Goal: Task Accomplishment & Management: Manage account settings

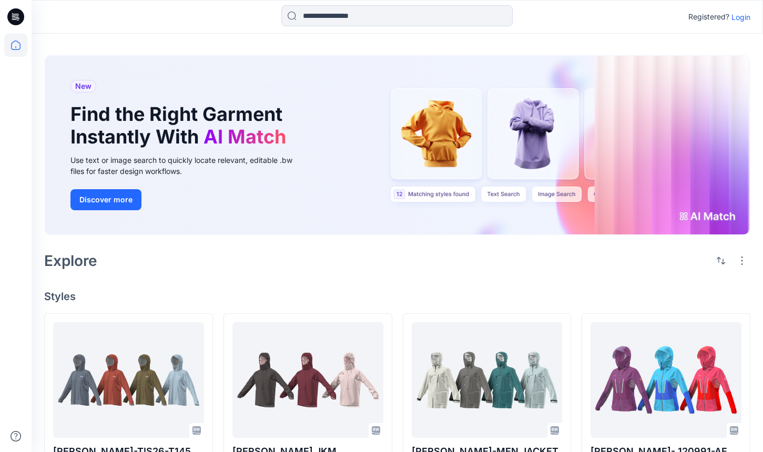
click at [739, 13] on p "Login" at bounding box center [740, 17] width 19 height 11
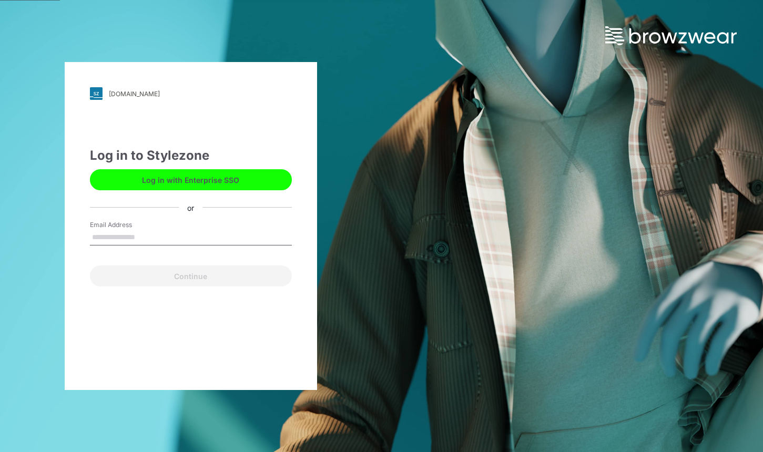
click at [187, 245] on div "Email Address" at bounding box center [191, 236] width 202 height 32
click at [211, 241] on input "Email Address" at bounding box center [191, 238] width 202 height 16
type input "**********"
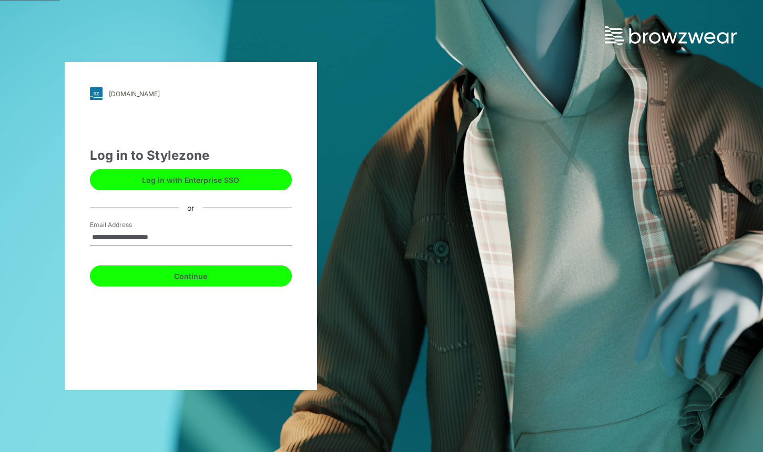
click at [253, 282] on button "Continue" at bounding box center [191, 275] width 202 height 21
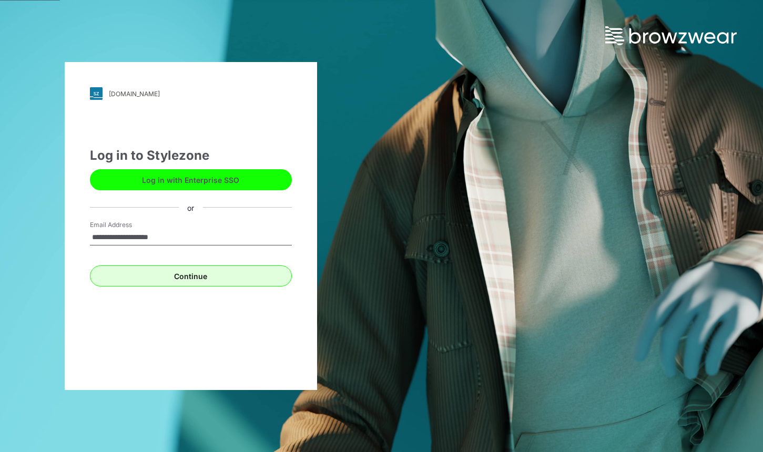
click at [257, 278] on button "Continue" at bounding box center [191, 275] width 202 height 21
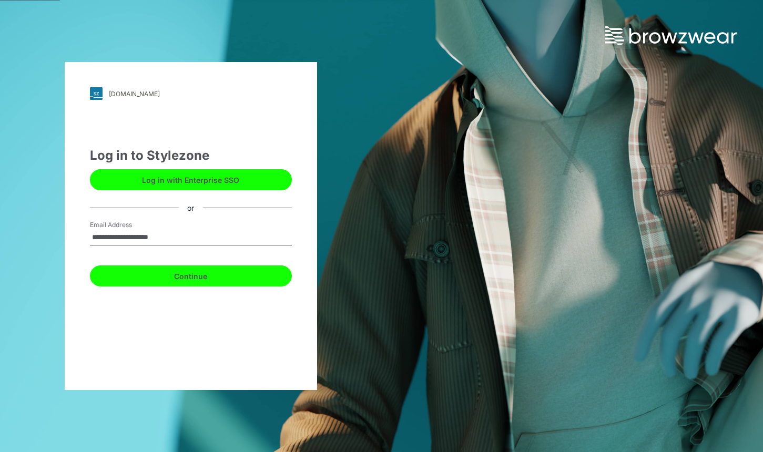
click at [257, 278] on button "Continue" at bounding box center [191, 275] width 202 height 21
click at [229, 275] on button "Continue" at bounding box center [191, 275] width 202 height 21
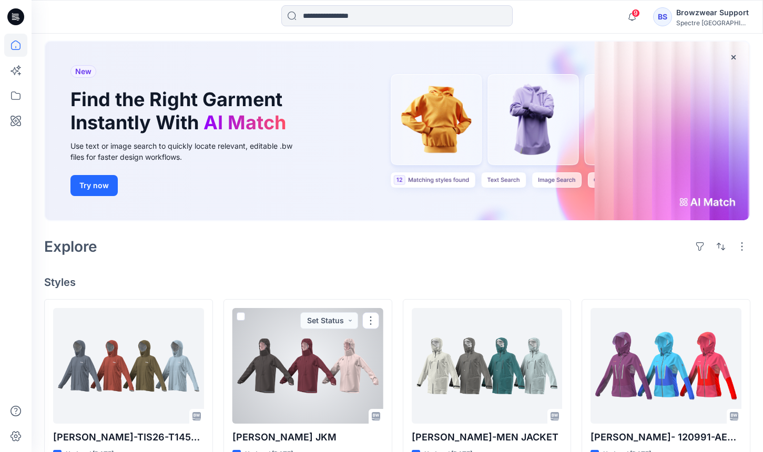
scroll to position [47, 0]
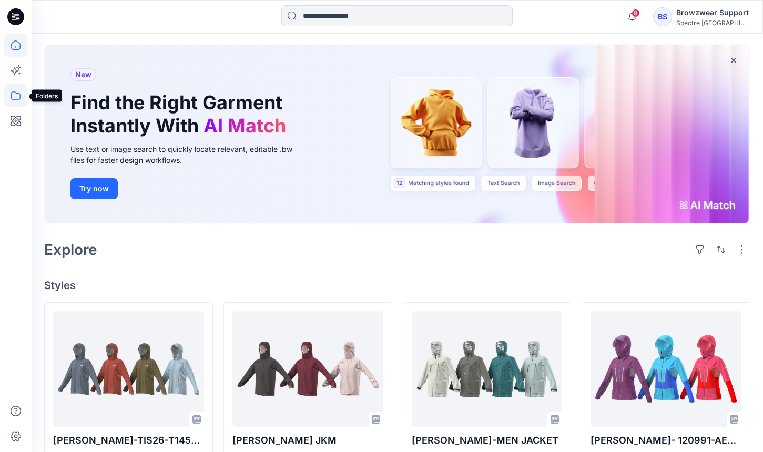
click at [22, 98] on icon at bounding box center [15, 95] width 23 height 23
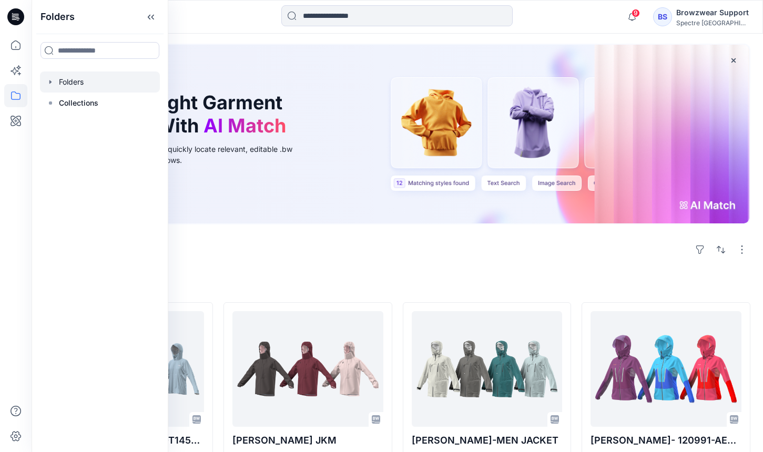
click at [93, 87] on div at bounding box center [100, 81] width 120 height 21
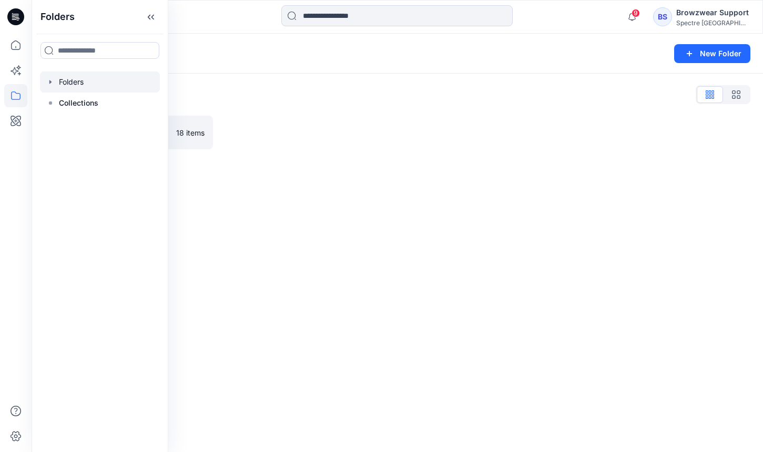
click at [328, 201] on div "Folders New Folder Folders List Training_Practice 18 items" at bounding box center [397, 243] width 731 height 418
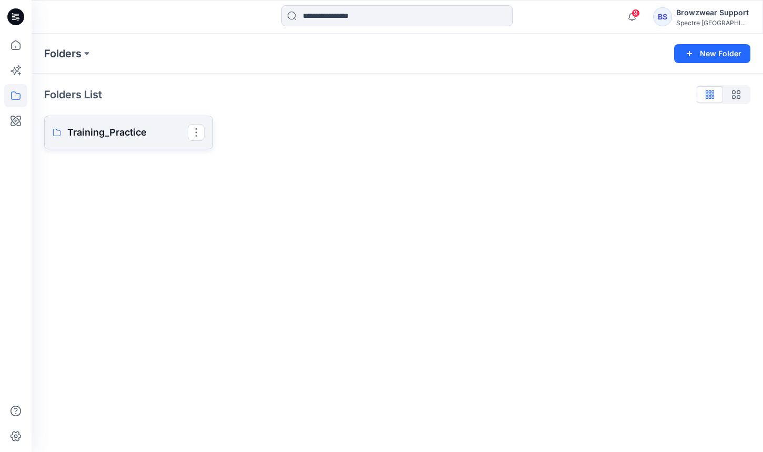
click at [130, 129] on p "Training_Practice" at bounding box center [127, 132] width 120 height 15
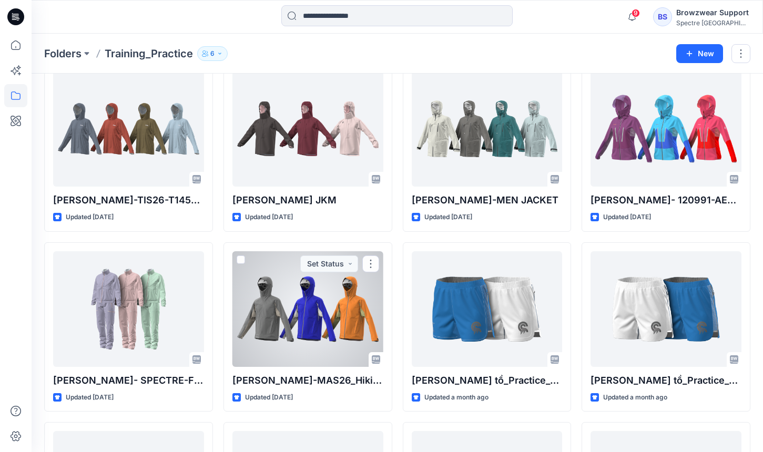
scroll to position [36, 0]
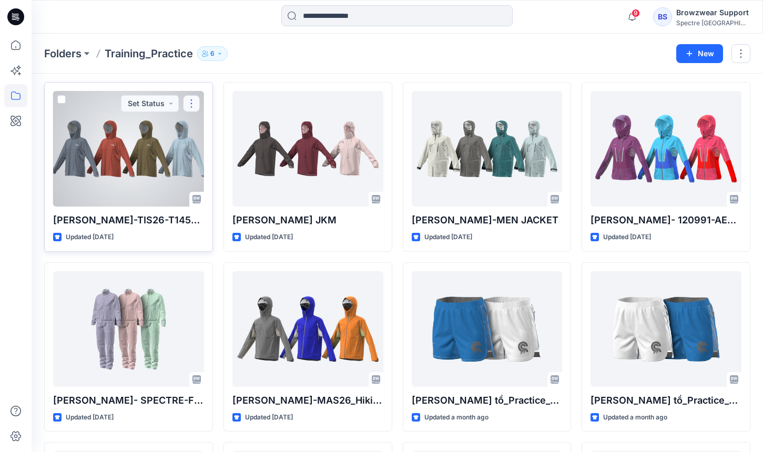
click at [196, 106] on button "button" at bounding box center [191, 103] width 17 height 17
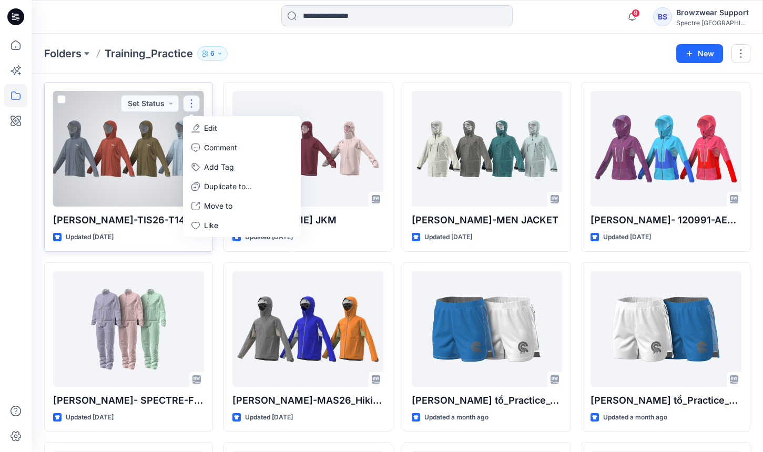
click at [134, 128] on div at bounding box center [128, 149] width 151 height 116
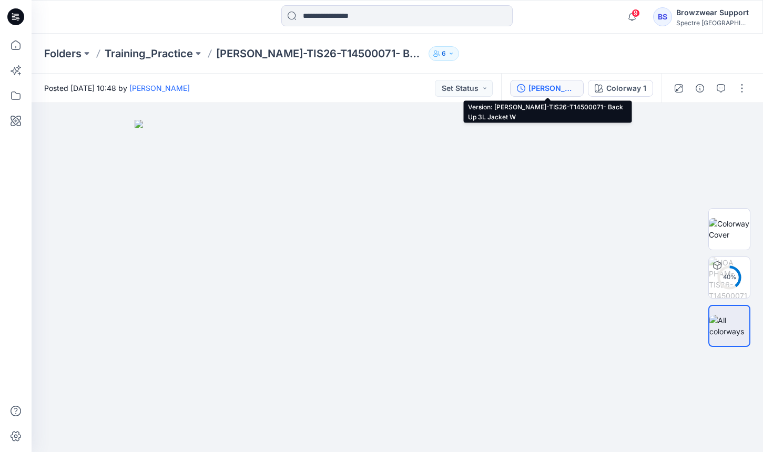
click at [554, 84] on div "[PERSON_NAME]-TIS26-T14500071- Back Up 3L Jacket W" at bounding box center [552, 89] width 48 height 12
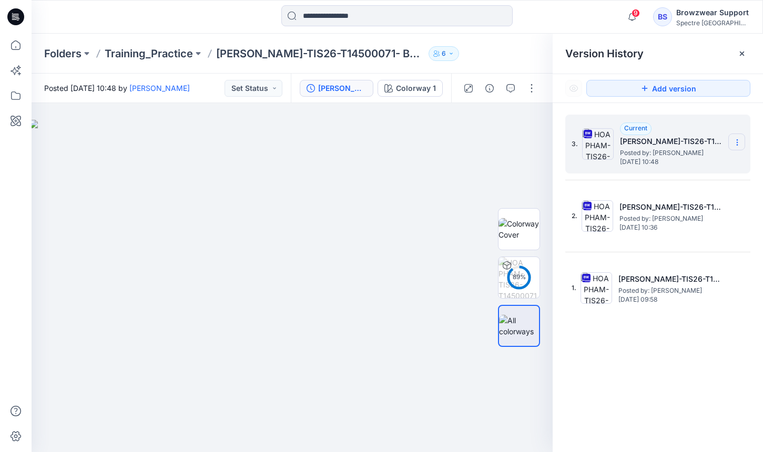
click at [735, 146] on icon at bounding box center [737, 142] width 8 height 8
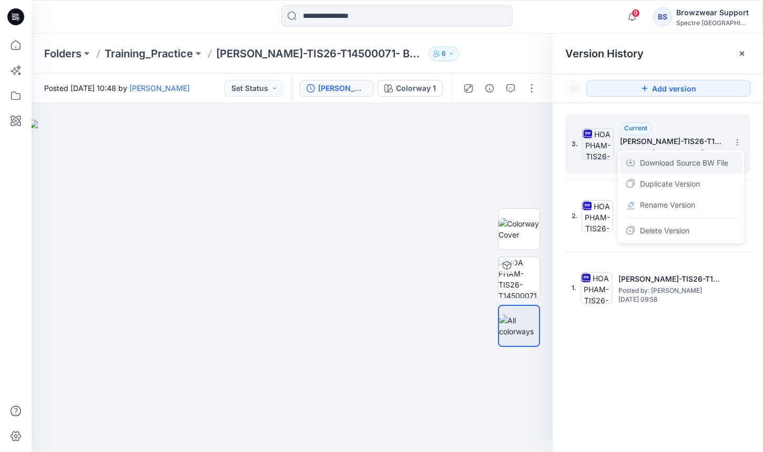
click at [716, 165] on span "Download Source BW File" at bounding box center [684, 163] width 88 height 13
click at [742, 54] on icon at bounding box center [741, 54] width 4 height 4
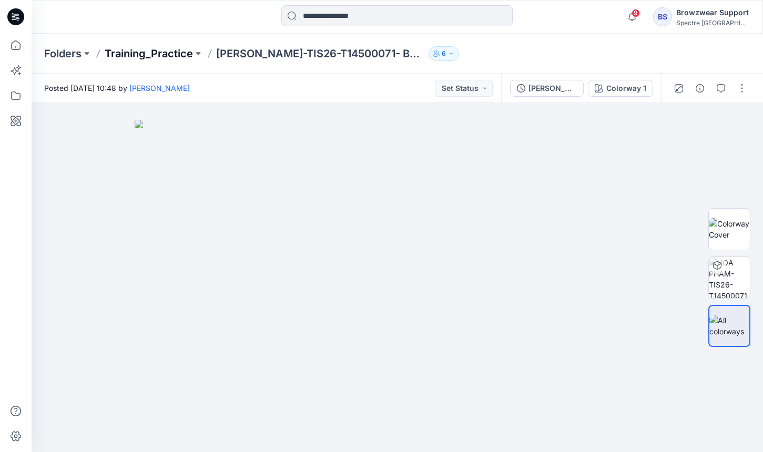
click at [162, 55] on p "Training_Practice" at bounding box center [149, 53] width 88 height 15
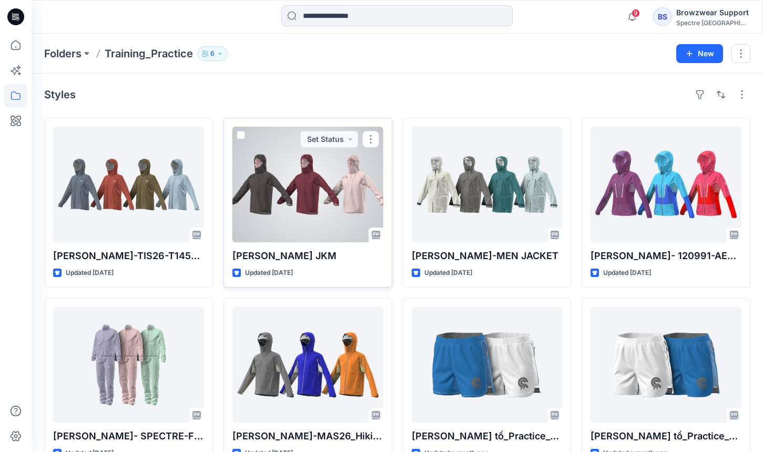
click at [317, 196] on div at bounding box center [307, 185] width 151 height 116
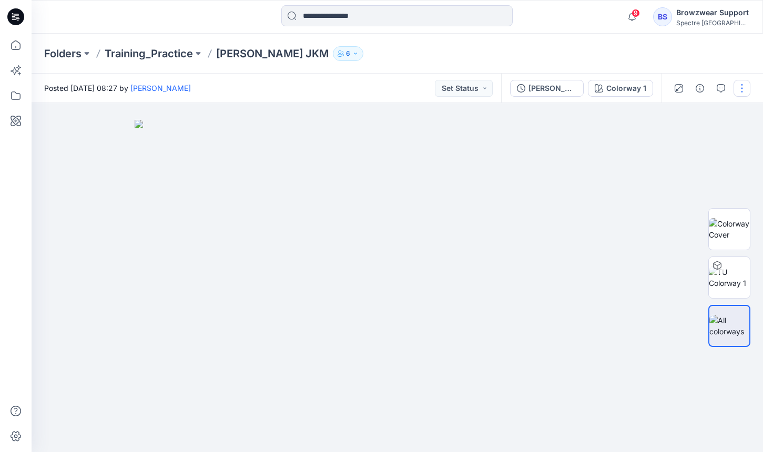
click at [742, 86] on button "button" at bounding box center [741, 88] width 17 height 17
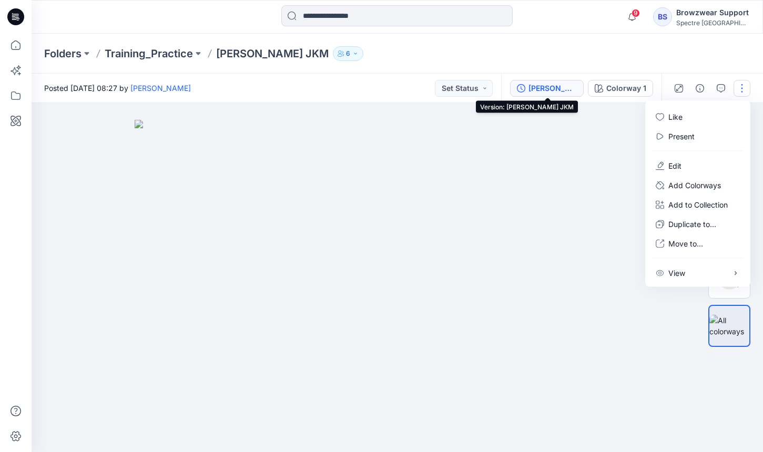
click at [554, 89] on div "[PERSON_NAME] JKM" at bounding box center [552, 89] width 48 height 12
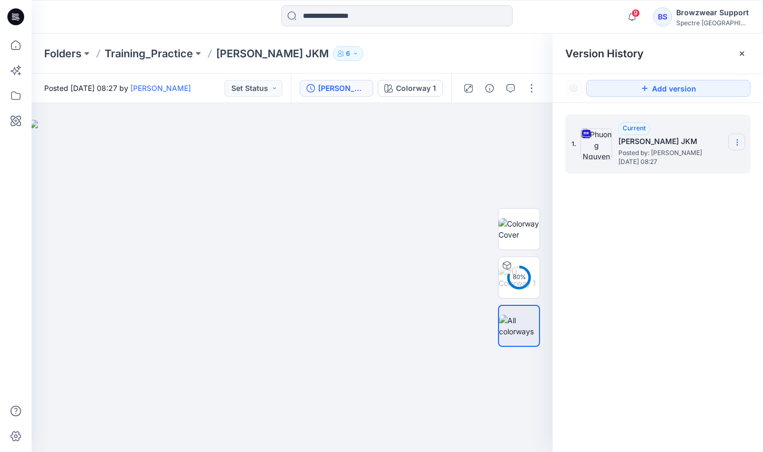
click at [738, 146] on icon at bounding box center [737, 142] width 8 height 8
click at [721, 168] on span "Download Source BW File" at bounding box center [684, 163] width 88 height 13
click at [743, 227] on div "1. Current [PERSON_NAME] Posted by: [PERSON_NAME] [DATE] 08:27" at bounding box center [657, 285] width 210 height 364
click at [744, 59] on div at bounding box center [741, 53] width 17 height 17
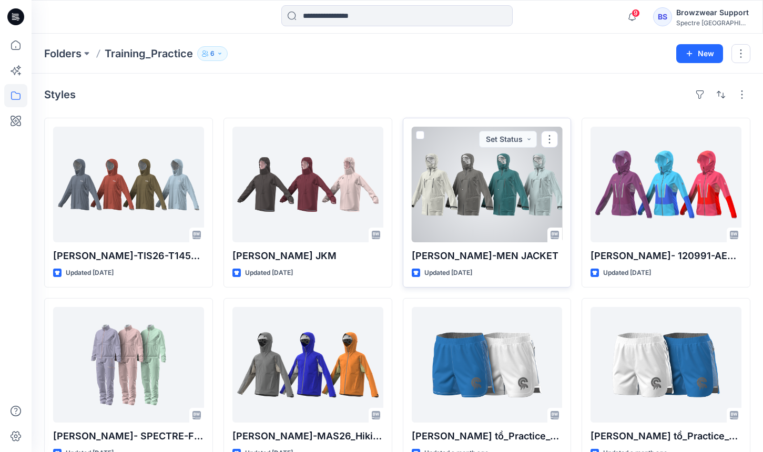
click at [523, 217] on div at bounding box center [487, 185] width 151 height 116
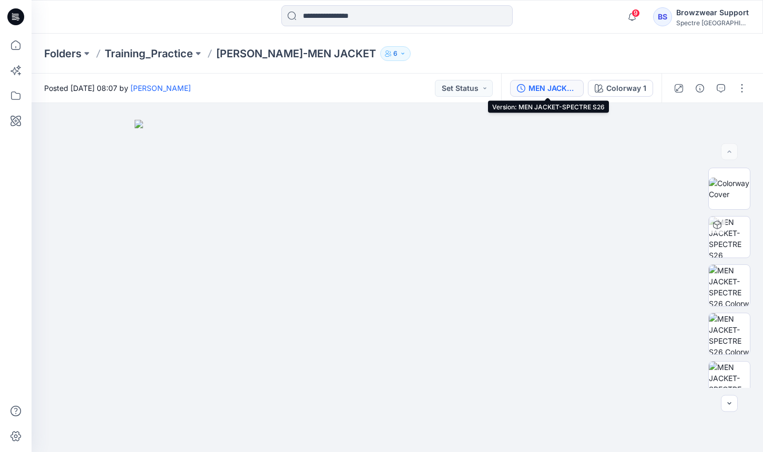
click at [566, 84] on div "MEN JACKET-SPECTRE S26" at bounding box center [552, 89] width 48 height 12
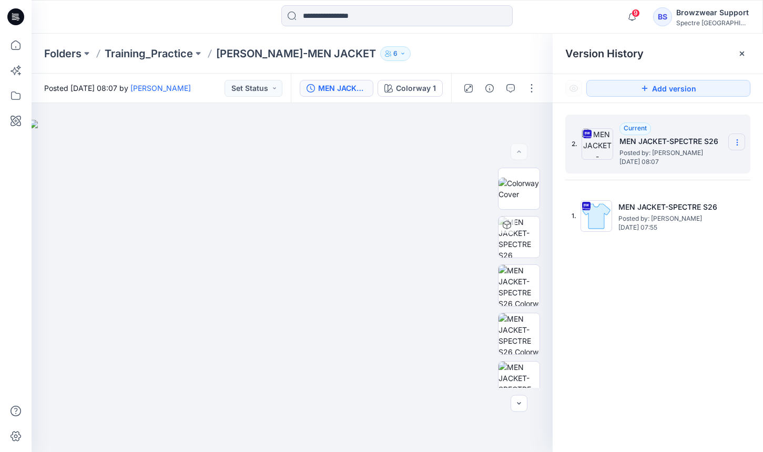
click at [736, 145] on icon at bounding box center [737, 142] width 8 height 8
click at [716, 169] on span "Download Source BW File" at bounding box center [684, 163] width 88 height 13
click at [709, 310] on div "2. Current MEN JACKET-SPECTRE S26 Posted by: [PERSON_NAME] [DATE] 08:07 1. MEN …" at bounding box center [657, 285] width 210 height 364
click at [642, 16] on icon "button" at bounding box center [632, 16] width 20 height 21
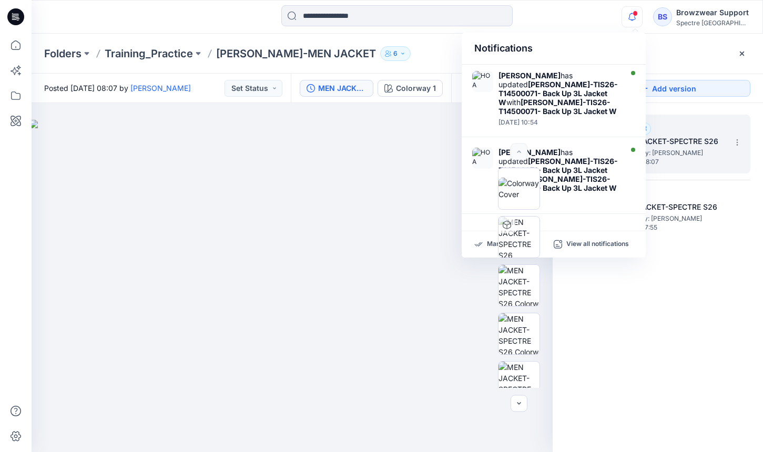
click at [722, 270] on div "2. Current MEN JACKET-SPECTRE S26 Posted by: [PERSON_NAME] [DATE] 08:07 1. MEN …" at bounding box center [657, 285] width 210 height 364
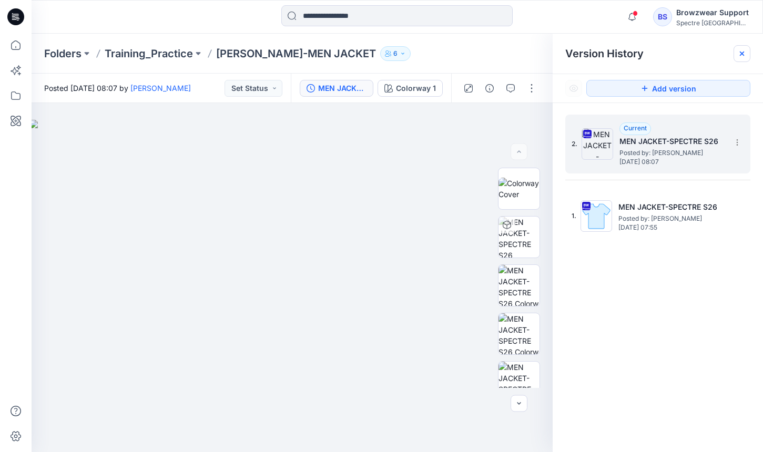
click at [738, 48] on div at bounding box center [741, 53] width 17 height 17
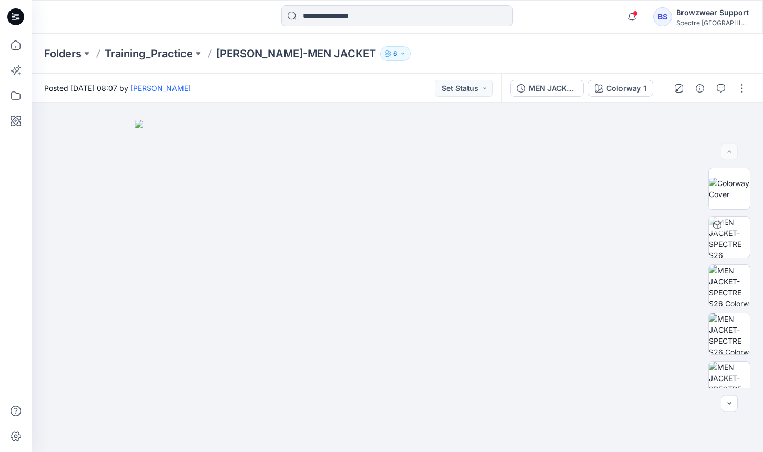
click at [628, 36] on div "Folders Training_Practice [PERSON_NAME]-MEN JACKET 6" at bounding box center [397, 54] width 731 height 40
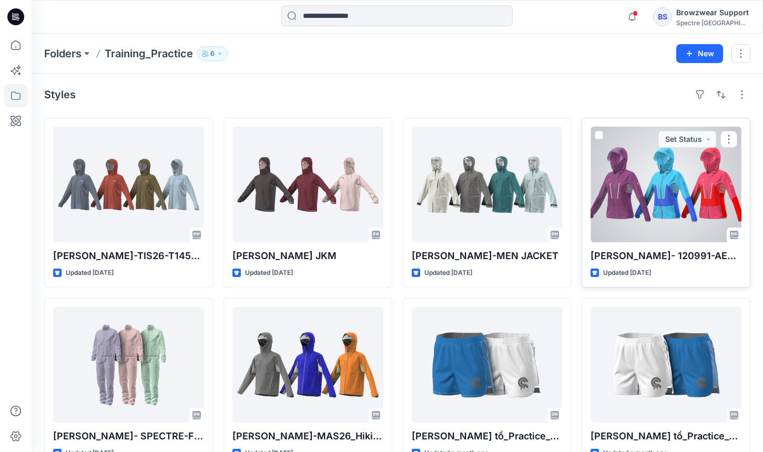
click at [686, 198] on div at bounding box center [665, 185] width 151 height 116
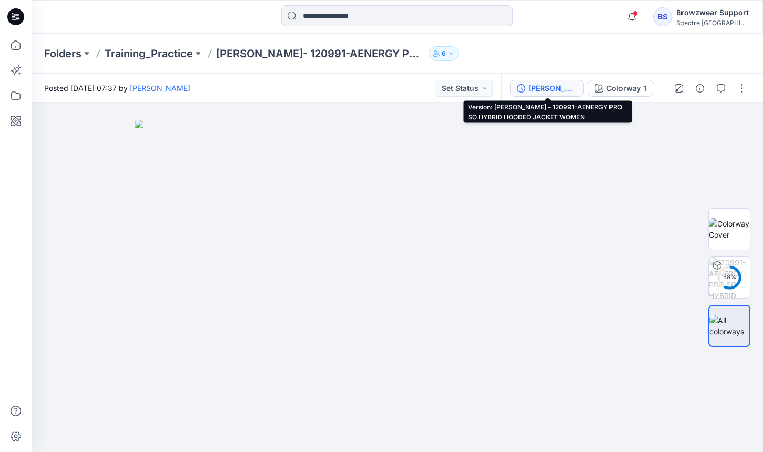
click at [553, 90] on div "[PERSON_NAME] - 120991-AENERGY PRO SO HYBRID HOODED JACKET WOMEN" at bounding box center [552, 89] width 48 height 12
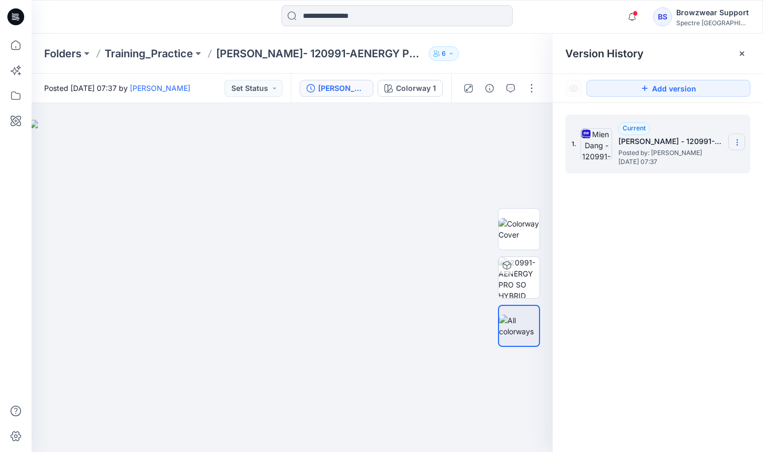
click at [732, 140] on section at bounding box center [736, 141] width 17 height 17
click at [706, 160] on span "Download Source BW File" at bounding box center [684, 163] width 88 height 13
click at [739, 52] on icon at bounding box center [741, 54] width 4 height 4
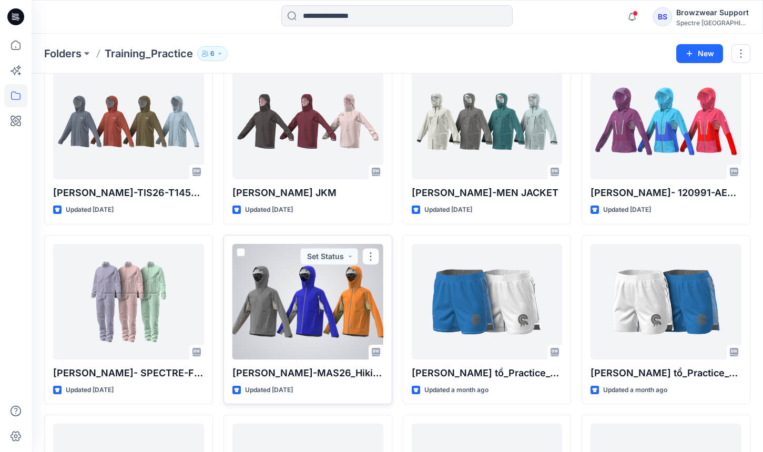
scroll to position [91, 0]
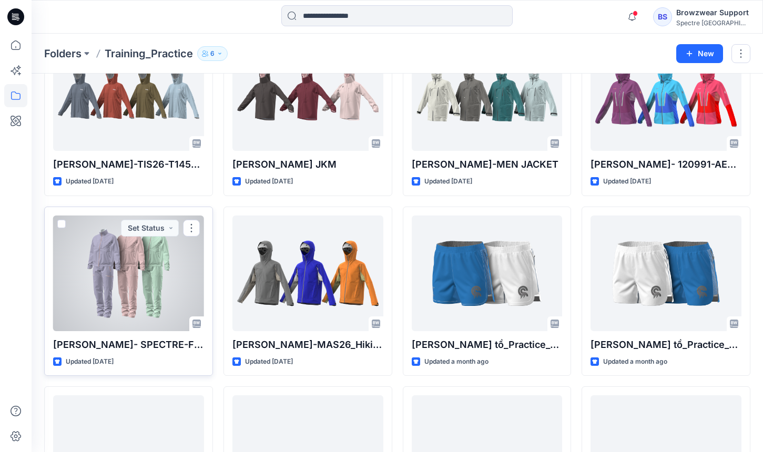
click at [123, 295] on div at bounding box center [128, 273] width 151 height 116
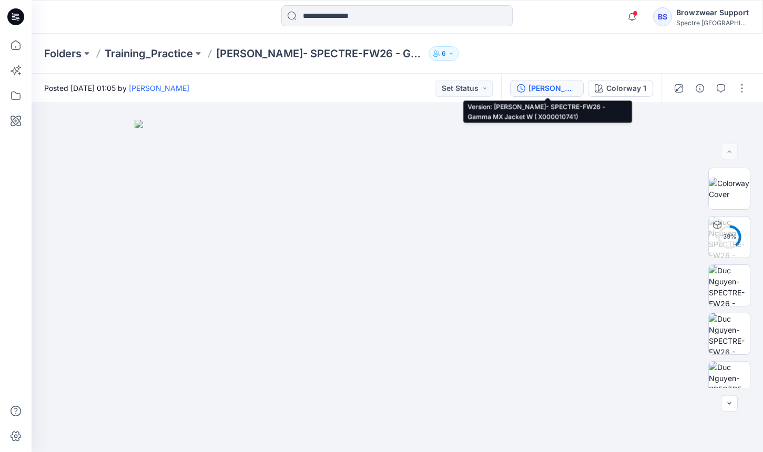
click at [563, 85] on div "[PERSON_NAME]- SPECTRE-FW26 - Gamma MX Jacket W ( X000010741)" at bounding box center [552, 89] width 48 height 12
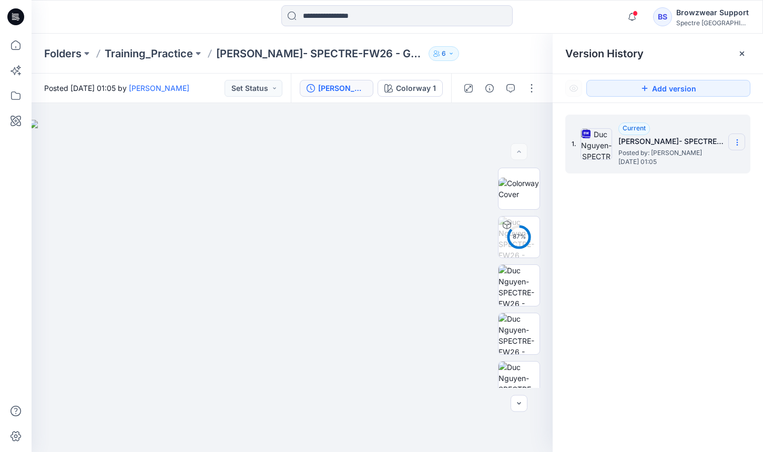
click at [741, 141] on section at bounding box center [736, 141] width 17 height 17
click at [708, 162] on span "Download Source BW File" at bounding box center [684, 163] width 88 height 13
click at [691, 281] on div "1. Current [PERSON_NAME]- SPECTRE-FW26 - Gamma MX Jacket W ( X000010741) Posted…" at bounding box center [657, 285] width 210 height 364
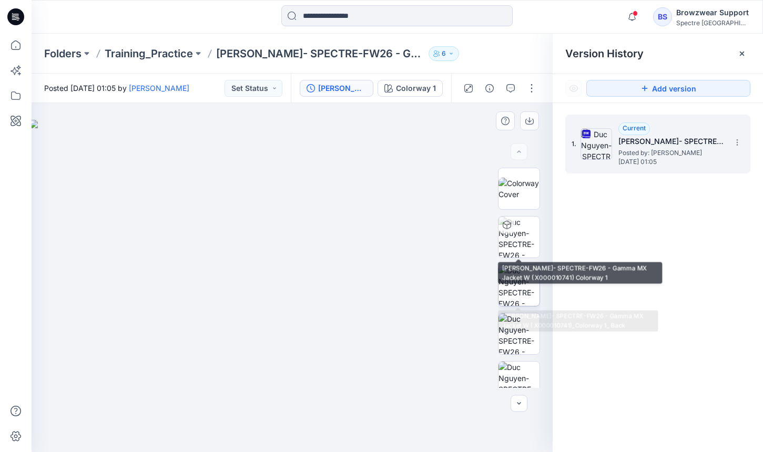
click at [520, 278] on img at bounding box center [518, 285] width 41 height 41
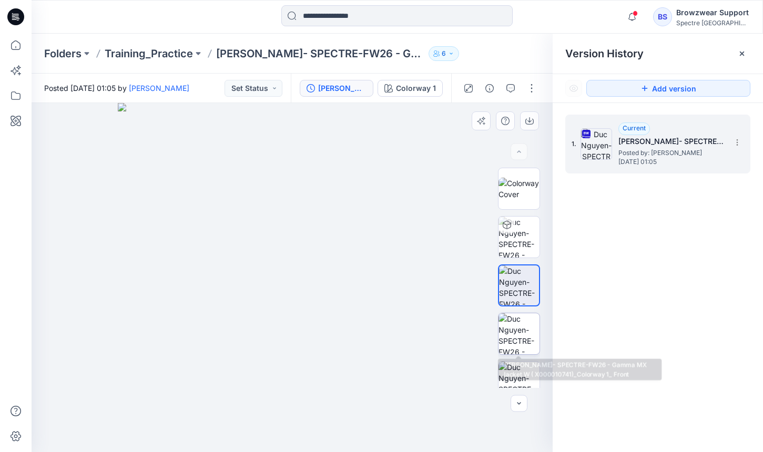
click at [525, 332] on img at bounding box center [518, 333] width 41 height 41
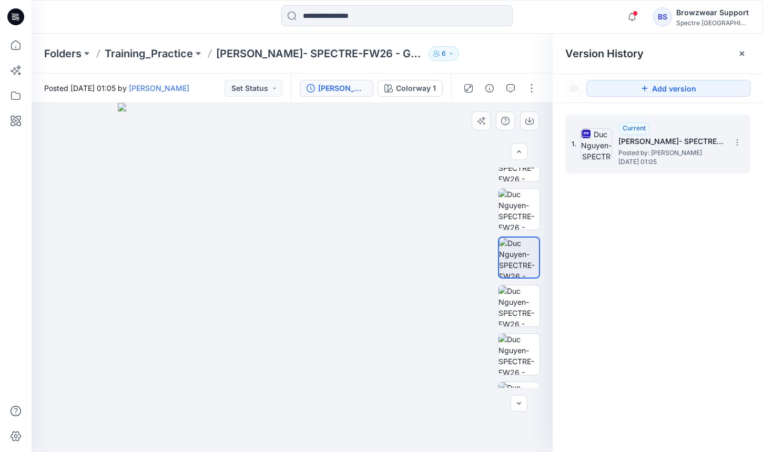
scroll to position [89, 0]
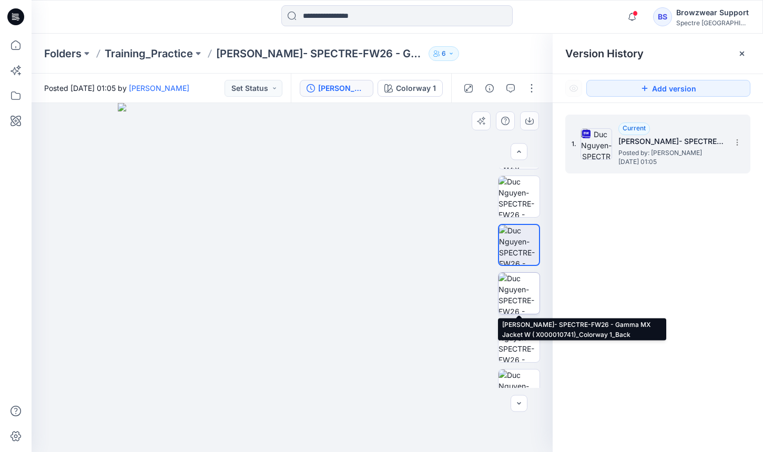
click at [528, 300] on img at bounding box center [518, 293] width 41 height 41
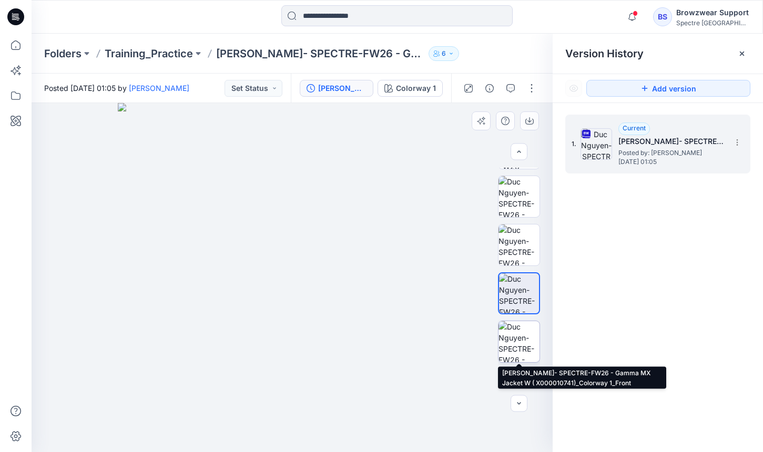
click at [520, 336] on img at bounding box center [518, 341] width 41 height 41
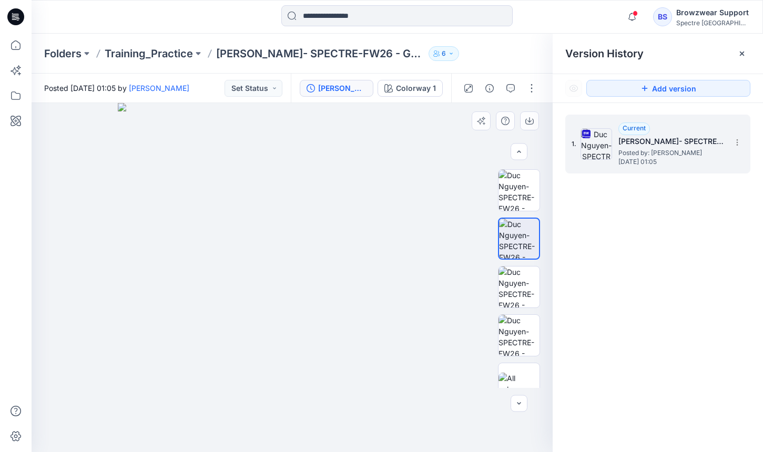
scroll to position [209, 0]
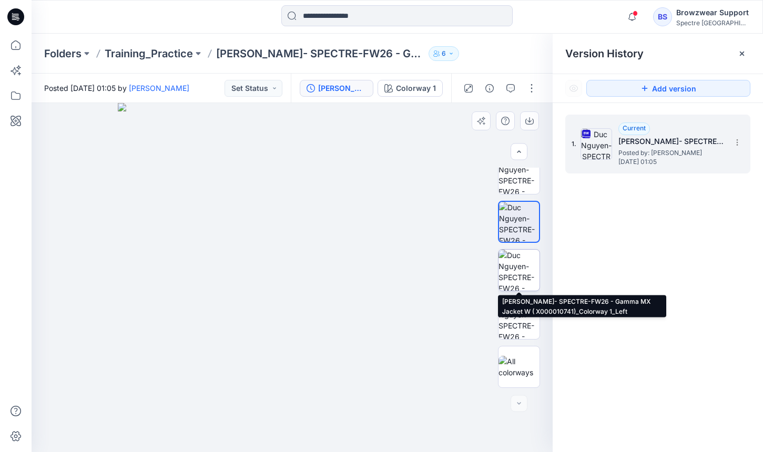
click at [523, 265] on img at bounding box center [518, 270] width 41 height 41
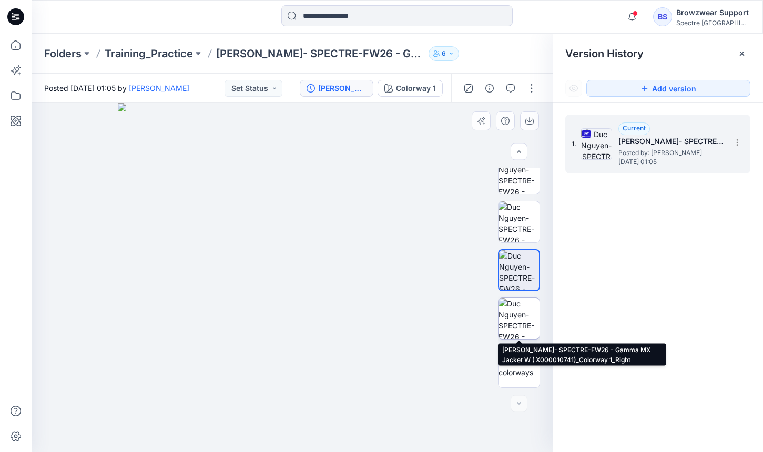
click at [519, 316] on img at bounding box center [518, 318] width 41 height 41
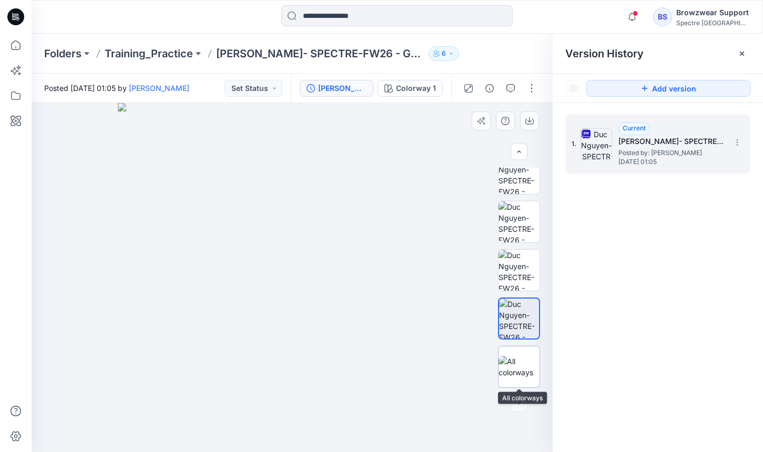
click at [518, 352] on div at bounding box center [519, 367] width 42 height 42
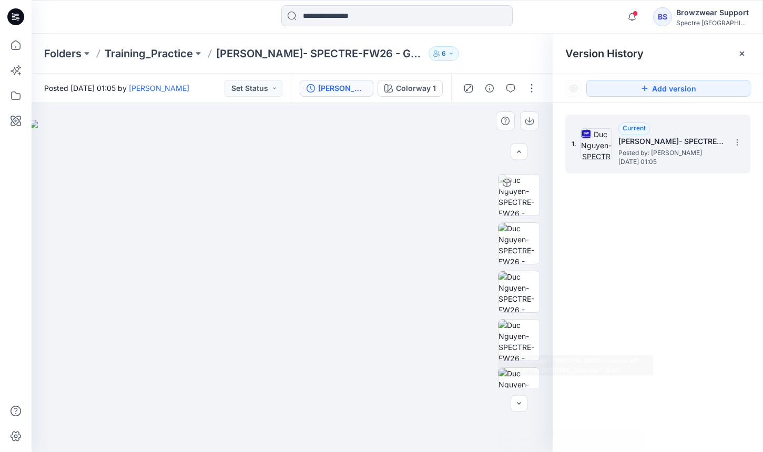
scroll to position [0, 0]
click at [738, 52] on icon at bounding box center [741, 53] width 8 height 8
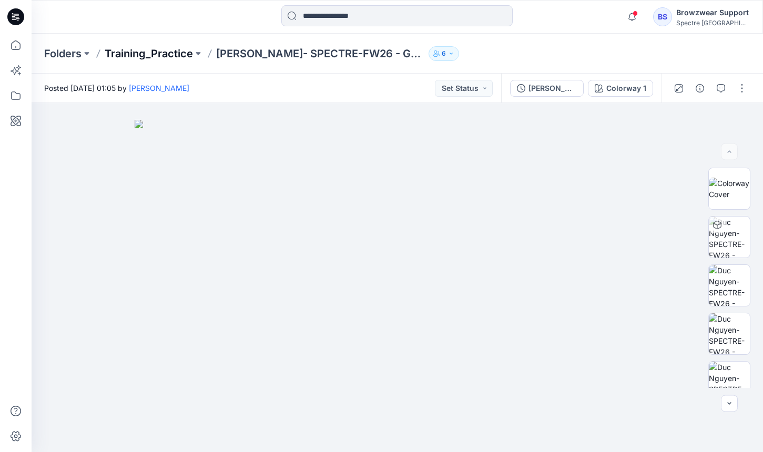
click at [179, 49] on p "Training_Practice" at bounding box center [149, 53] width 88 height 15
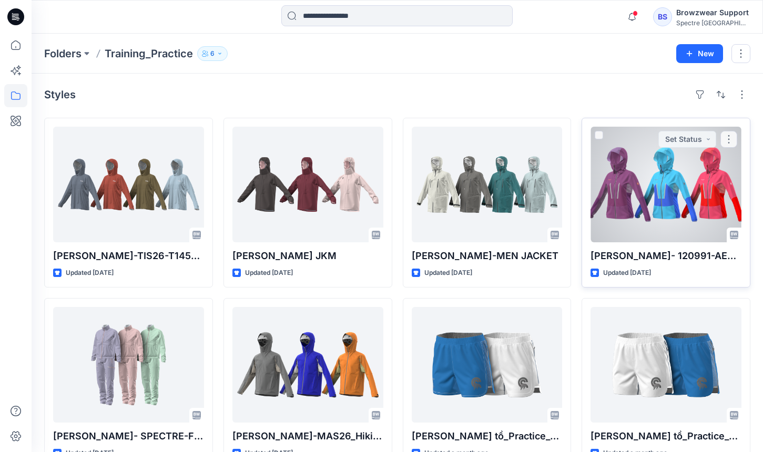
click at [672, 198] on div at bounding box center [665, 185] width 151 height 116
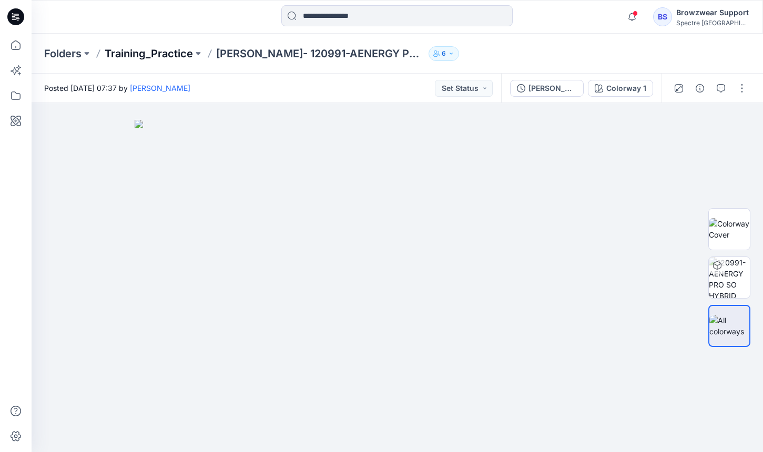
click at [166, 52] on p "Training_Practice" at bounding box center [149, 53] width 88 height 15
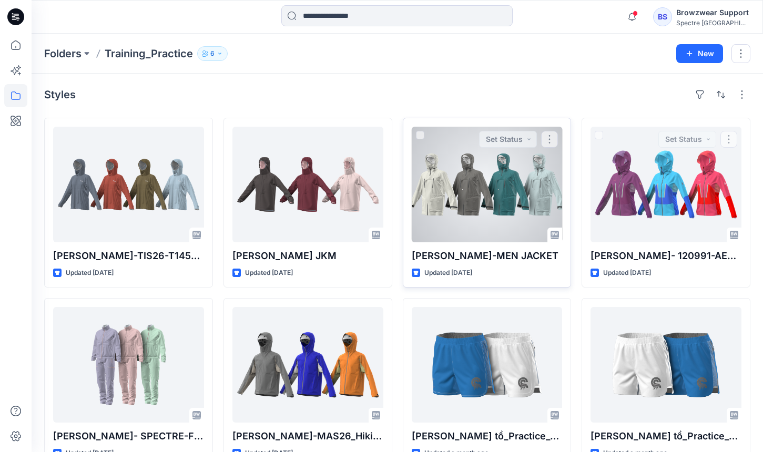
click at [496, 200] on div at bounding box center [487, 185] width 151 height 116
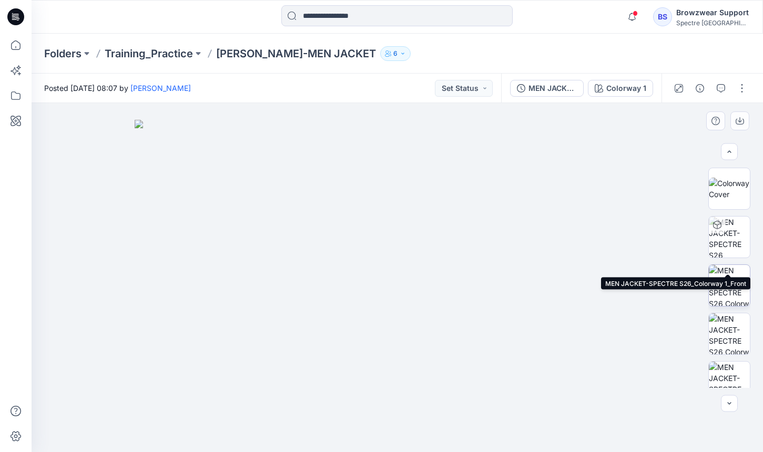
scroll to position [64, 0]
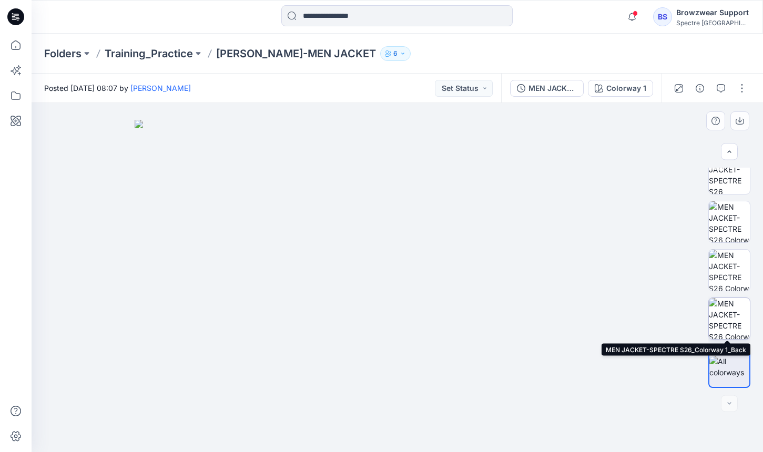
click at [736, 326] on img at bounding box center [728, 318] width 41 height 41
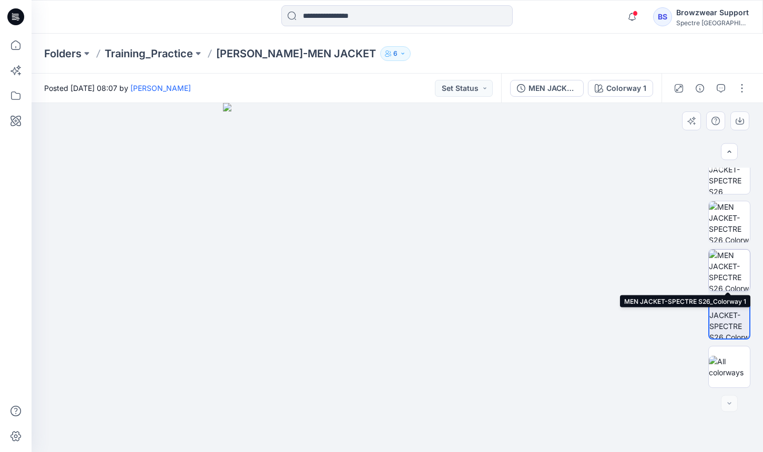
click at [737, 264] on img at bounding box center [728, 270] width 41 height 41
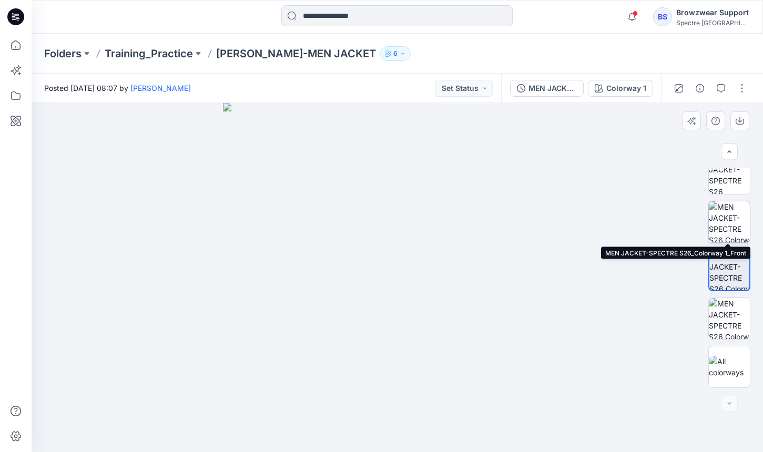
click at [738, 228] on img at bounding box center [728, 221] width 41 height 41
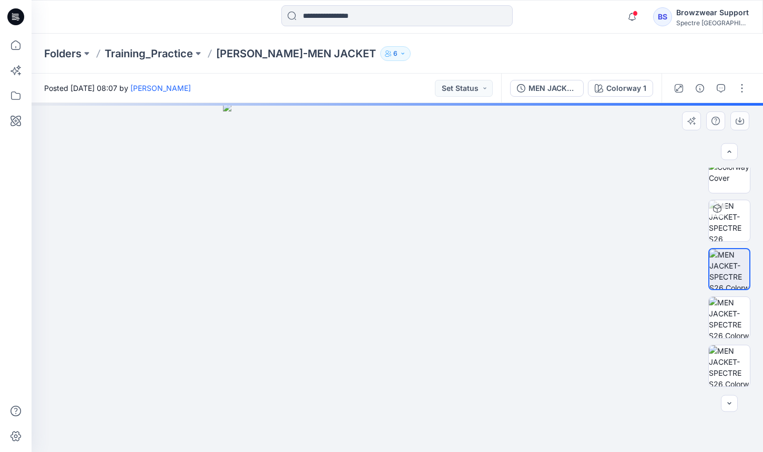
scroll to position [0, 0]
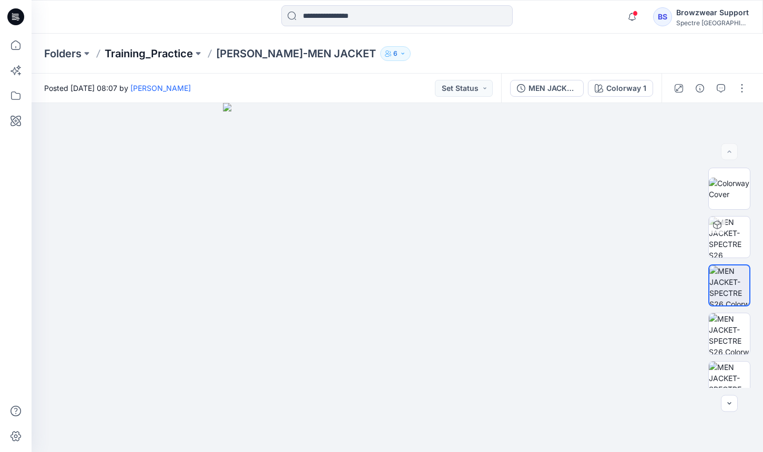
click at [144, 55] on p "Training_Practice" at bounding box center [149, 53] width 88 height 15
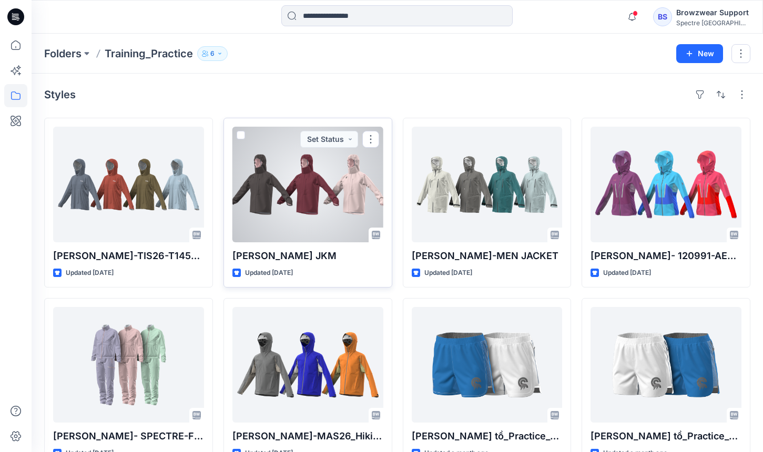
click at [295, 174] on div at bounding box center [307, 185] width 151 height 116
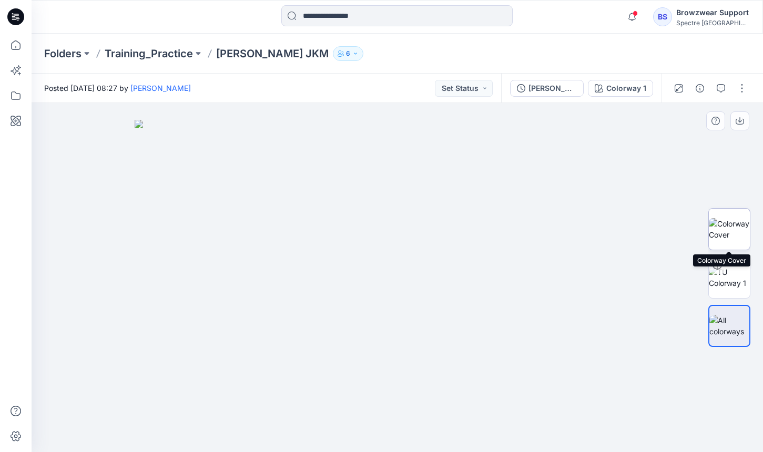
click at [735, 235] on img at bounding box center [728, 229] width 41 height 22
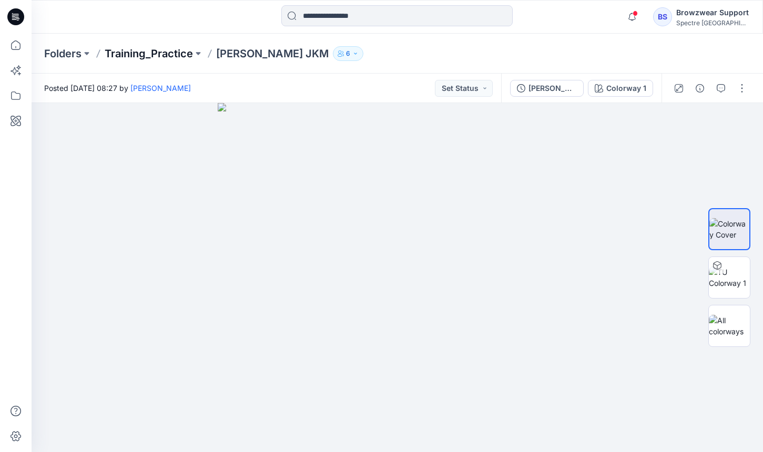
click at [175, 55] on p "Training_Practice" at bounding box center [149, 53] width 88 height 15
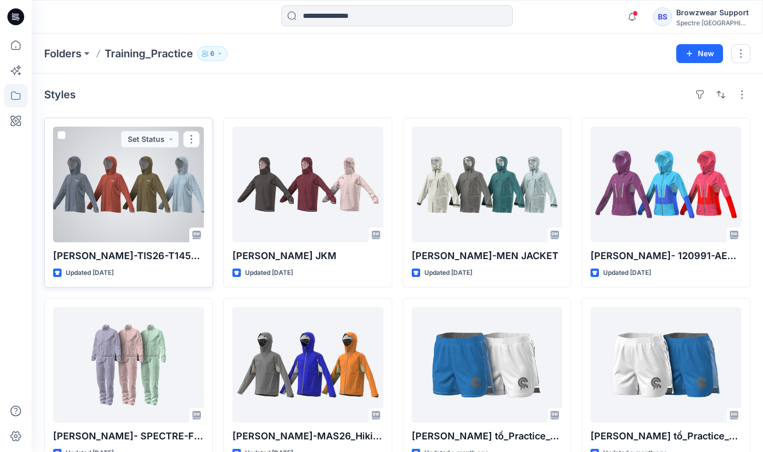
click at [174, 186] on div at bounding box center [128, 185] width 151 height 116
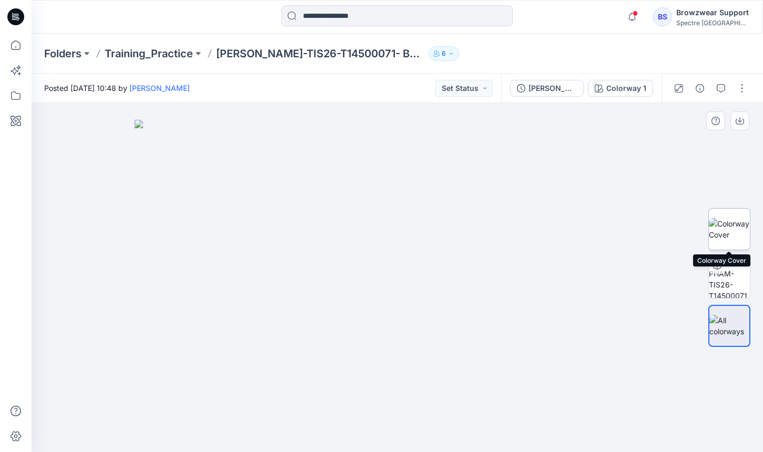
click at [732, 222] on img at bounding box center [728, 229] width 41 height 22
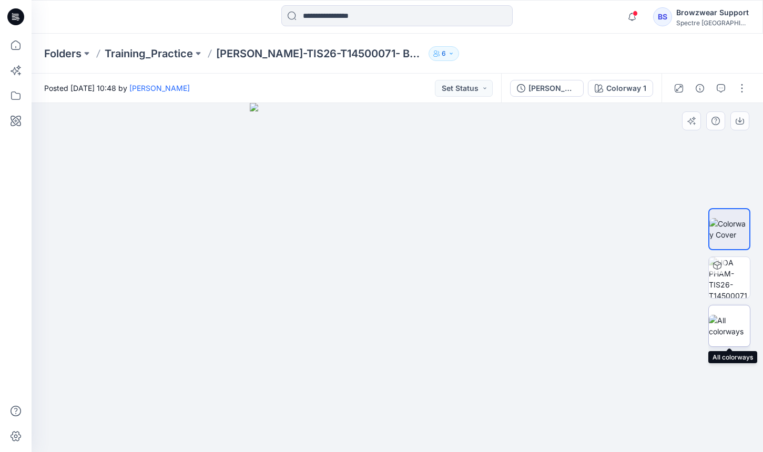
click at [737, 315] on img at bounding box center [728, 326] width 41 height 22
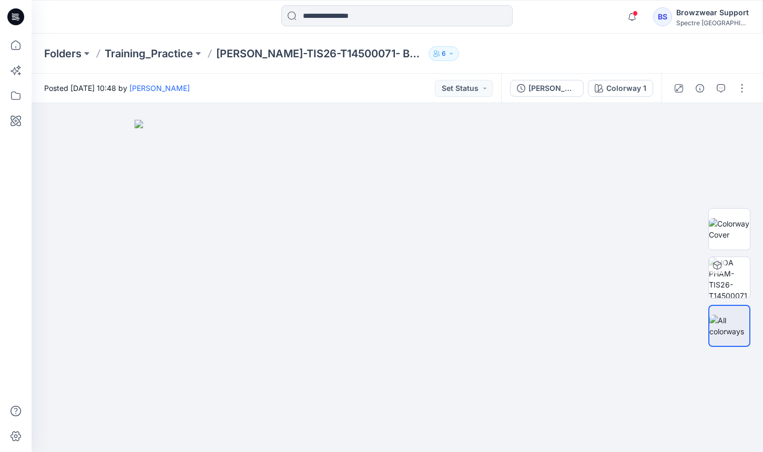
click at [364, 73] on div "Folders Training_Practice [PERSON_NAME]-TIS26-T14500071- Back Up 3L Jacket W 6" at bounding box center [397, 54] width 731 height 40
click at [642, 20] on icon "button" at bounding box center [632, 16] width 20 height 21
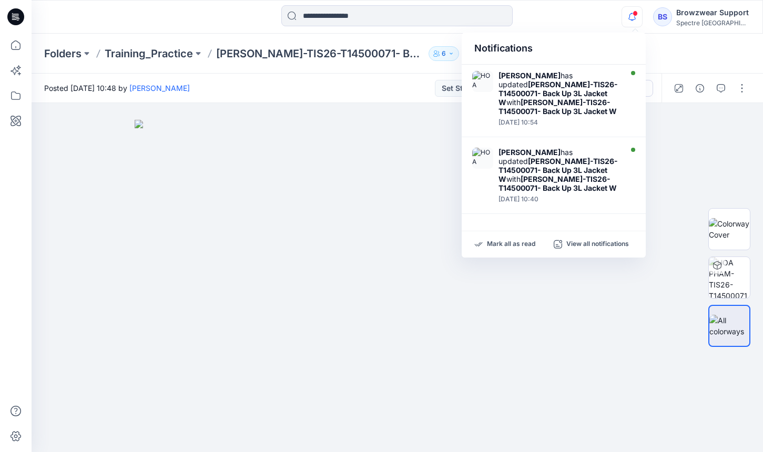
click at [642, 20] on icon "button" at bounding box center [632, 16] width 20 height 21
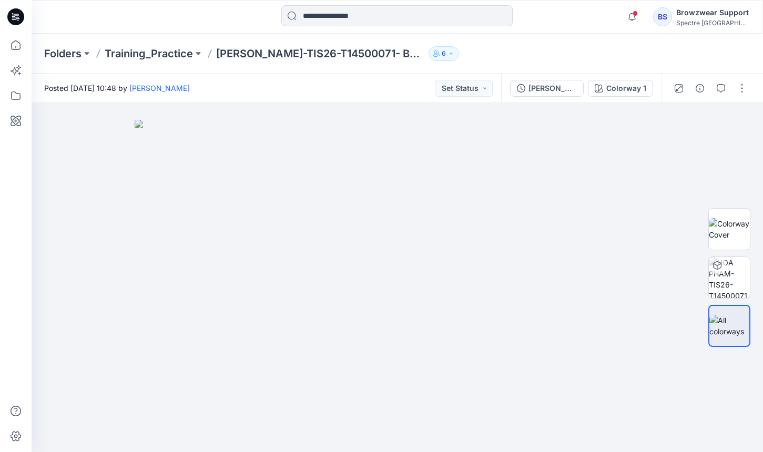
click at [674, 42] on div "Folders Training_Practice [PERSON_NAME]-TIS26-T14500071- Back Up 3L Jacket W 6" at bounding box center [397, 54] width 731 height 40
click at [145, 51] on p "Training_Practice" at bounding box center [149, 53] width 88 height 15
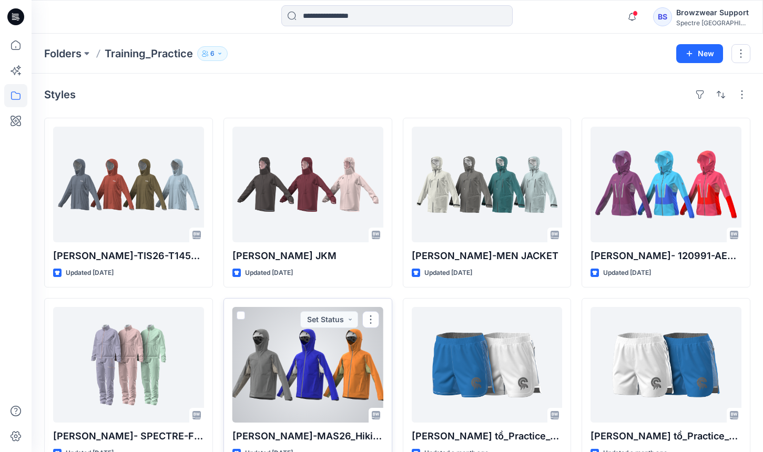
click at [317, 381] on div at bounding box center [307, 365] width 151 height 116
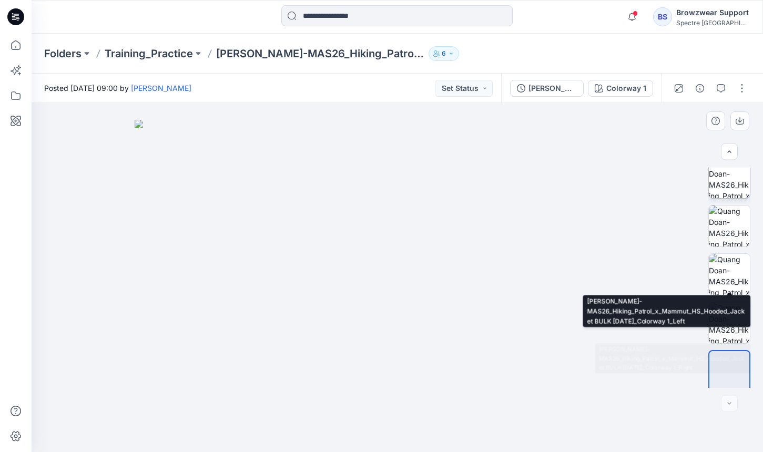
scroll to position [112, 0]
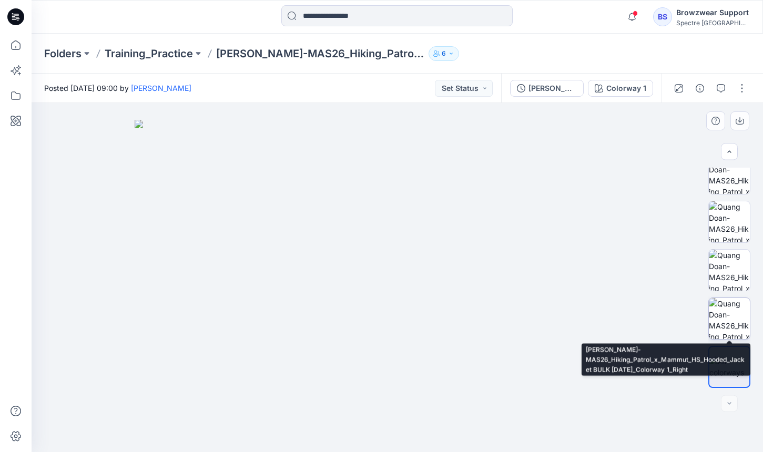
click at [737, 326] on img at bounding box center [728, 318] width 41 height 41
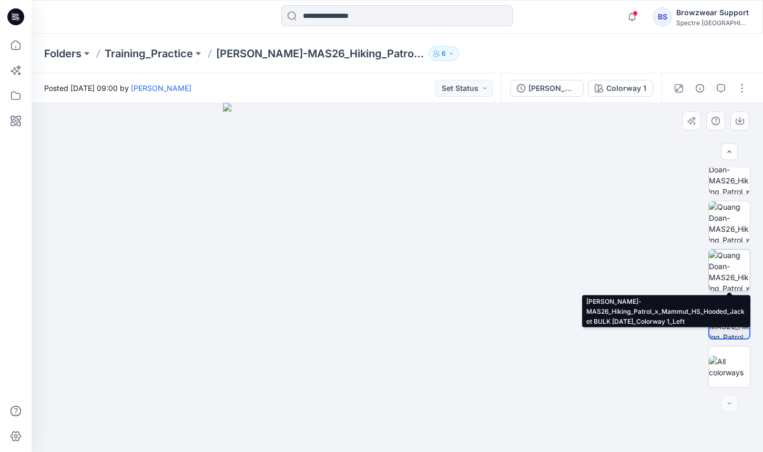
click at [737, 262] on img at bounding box center [728, 270] width 41 height 41
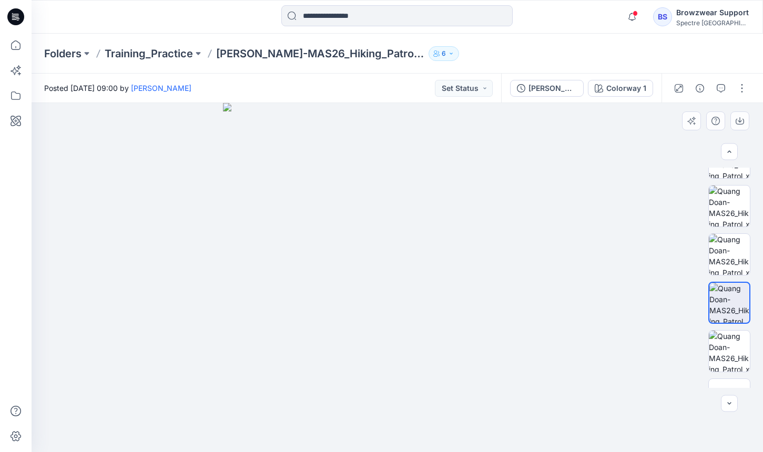
scroll to position [79, 0]
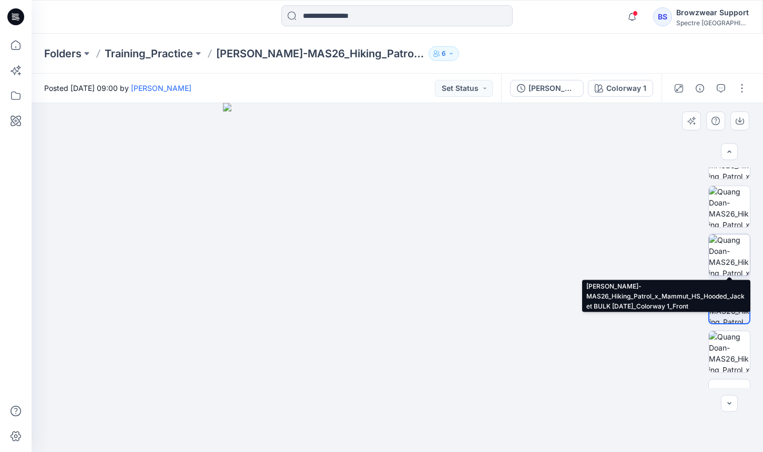
click at [725, 261] on img at bounding box center [728, 254] width 41 height 41
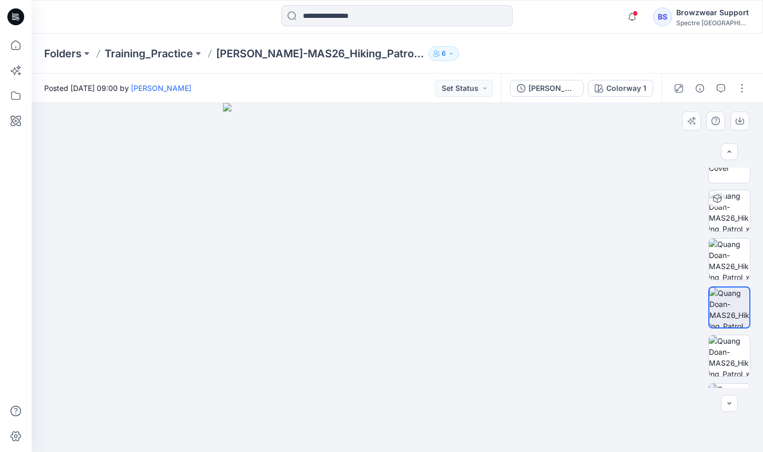
scroll to position [2, 0]
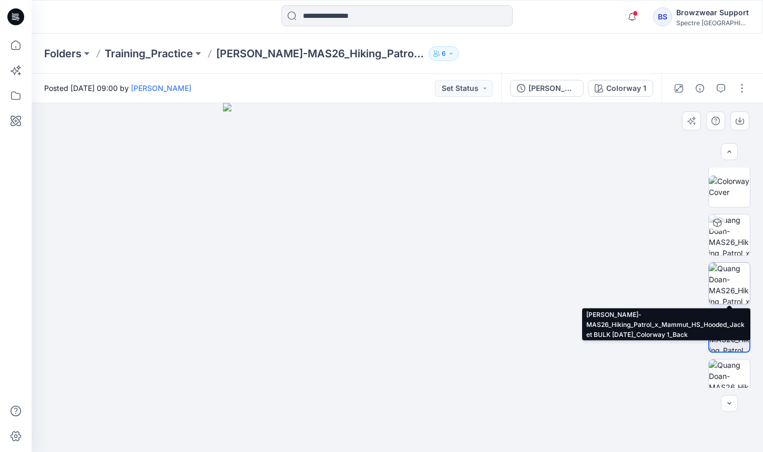
click at [724, 264] on img at bounding box center [728, 283] width 41 height 41
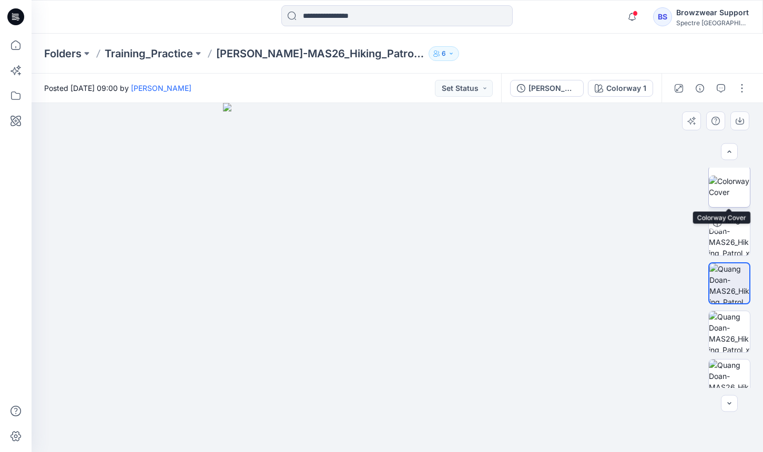
scroll to position [0, 0]
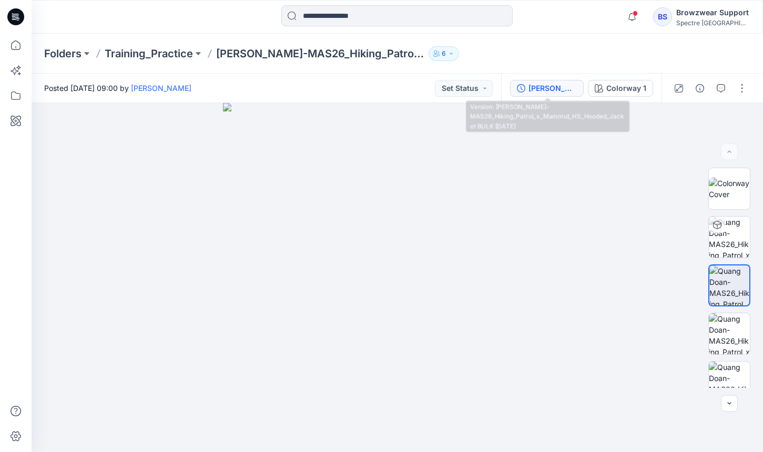
click at [550, 91] on div "[PERSON_NAME]-MAS26_Hiking_Patrol_x_Mammut_HS_Hooded_Jacket BULK [DATE]" at bounding box center [552, 89] width 48 height 12
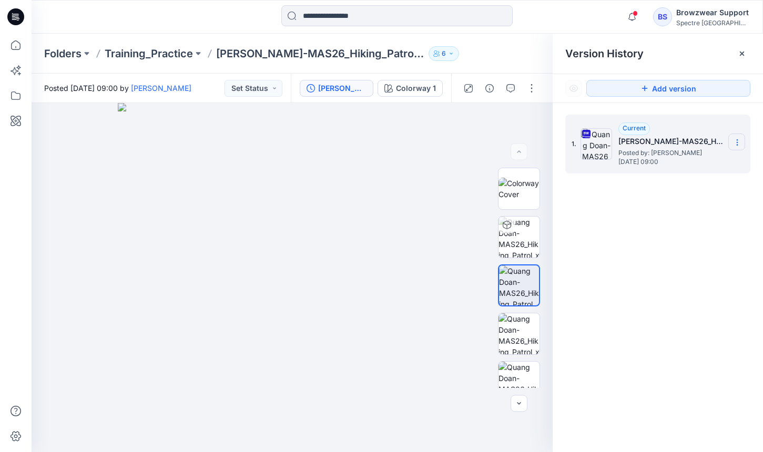
click at [736, 147] on section at bounding box center [736, 141] width 17 height 17
click at [714, 165] on span "Download Source BW File" at bounding box center [684, 163] width 88 height 13
click at [696, 248] on div "1. Current [PERSON_NAME]-MAS26_Hiking_Patrol_x_Mammut_HS_Hooded_Jacket BULK [DA…" at bounding box center [657, 285] width 210 height 364
click at [742, 45] on div at bounding box center [741, 53] width 17 height 17
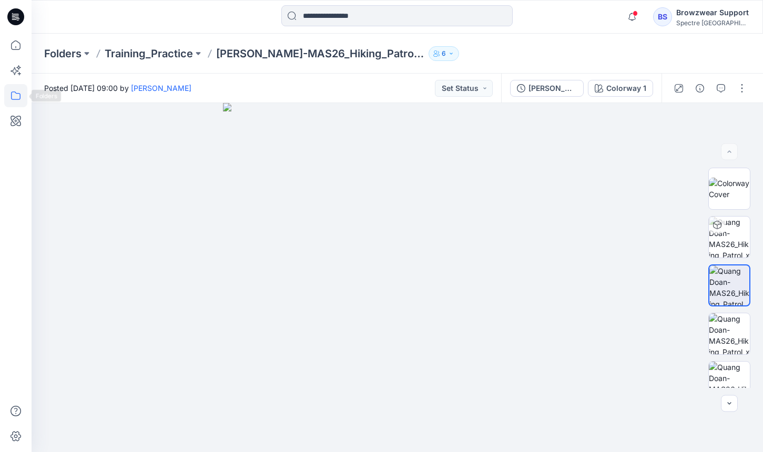
click at [19, 94] on icon at bounding box center [15, 95] width 9 height 8
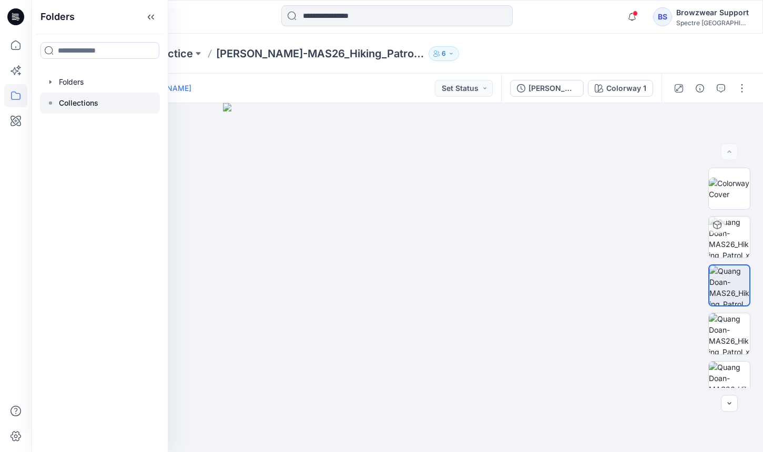
click at [112, 109] on div at bounding box center [100, 103] width 120 height 21
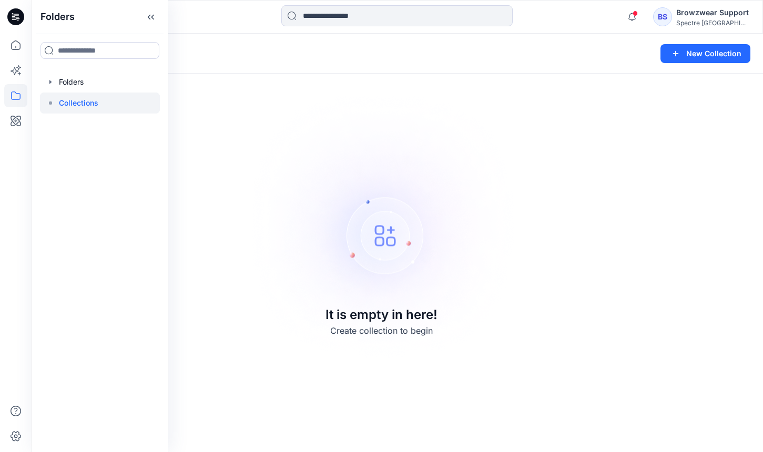
click at [243, 80] on img at bounding box center [381, 226] width 293 height 294
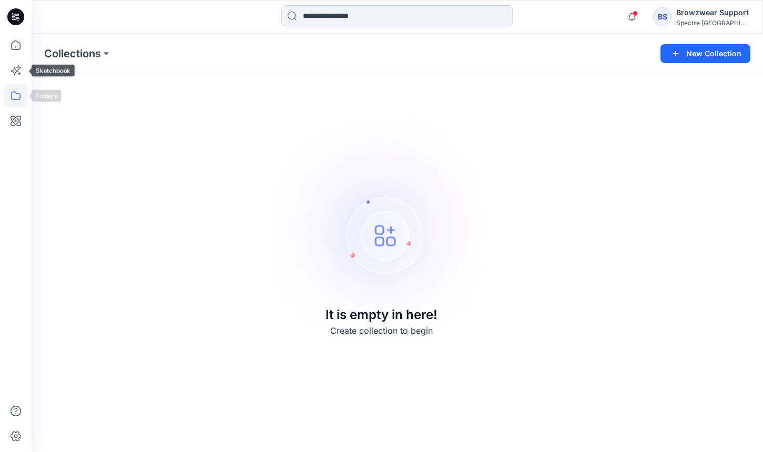
click at [20, 94] on icon at bounding box center [15, 95] width 9 height 8
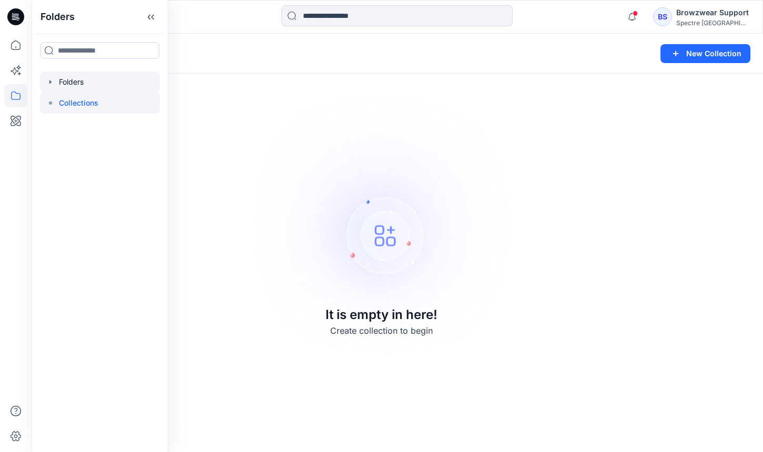
click at [95, 78] on div at bounding box center [100, 81] width 120 height 21
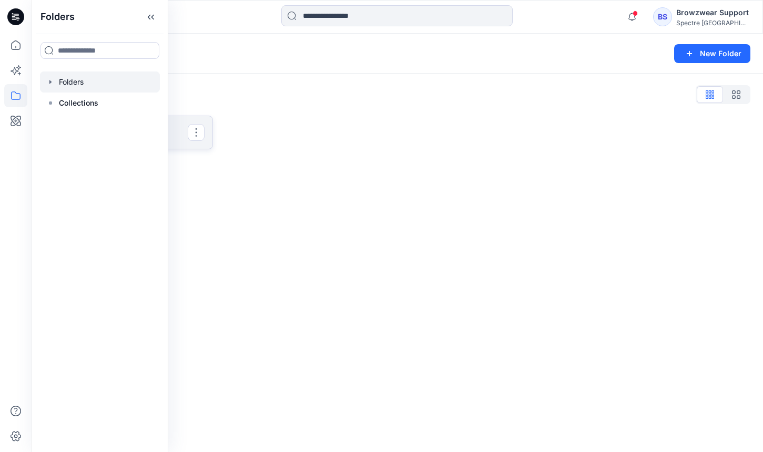
click at [200, 134] on button "button" at bounding box center [196, 132] width 17 height 17
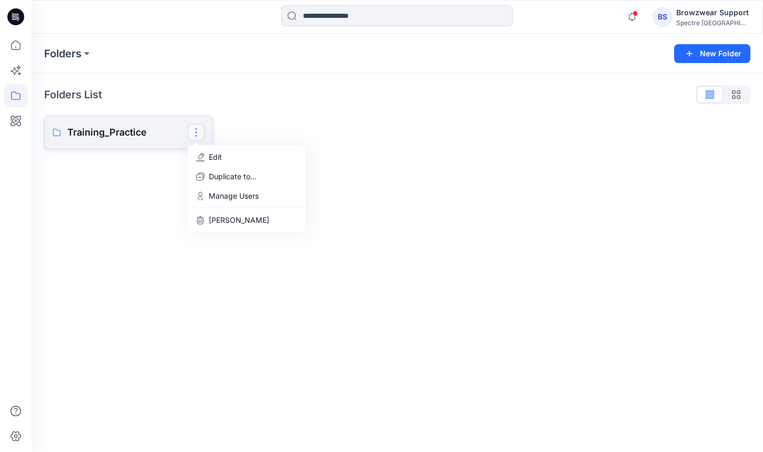
click at [154, 143] on link "Training_Practice Edit Duplicate to... Manage Users Delete Folder" at bounding box center [128, 133] width 169 height 34
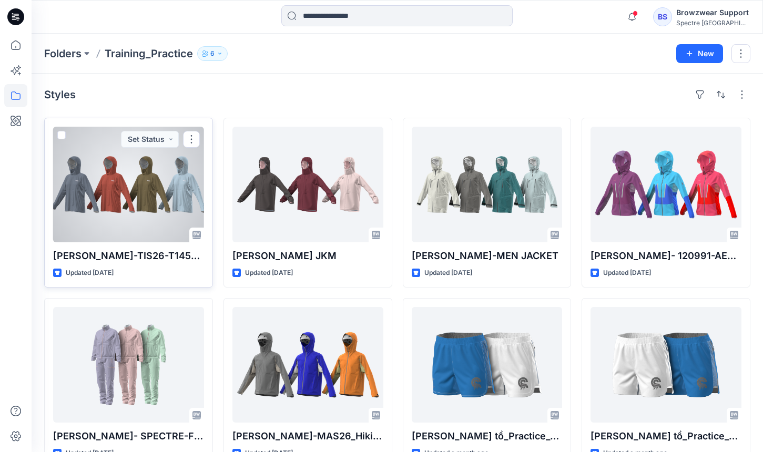
click at [58, 136] on span at bounding box center [61, 135] width 8 height 8
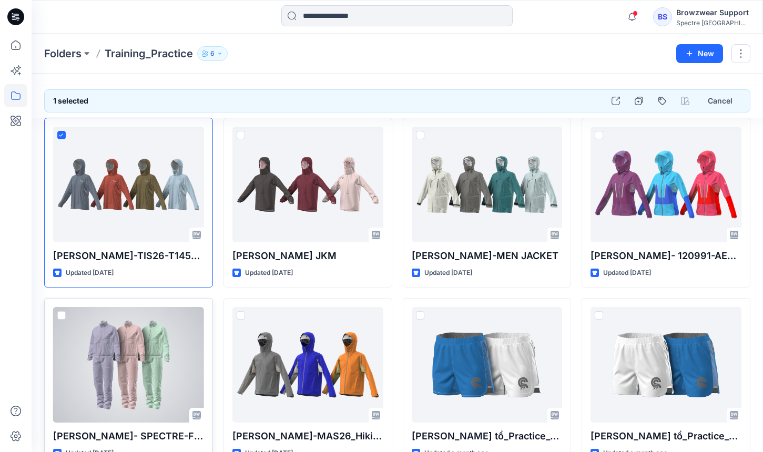
click at [63, 318] on span at bounding box center [61, 315] width 8 height 8
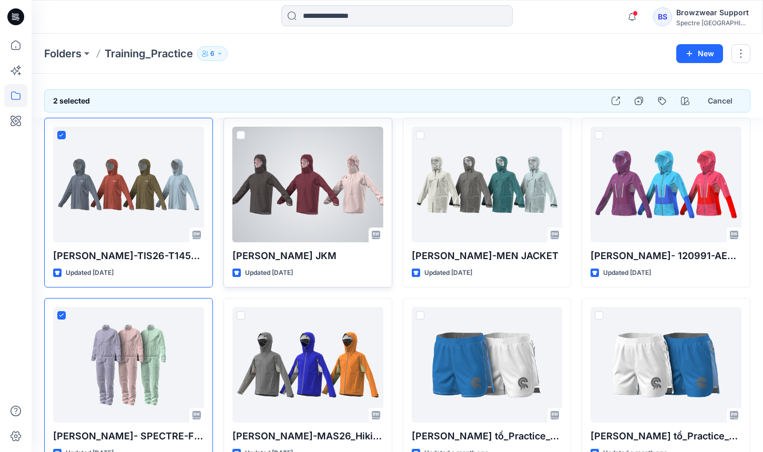
click at [240, 135] on span at bounding box center [241, 135] width 8 height 8
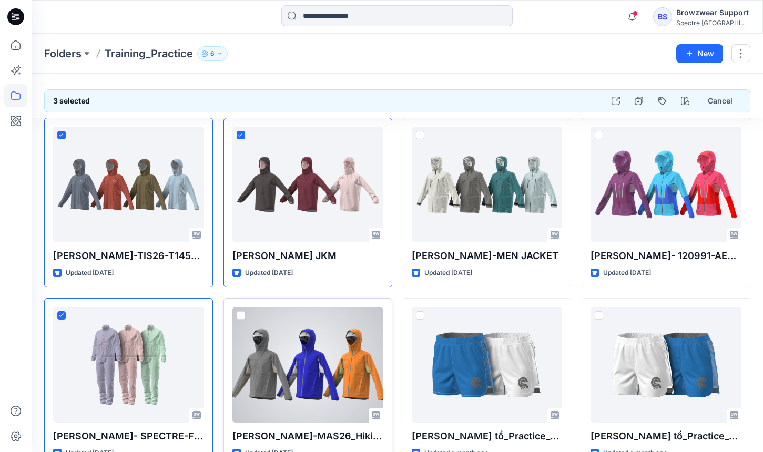
click at [240, 320] on div at bounding box center [241, 317] width 8 height 13
click at [241, 311] on span at bounding box center [241, 315] width 8 height 8
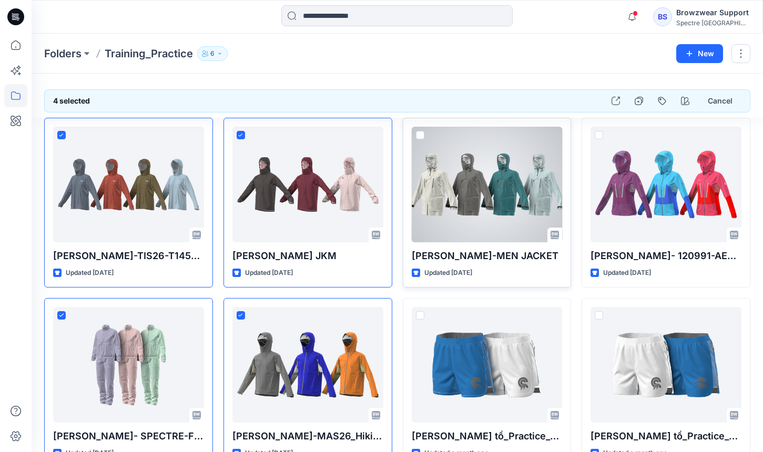
click at [422, 134] on span at bounding box center [420, 135] width 8 height 8
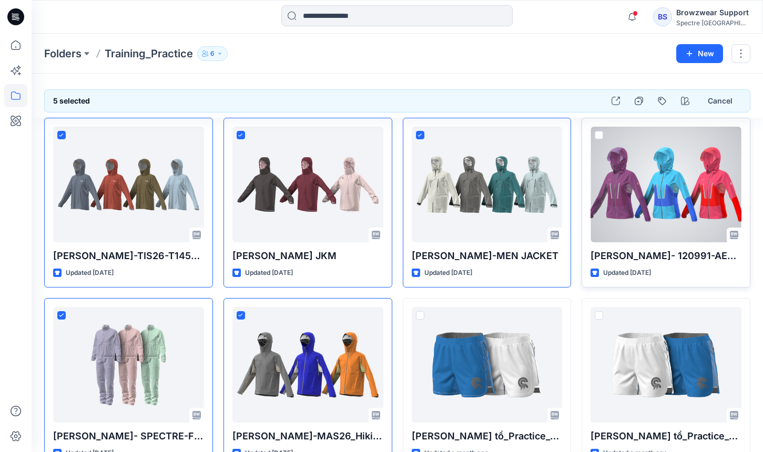
click at [601, 136] on span at bounding box center [598, 135] width 8 height 8
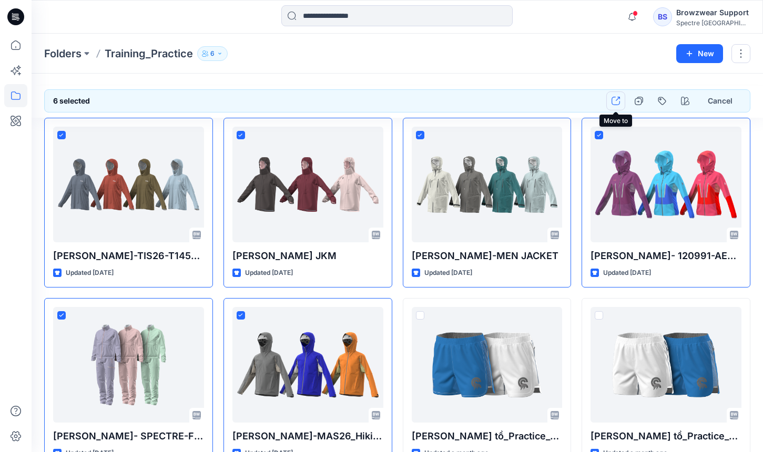
click at [618, 101] on icon "button" at bounding box center [615, 101] width 8 height 8
click at [638, 101] on icon "button" at bounding box center [637, 102] width 3 height 2
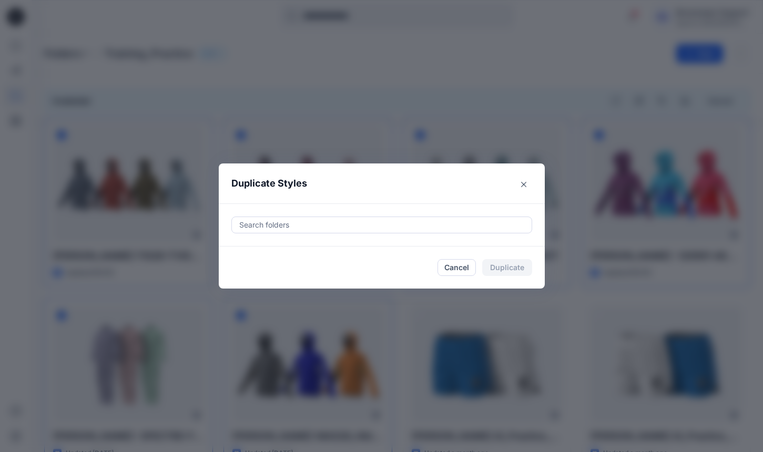
click at [368, 234] on div "Search folders" at bounding box center [382, 224] width 326 height 43
click at [389, 228] on div at bounding box center [381, 225] width 287 height 13
click at [528, 188] on button "Close" at bounding box center [523, 184] width 17 height 17
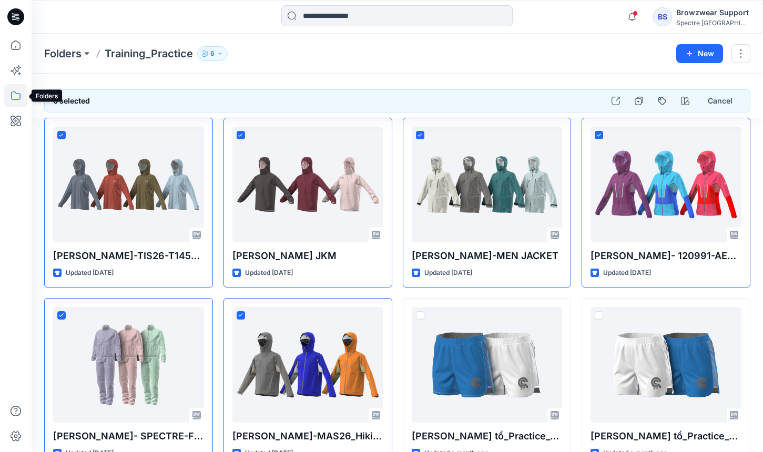
click at [12, 96] on icon at bounding box center [15, 95] width 23 height 23
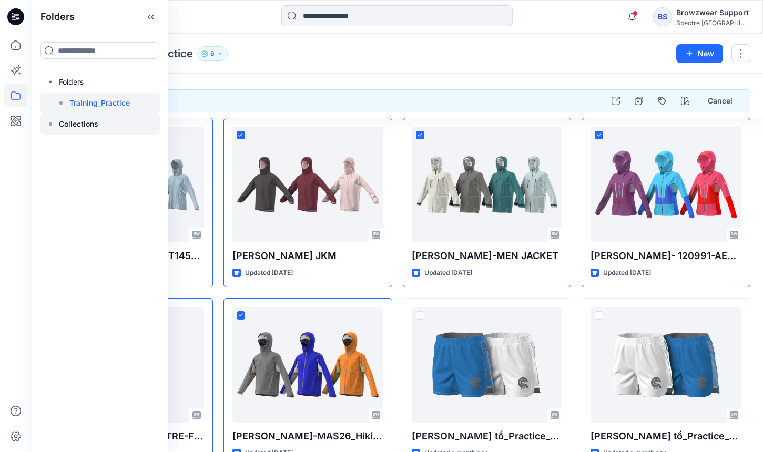
click at [101, 124] on div at bounding box center [100, 124] width 120 height 21
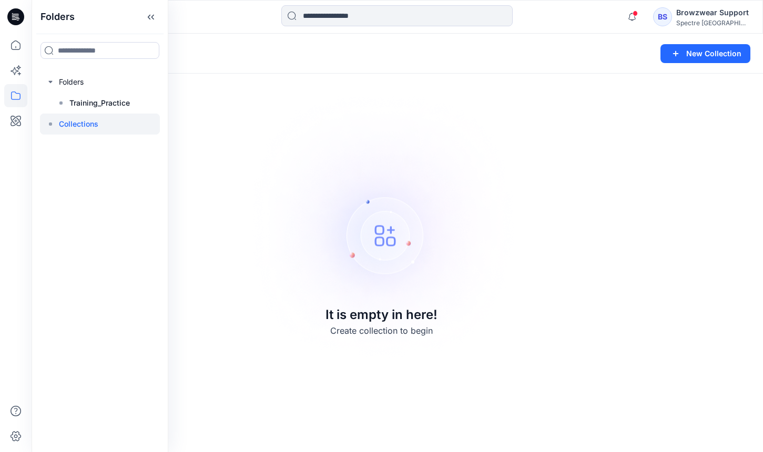
click at [485, 131] on img at bounding box center [381, 226] width 293 height 294
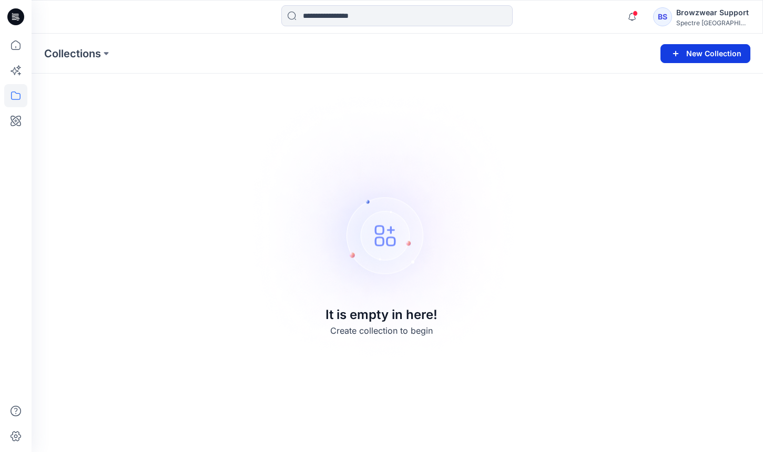
click at [736, 60] on button "New Collection" at bounding box center [705, 53] width 90 height 19
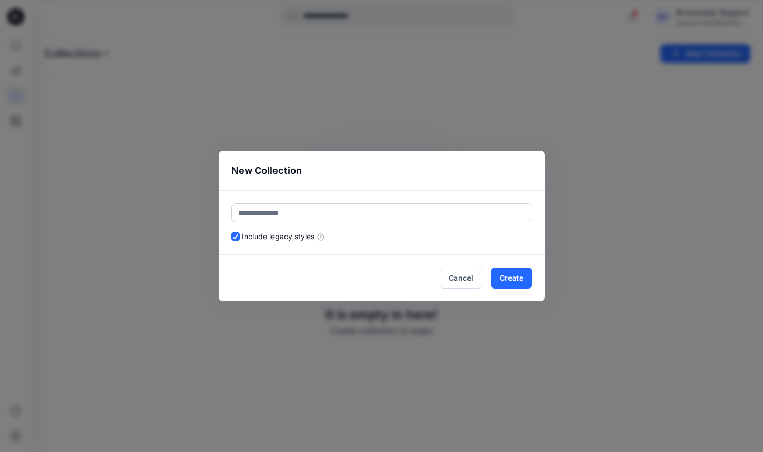
click at [346, 214] on input "text" at bounding box center [381, 212] width 301 height 19
type input "*"
type input "**********"
click at [518, 277] on button "Create" at bounding box center [511, 278] width 42 height 21
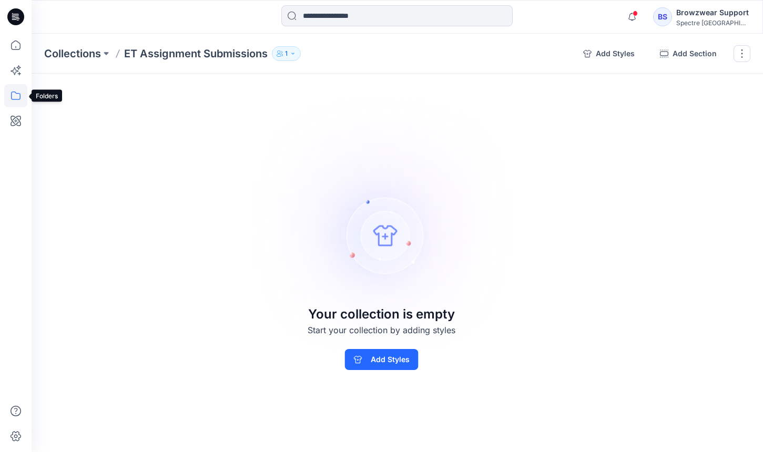
click at [21, 96] on icon at bounding box center [15, 95] width 23 height 23
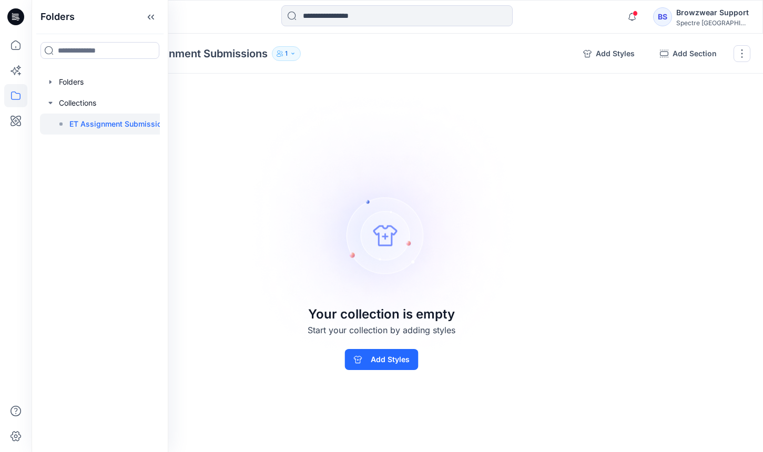
click at [292, 48] on button "1" at bounding box center [286, 53] width 29 height 15
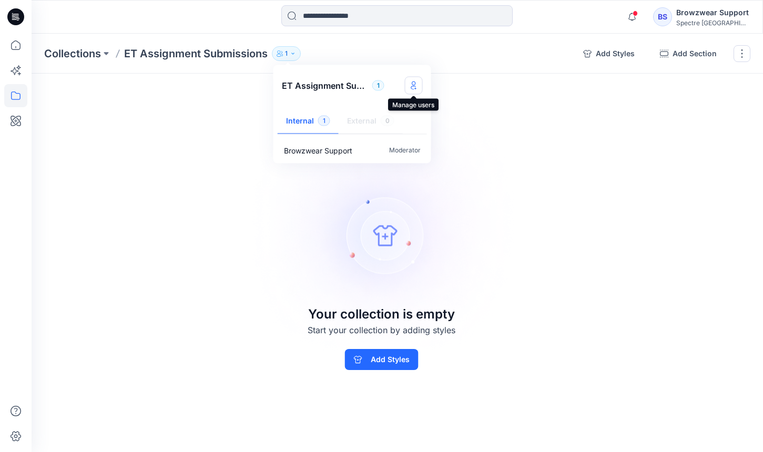
click at [413, 81] on icon "Manage users" at bounding box center [414, 85] width 4 height 8
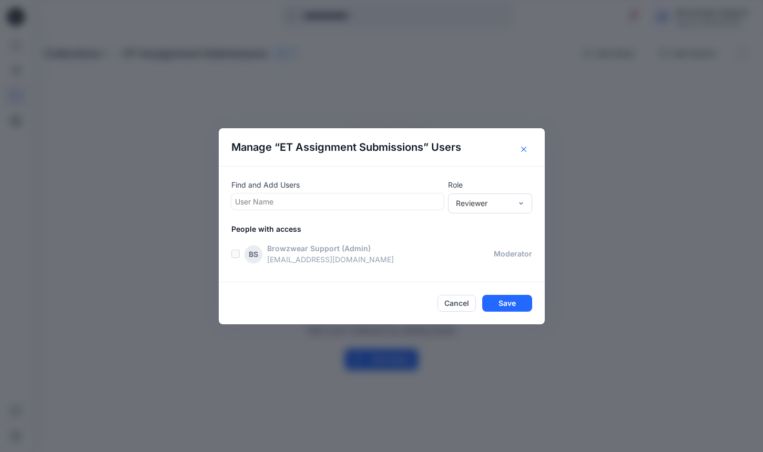
click at [522, 150] on icon "Close" at bounding box center [523, 149] width 5 height 5
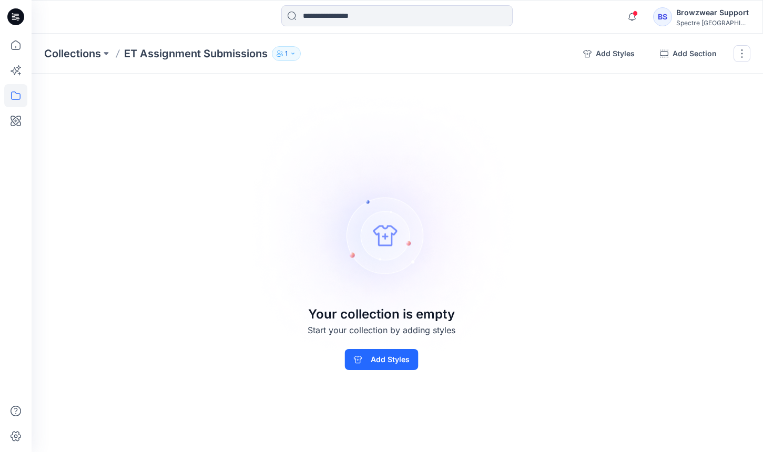
click at [293, 55] on icon "button" at bounding box center [293, 53] width 6 height 6
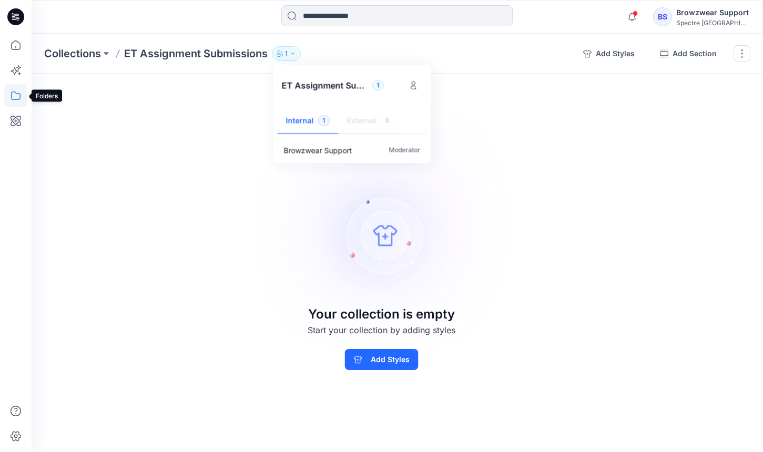
click at [11, 91] on icon at bounding box center [15, 95] width 23 height 23
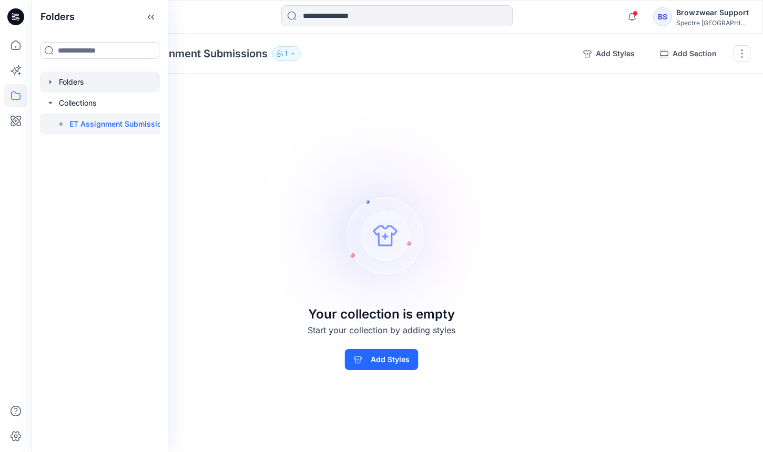
click at [89, 89] on div at bounding box center [100, 81] width 120 height 21
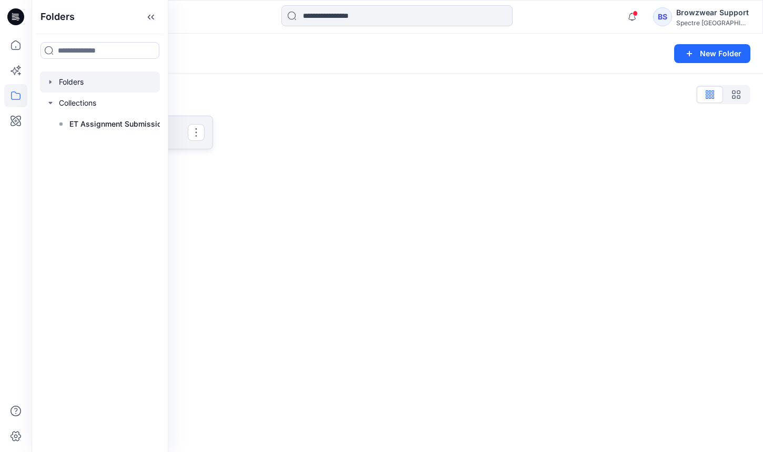
click at [176, 124] on link "Training_Practice" at bounding box center [128, 133] width 169 height 34
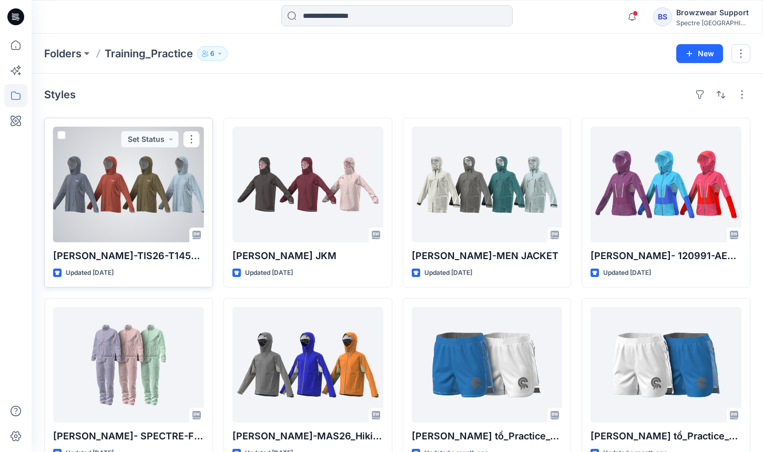
click at [64, 137] on span at bounding box center [61, 135] width 8 height 8
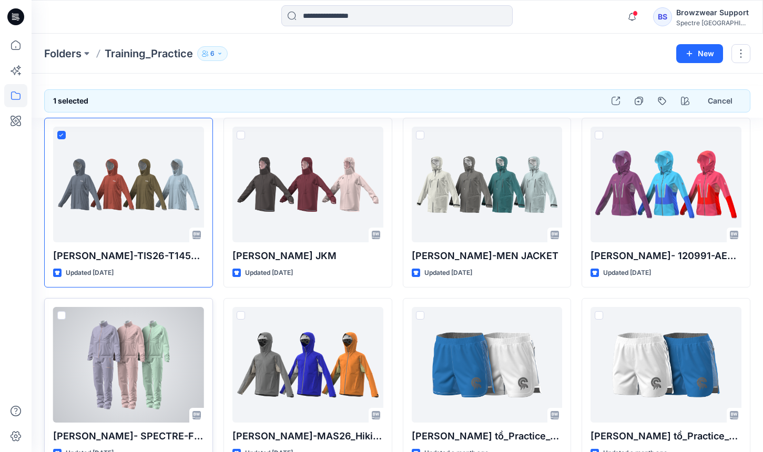
click at [58, 317] on span at bounding box center [61, 315] width 8 height 8
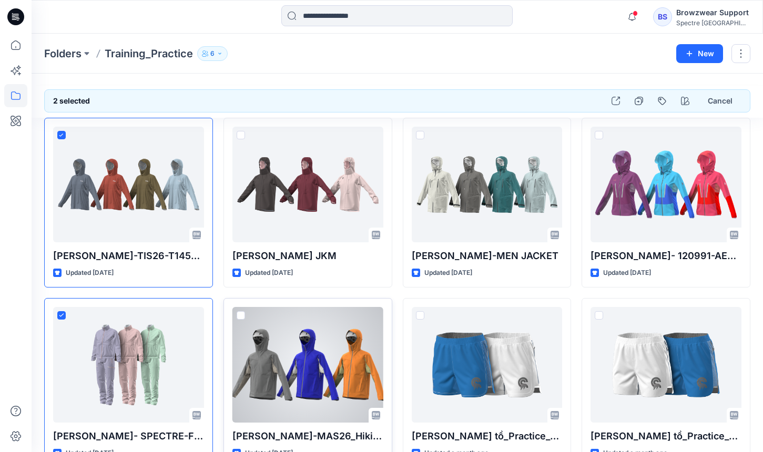
click at [239, 315] on span at bounding box center [241, 315] width 8 height 8
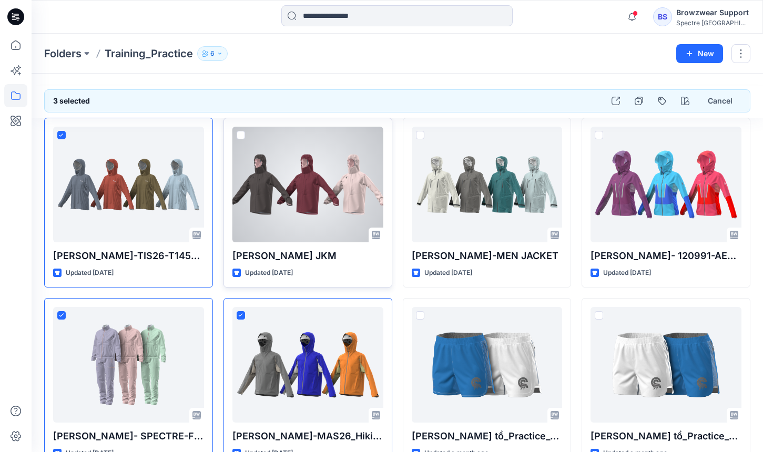
click at [242, 134] on span at bounding box center [241, 135] width 8 height 8
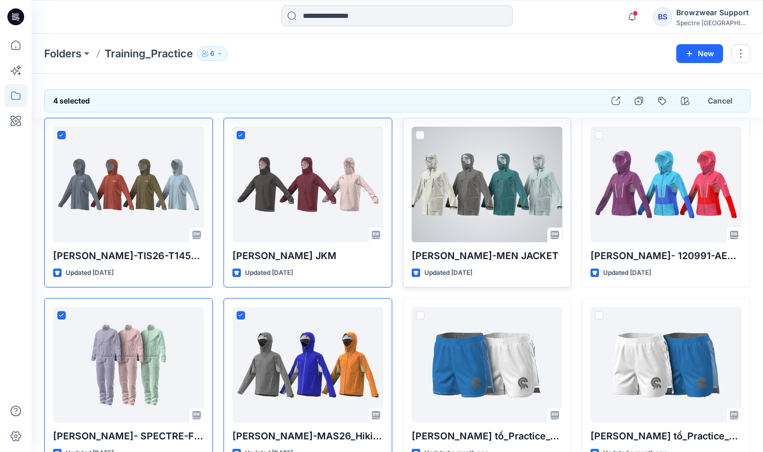
click at [419, 135] on span at bounding box center [420, 135] width 8 height 8
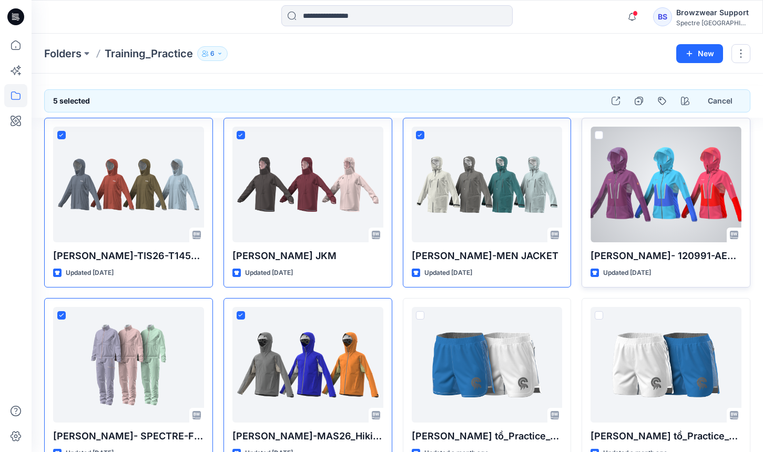
click at [590, 135] on div at bounding box center [665, 185] width 151 height 116
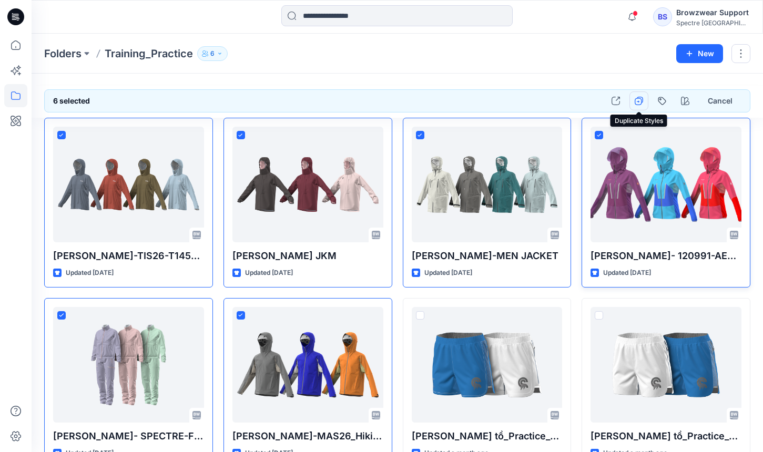
click at [639, 103] on icon "button" at bounding box center [638, 101] width 8 height 8
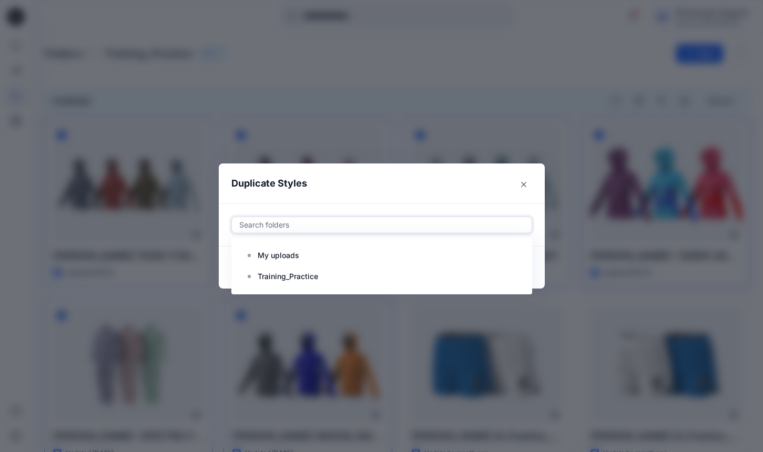
click at [321, 222] on div at bounding box center [381, 225] width 287 height 13
click at [525, 184] on icon "Close" at bounding box center [523, 184] width 5 height 5
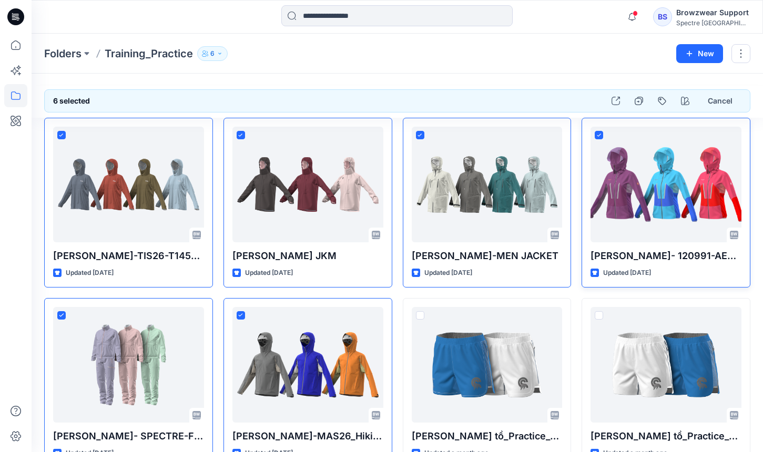
click at [16, 97] on icon at bounding box center [15, 95] width 23 height 23
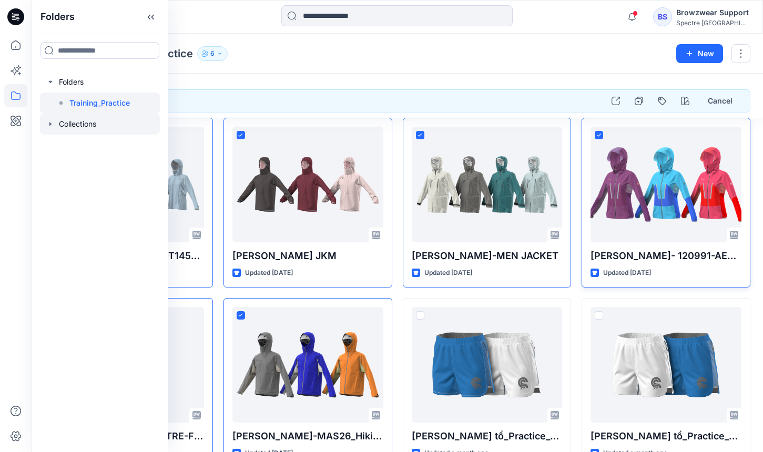
click at [90, 124] on div at bounding box center [100, 124] width 120 height 21
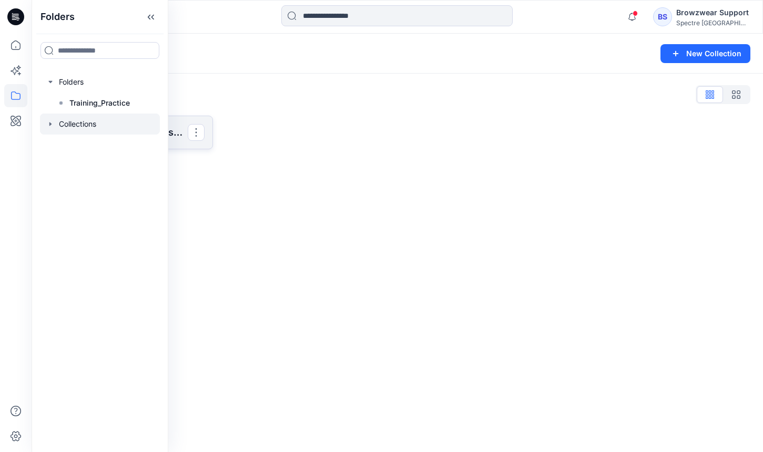
click at [174, 139] on p "ET Assignment Submissions" at bounding box center [127, 132] width 120 height 15
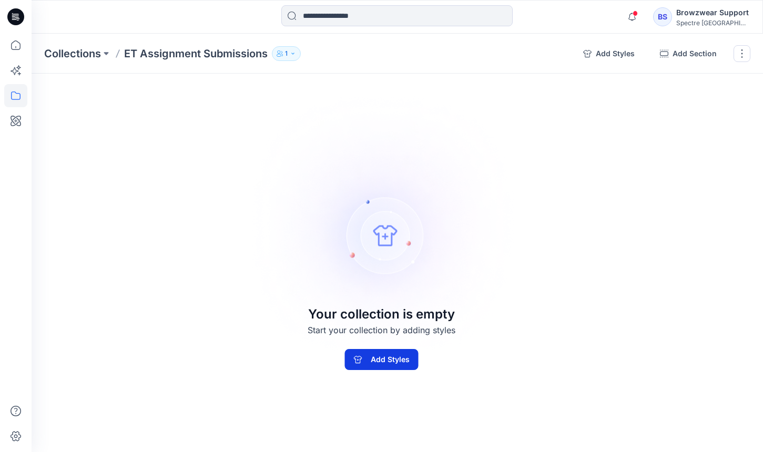
click at [379, 358] on button "Add Styles" at bounding box center [382, 359] width 74 height 21
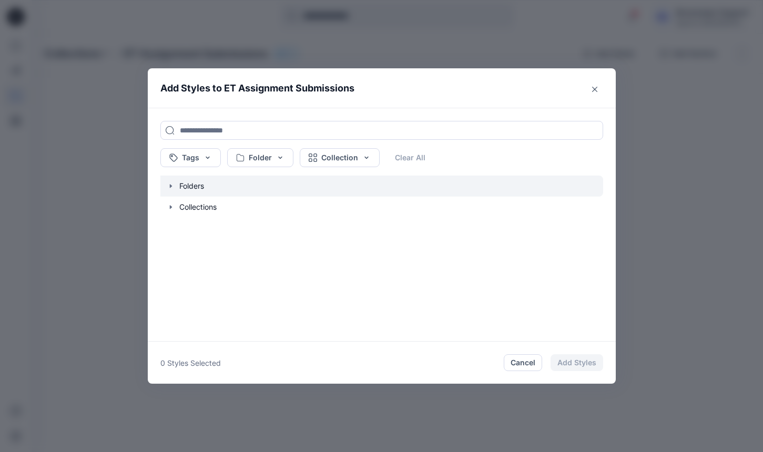
click at [170, 187] on icon "button" at bounding box center [170, 186] width 2 height 4
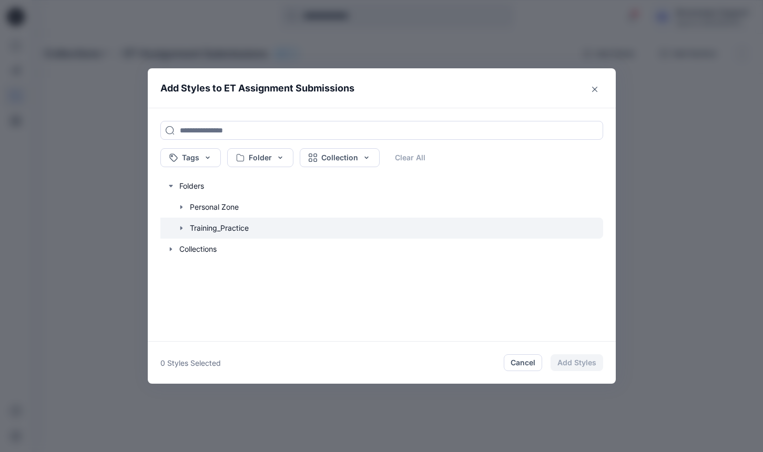
click at [184, 227] on icon "button" at bounding box center [181, 228] width 8 height 8
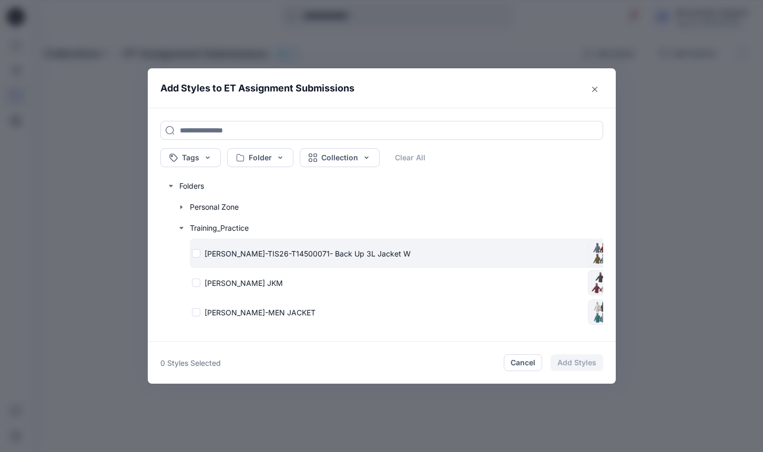
click at [196, 258] on div "[PERSON_NAME]-TIS26-T14500071- Back Up 3L Jacket W" at bounding box center [388, 253] width 392 height 11
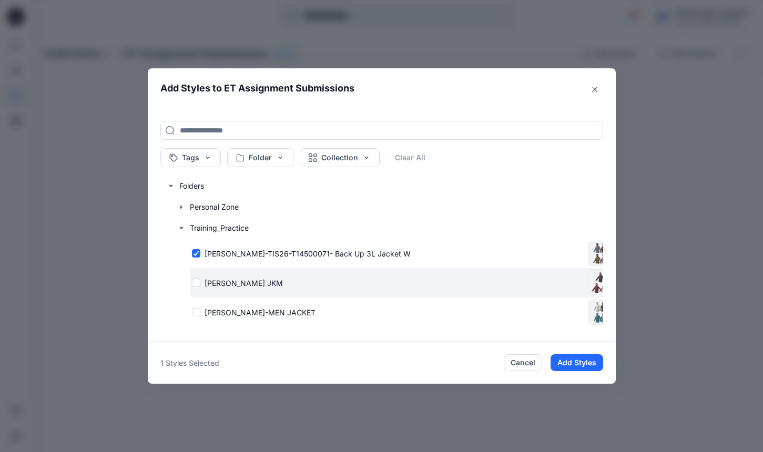
click at [196, 286] on div "[PERSON_NAME] JKM" at bounding box center [388, 283] width 392 height 11
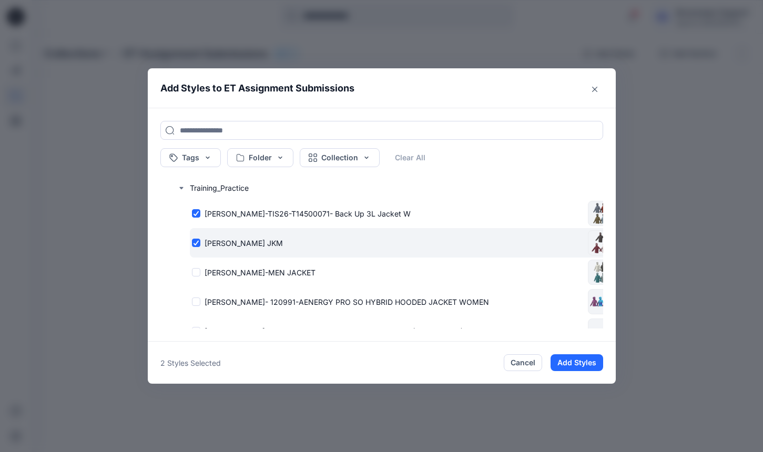
scroll to position [51, 0]
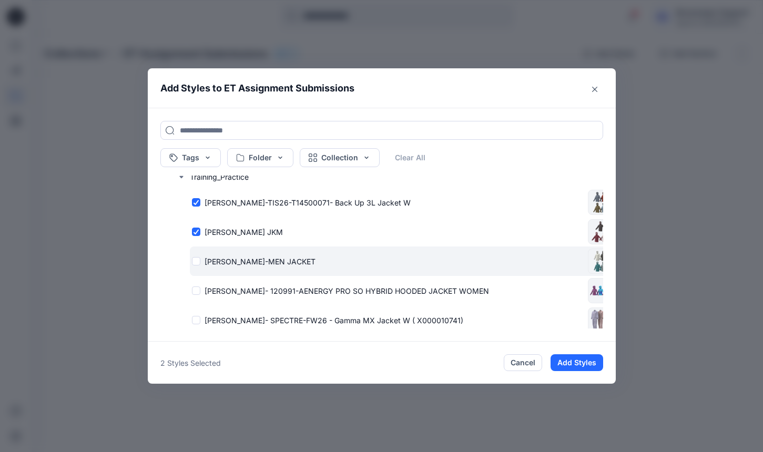
click at [197, 268] on div "[PERSON_NAME]-MEN JACKET" at bounding box center [402, 260] width 425 height 29
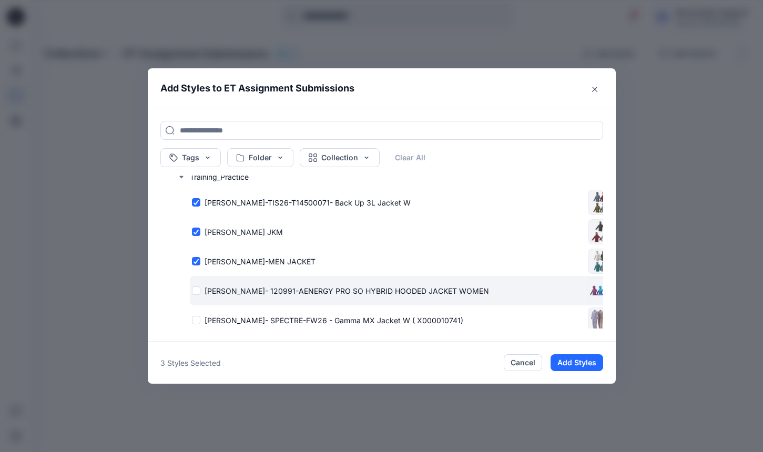
click at [197, 292] on div "[PERSON_NAME]- 120991-AENERGY PRO SO HYBRID HOODED JACKET WOMEN" at bounding box center [388, 290] width 392 height 11
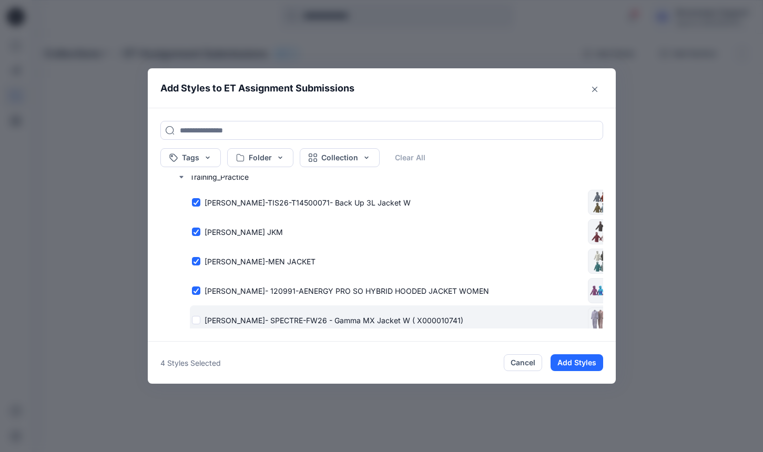
click at [197, 319] on div "[PERSON_NAME]- SPECTRE-FW26 - Gamma MX Jacket W ( X000010741)" at bounding box center [388, 320] width 392 height 11
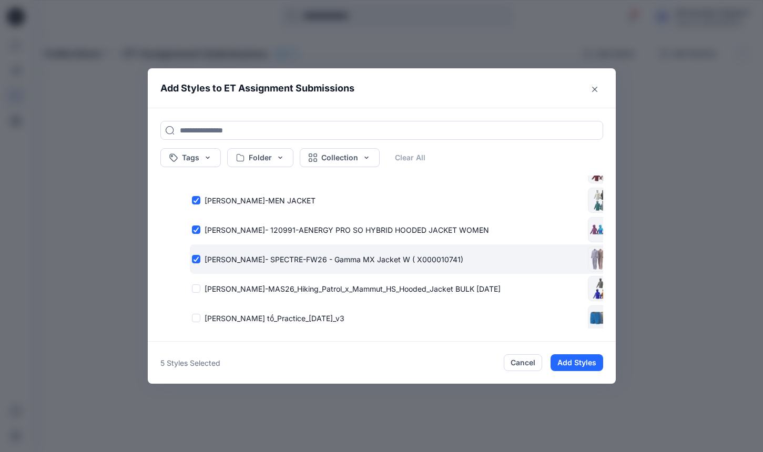
scroll to position [117, 0]
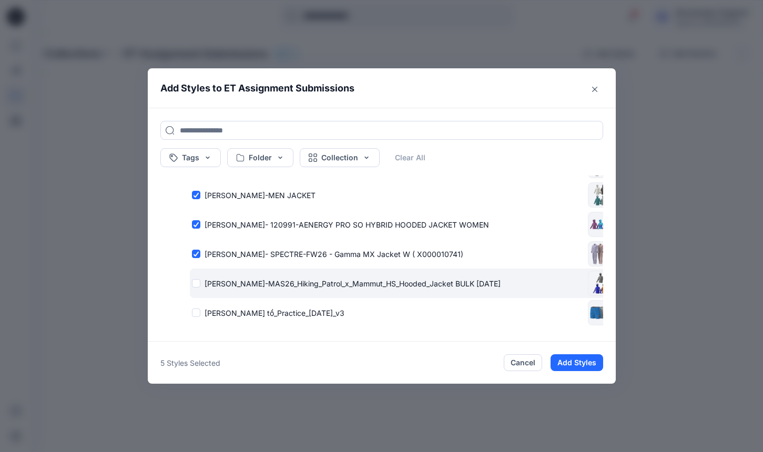
click at [198, 282] on div "[PERSON_NAME]-MAS26_Hiking_Patrol_x_Mammut_HS_Hooded_Jacket BULK [DATE]" at bounding box center [388, 283] width 392 height 11
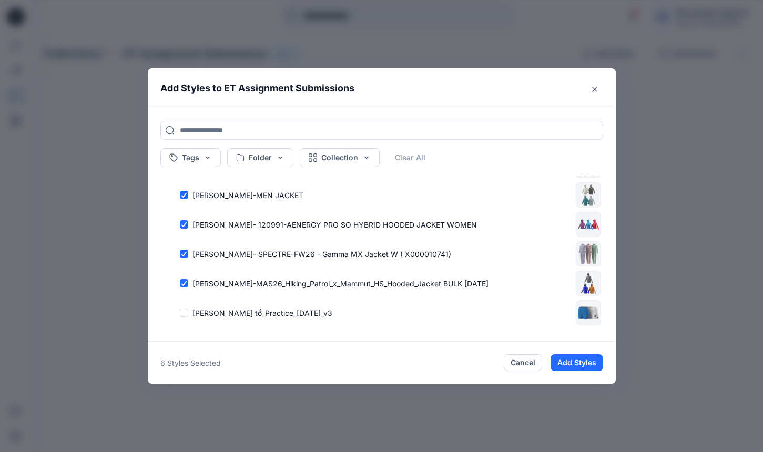
click at [570, 374] on footer "6 Styles Selected Cancel Add Styles" at bounding box center [382, 363] width 468 height 42
click at [585, 360] on button "Add Styles" at bounding box center [576, 362] width 53 height 17
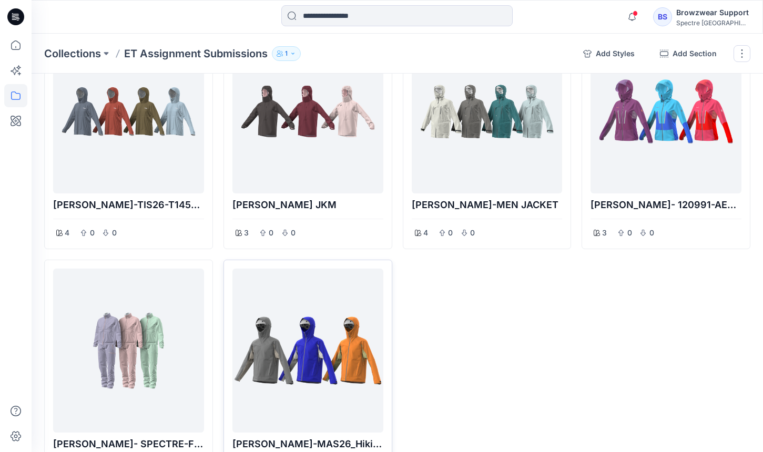
scroll to position [64, 0]
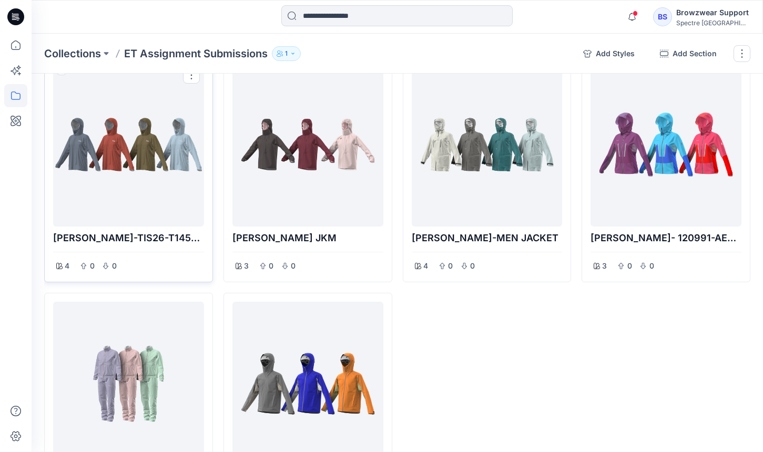
click at [159, 163] on div at bounding box center [128, 145] width 142 height 156
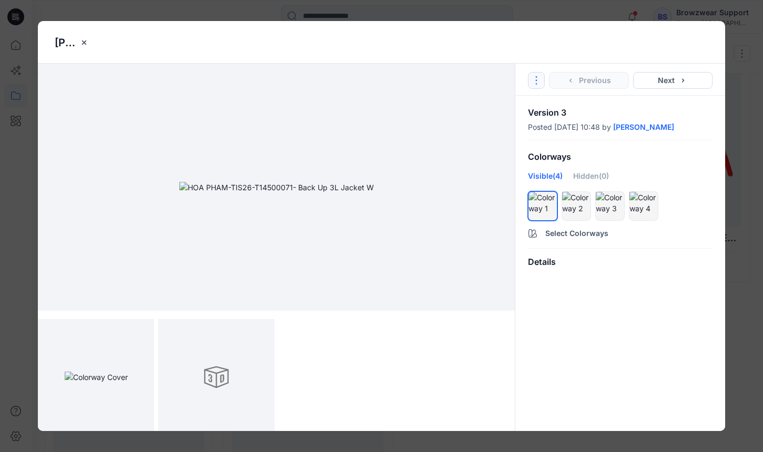
click at [537, 78] on icon "Options" at bounding box center [536, 80] width 8 height 8
click at [532, 81] on icon "Options" at bounding box center [536, 80] width 8 height 8
click at [532, 109] on link "Go to Original Style" at bounding box center [535, 105] width 127 height 21
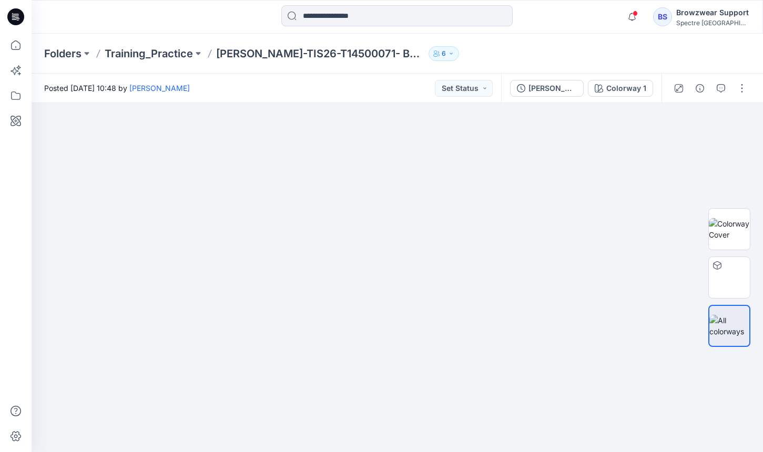
click at [591, 56] on div "Folders Training_Practice [PERSON_NAME]-TIS26-T14500071- Back Up 3L Jacket W 6" at bounding box center [356, 53] width 624 height 15
click at [21, 96] on icon at bounding box center [15, 95] width 23 height 23
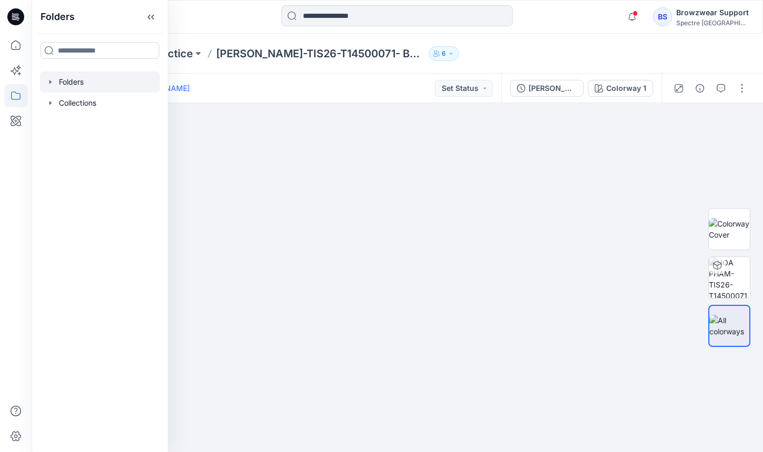
click at [49, 84] on icon "button" at bounding box center [50, 82] width 8 height 8
click at [79, 100] on p "Training_Practice" at bounding box center [99, 103] width 60 height 13
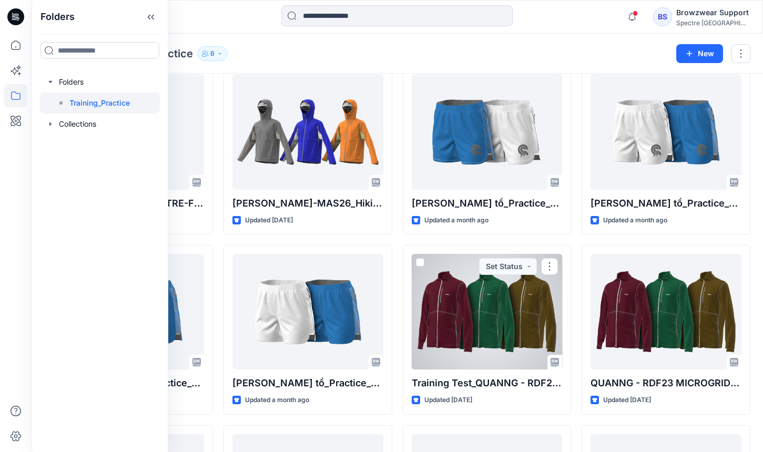
scroll to position [210, 0]
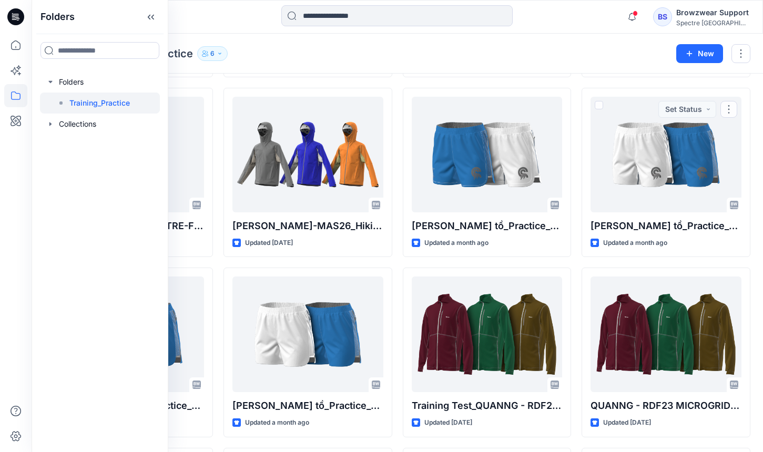
click at [573, 223] on div "[PERSON_NAME]-TIS26-T14500071- Back Up 3L Jacket W Updated [DATE] [PERSON_NAME]…" at bounding box center [397, 352] width 706 height 890
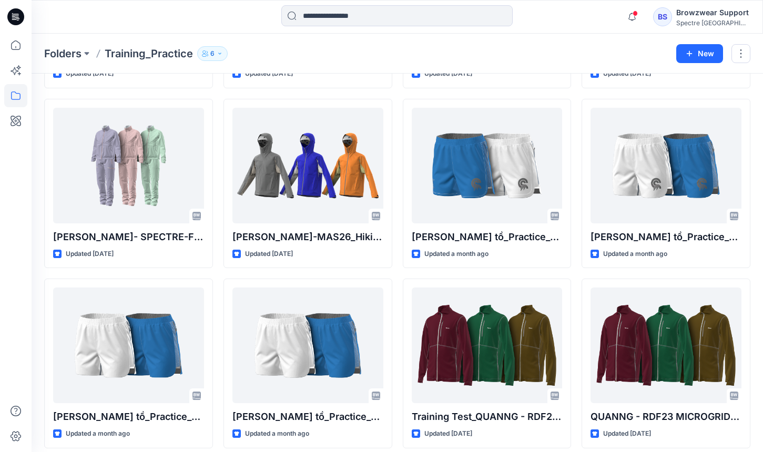
scroll to position [193, 0]
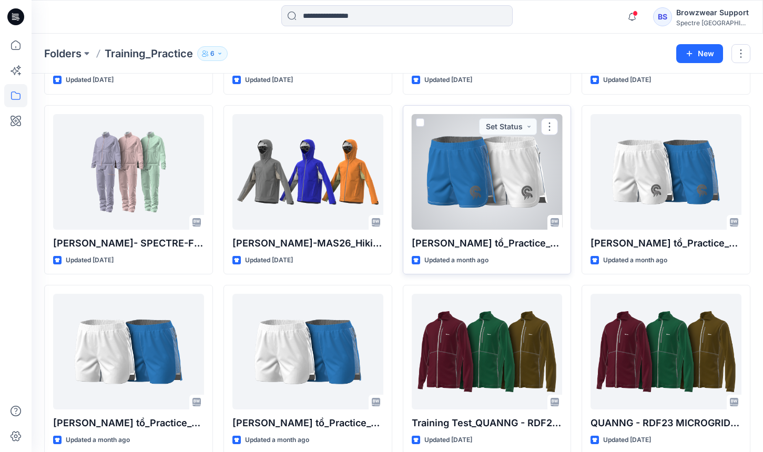
click at [421, 120] on span at bounding box center [420, 122] width 8 height 8
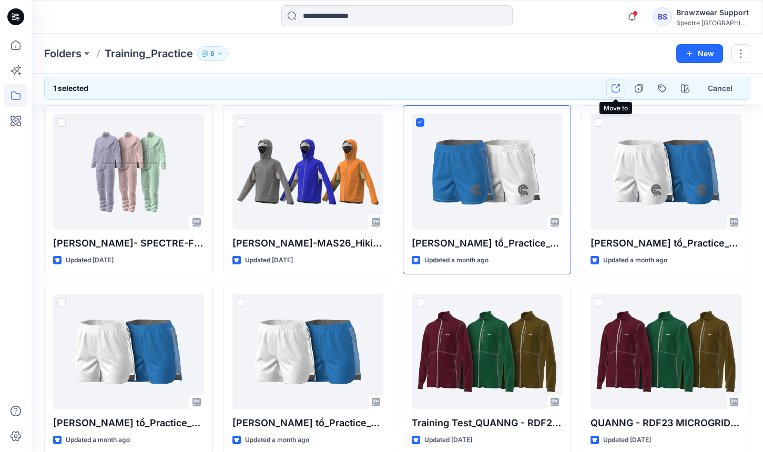
click at [619, 91] on icon "button" at bounding box center [615, 88] width 8 height 8
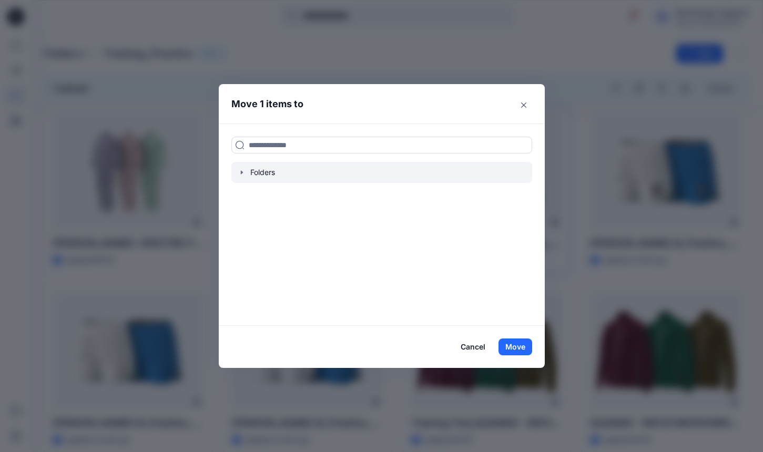
click at [271, 168] on div at bounding box center [381, 172] width 301 height 21
click at [239, 171] on icon "button" at bounding box center [242, 172] width 8 height 8
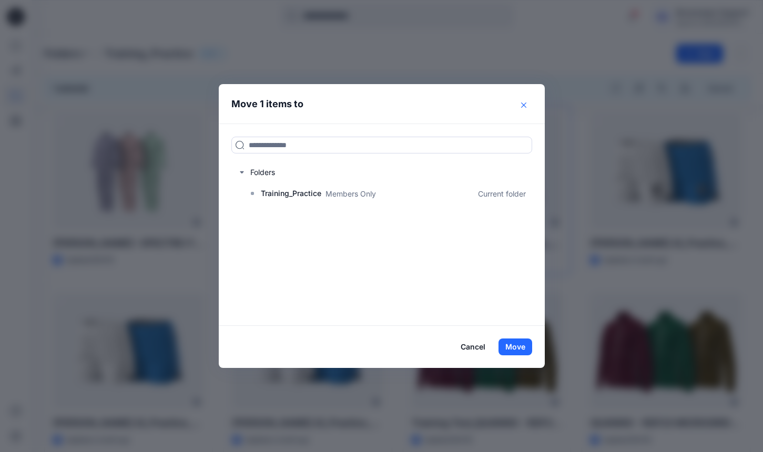
click at [525, 104] on icon "Close" at bounding box center [522, 104] width 5 height 5
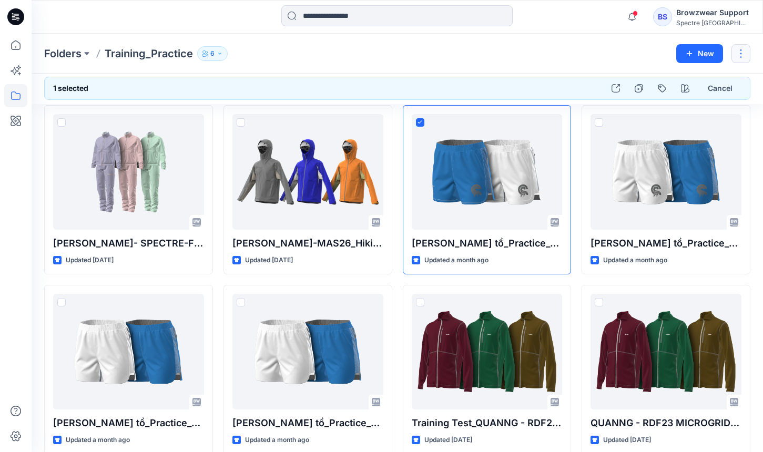
click at [736, 60] on button "button" at bounding box center [740, 53] width 19 height 19
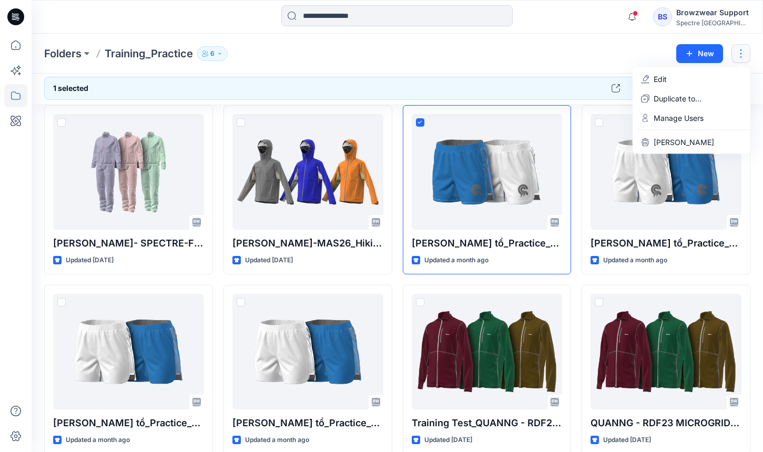
click at [736, 60] on button "button" at bounding box center [740, 53] width 19 height 19
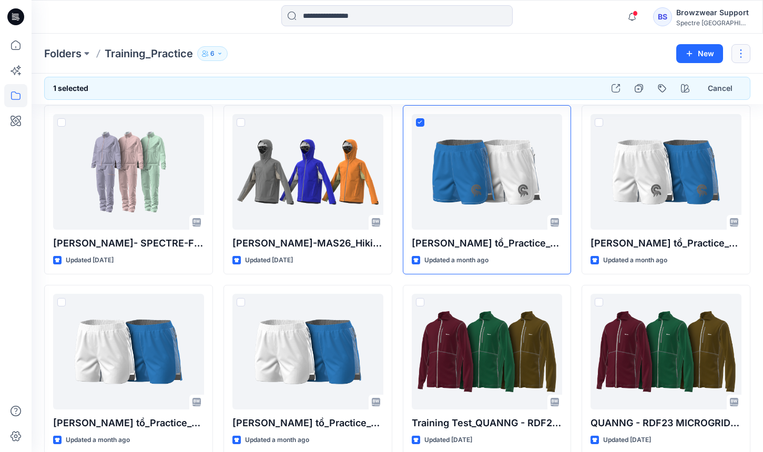
click at [736, 60] on button "button" at bounding box center [740, 53] width 19 height 19
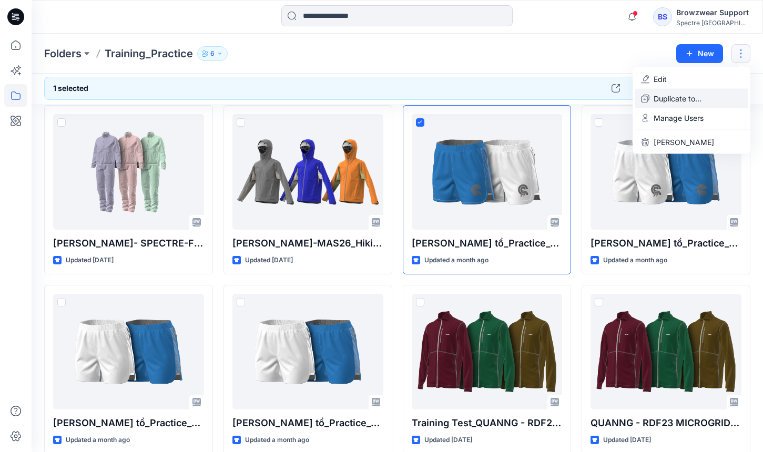
click at [684, 99] on p "Duplicate to..." at bounding box center [677, 98] width 48 height 11
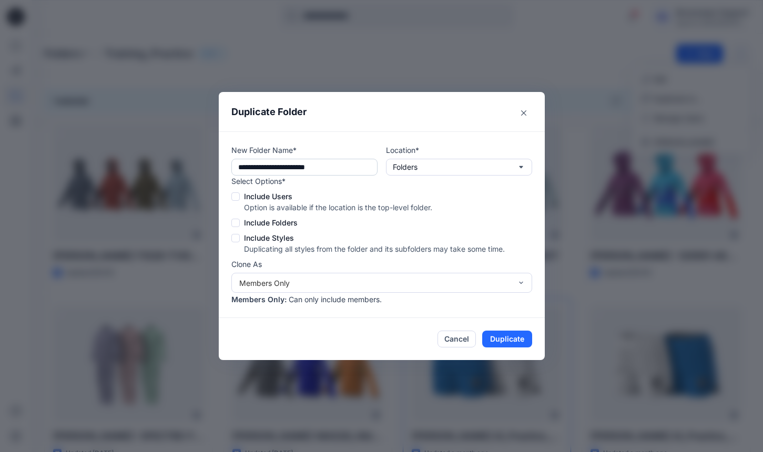
click at [355, 167] on input "**********" at bounding box center [304, 167] width 146 height 17
click at [527, 114] on button "Close" at bounding box center [523, 113] width 17 height 17
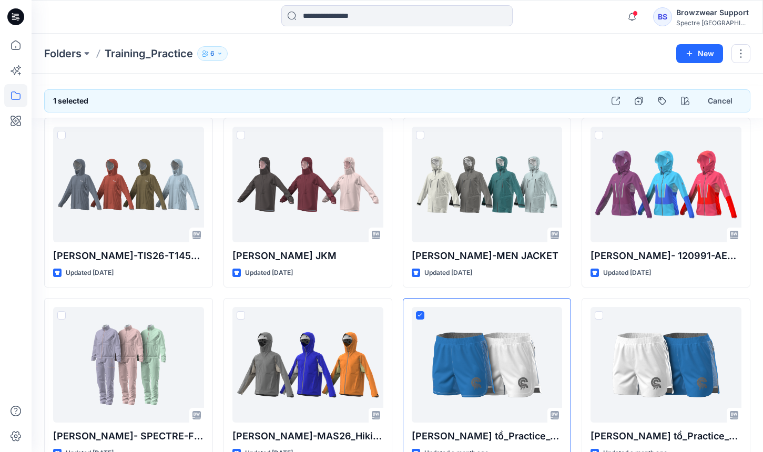
click at [517, 45] on div "Folders Training_Practice 6 New" at bounding box center [397, 54] width 731 height 40
click at [20, 96] on icon at bounding box center [15, 95] width 23 height 23
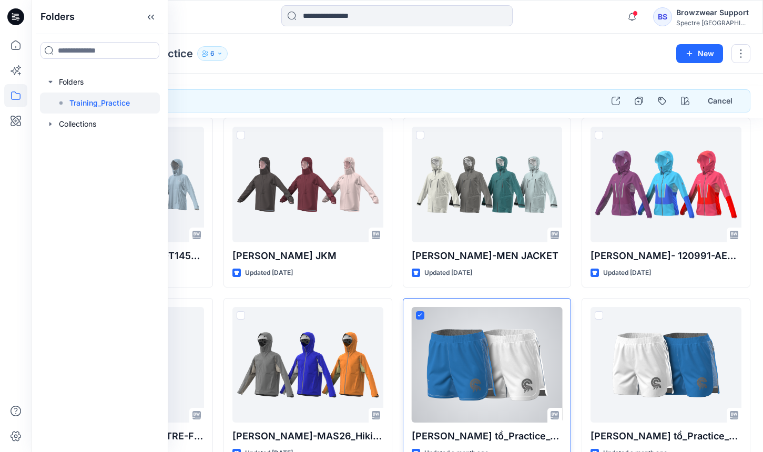
click at [465, 352] on div at bounding box center [487, 365] width 151 height 116
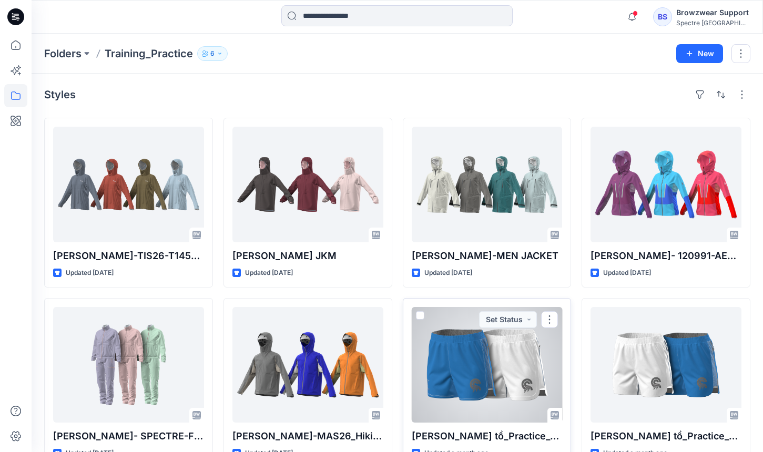
click at [470, 353] on div at bounding box center [487, 365] width 151 height 116
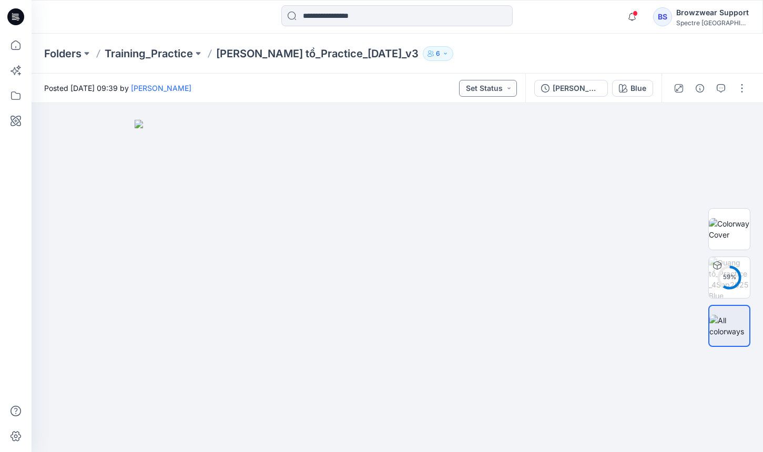
click at [502, 87] on button "Set Status" at bounding box center [488, 88] width 58 height 17
click at [499, 131] on div "Accepted" at bounding box center [470, 137] width 78 height 15
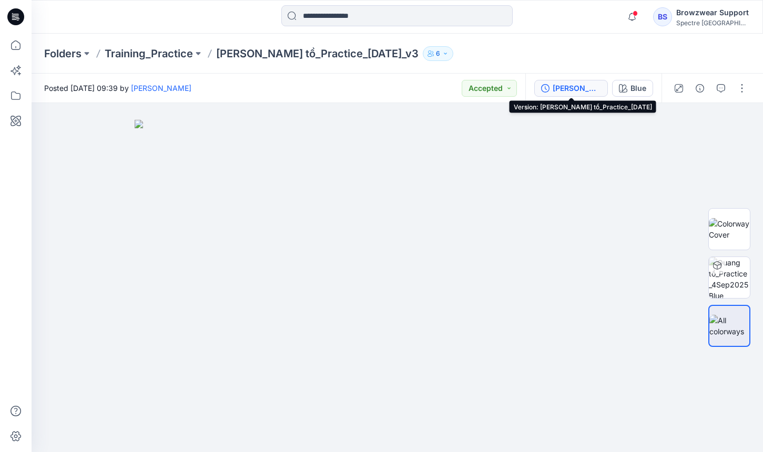
click at [581, 87] on div "[PERSON_NAME] tồ_Practice_[DATE]" at bounding box center [576, 89] width 48 height 12
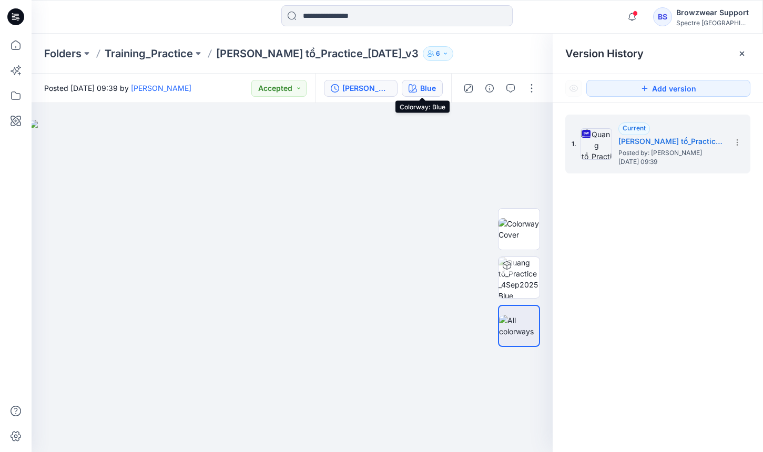
click at [424, 88] on div "Blue" at bounding box center [428, 89] width 16 height 12
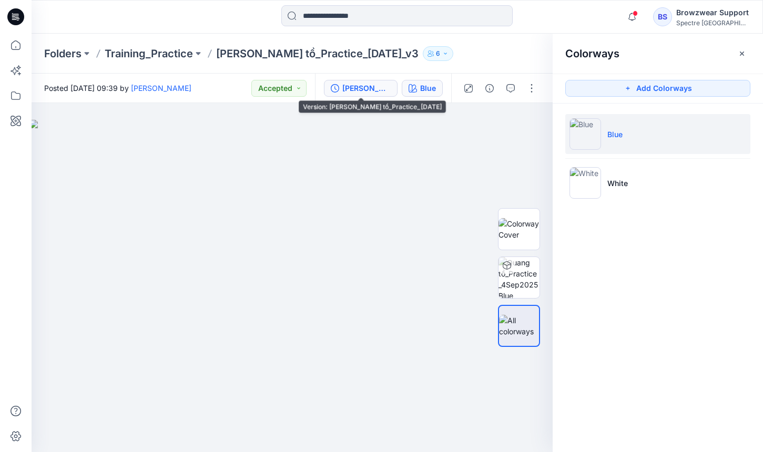
click at [376, 85] on div "[PERSON_NAME] tồ_Practice_[DATE]" at bounding box center [366, 89] width 48 height 12
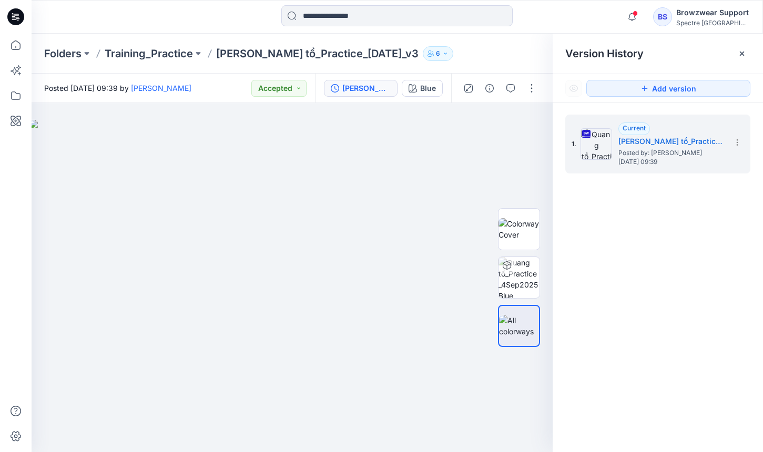
click at [485, 55] on div "Folders Training_Practice [PERSON_NAME] tồ_Practice_[DATE]_v3 6" at bounding box center [356, 53] width 624 height 15
click at [750, 49] on div "Version History" at bounding box center [657, 54] width 210 height 40
click at [743, 55] on icon at bounding box center [741, 54] width 4 height 4
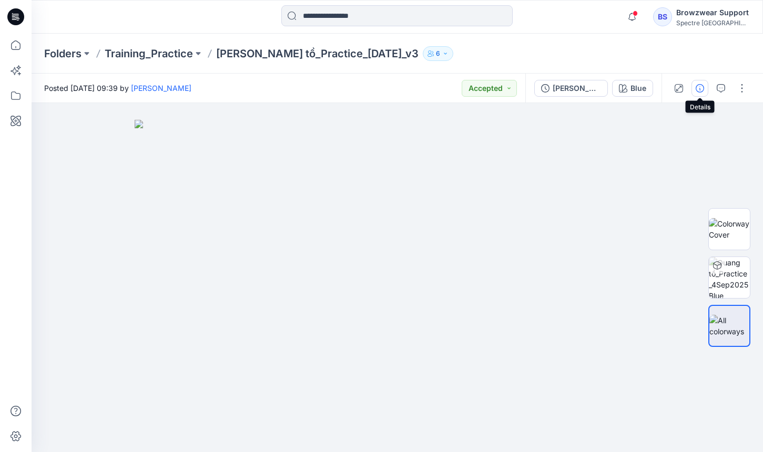
click at [698, 89] on icon "button" at bounding box center [699, 88] width 8 height 8
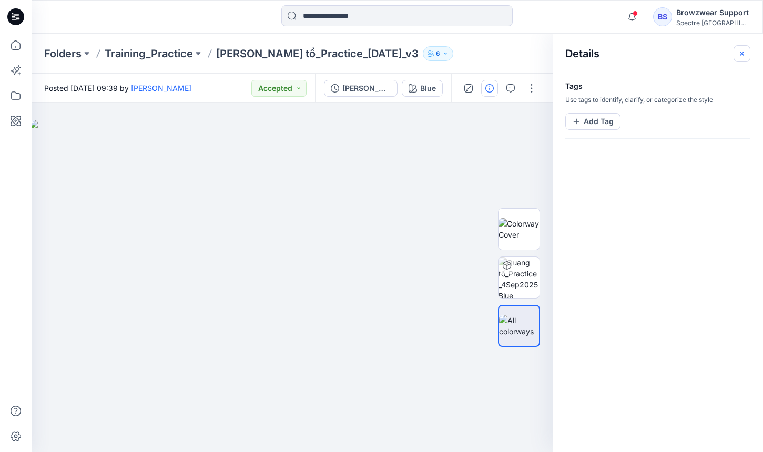
click at [742, 53] on icon "button" at bounding box center [741, 53] width 8 height 8
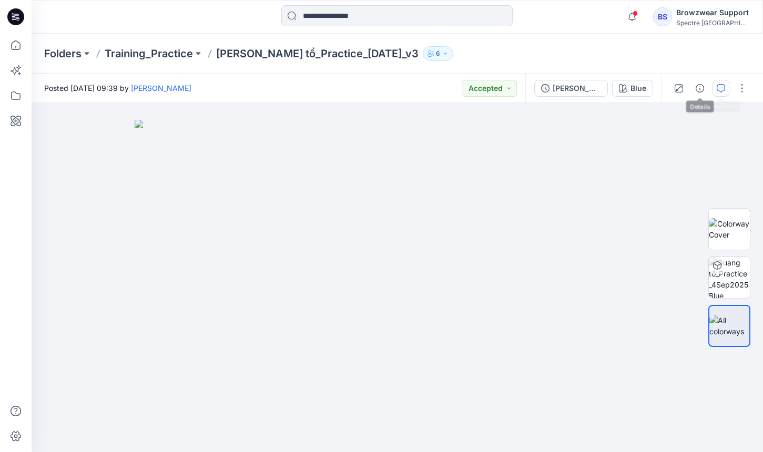
click at [717, 86] on icon "button" at bounding box center [720, 88] width 8 height 8
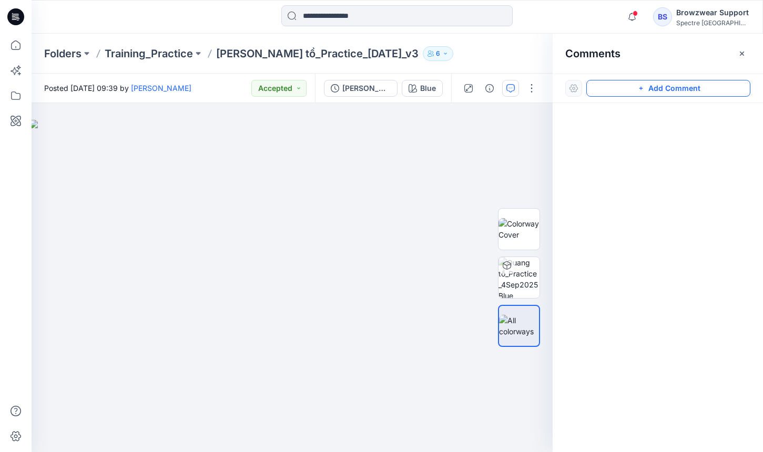
click at [639, 88] on icon "button" at bounding box center [640, 88] width 8 height 8
click at [408, 222] on div "1" at bounding box center [292, 277] width 521 height 349
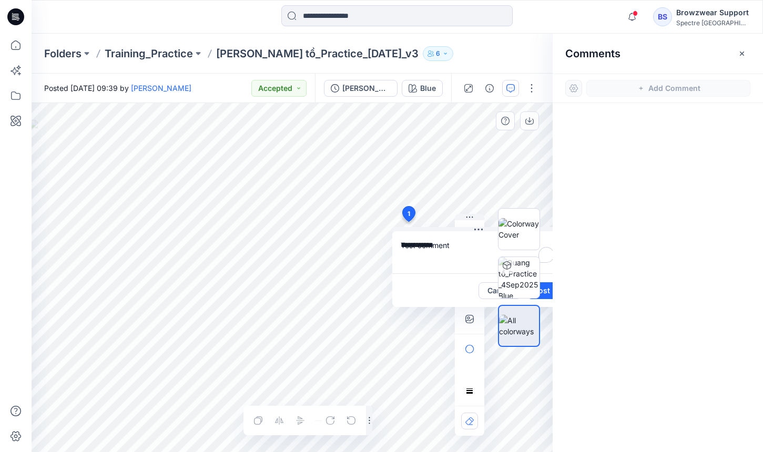
type textarea "**********"
click at [542, 289] on div at bounding box center [518, 278] width 67 height 220
click at [548, 293] on div at bounding box center [518, 278] width 67 height 220
drag, startPoint x: 469, startPoint y: 214, endPoint x: 323, endPoint y: 160, distance: 155.6
click at [323, 161] on icon "button" at bounding box center [321, 164] width 8 height 7
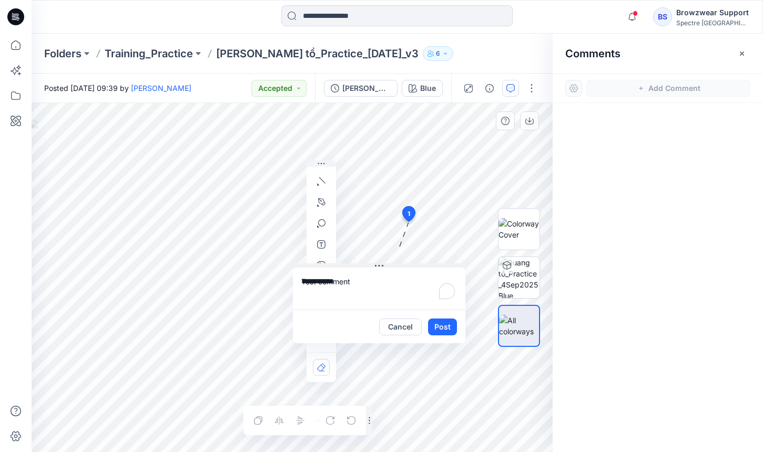
drag, startPoint x: 478, startPoint y: 230, endPoint x: 378, endPoint y: 266, distance: 105.7
click at [378, 266] on icon at bounding box center [379, 266] width 8 height 2
click at [447, 324] on button "Post" at bounding box center [442, 326] width 29 height 17
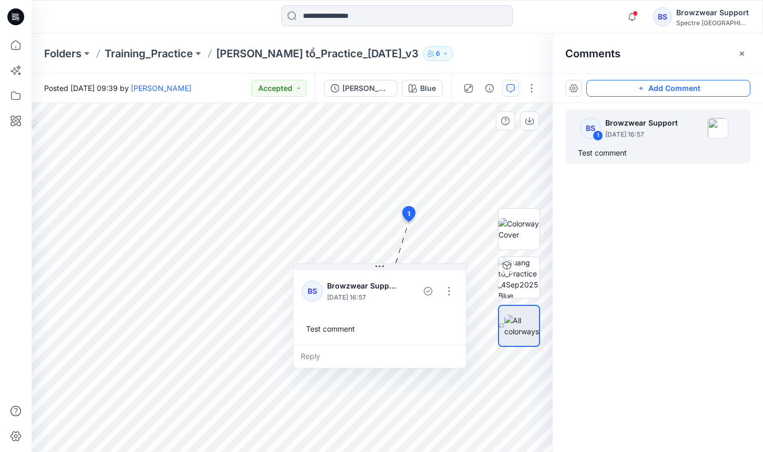
click at [640, 222] on div "BS 1 Browzwear Support [DATE] 16:57 Test comment" at bounding box center [657, 258] width 210 height 310
click at [739, 52] on icon "button" at bounding box center [741, 53] width 8 height 8
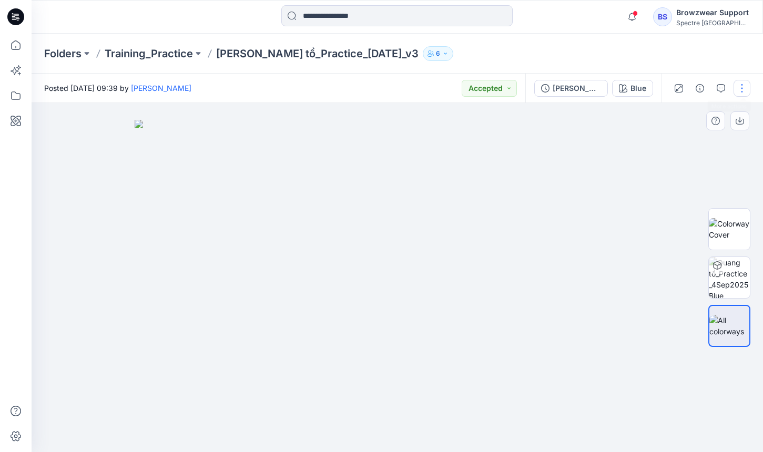
click at [742, 87] on button "button" at bounding box center [741, 88] width 17 height 17
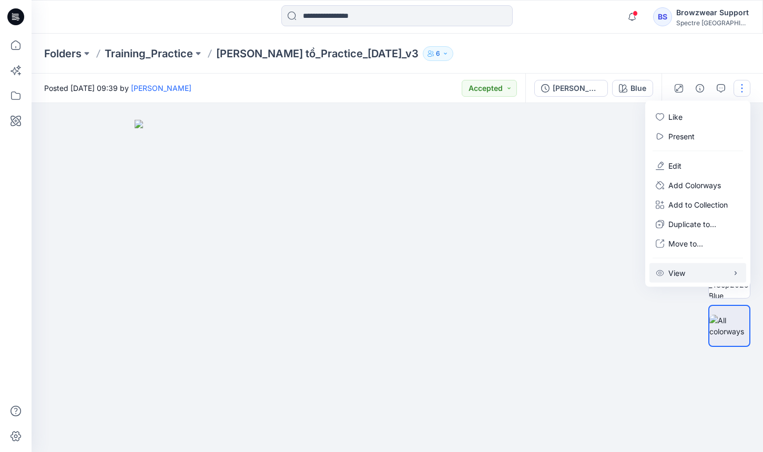
click at [700, 274] on button "View" at bounding box center [697, 272] width 97 height 19
click at [701, 202] on p "Add to Collection" at bounding box center [697, 204] width 59 height 11
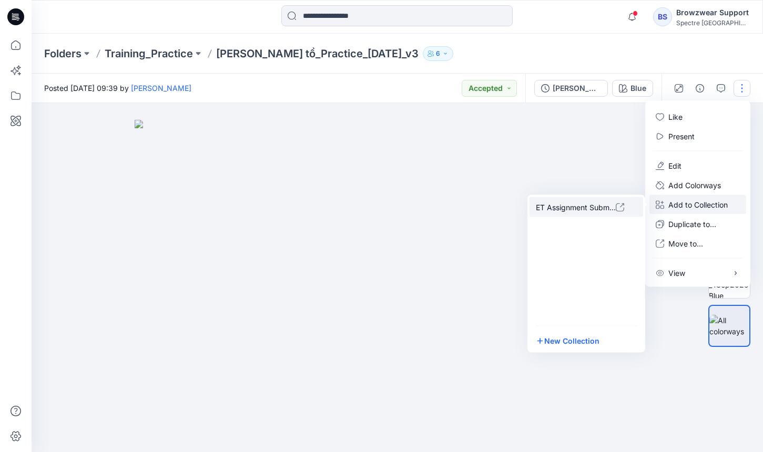
click at [595, 204] on p "ET Assignment Submissions" at bounding box center [576, 206] width 80 height 11
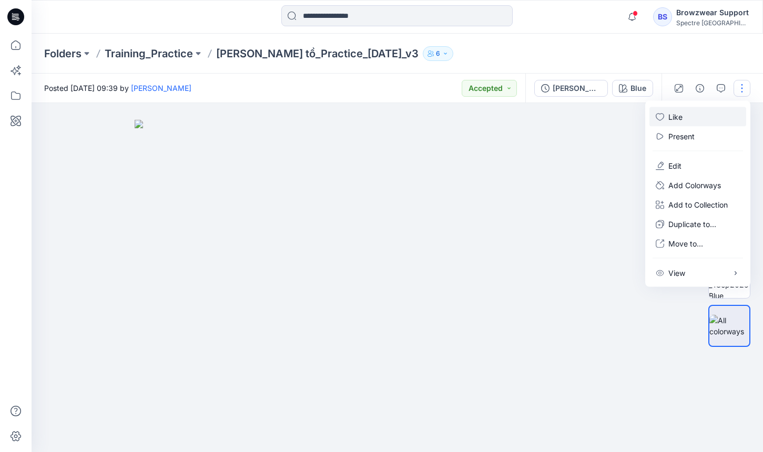
click at [704, 117] on button "Like" at bounding box center [697, 116] width 97 height 19
click at [722, 86] on icon "button" at bounding box center [720, 88] width 8 height 8
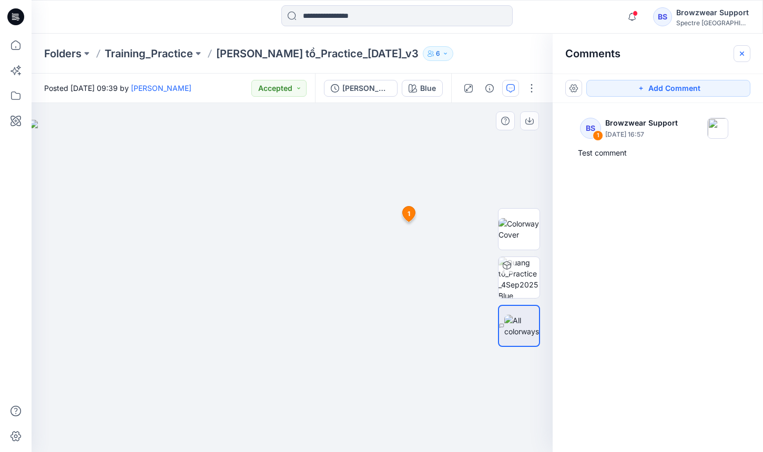
click at [743, 55] on icon "button" at bounding box center [741, 53] width 4 height 4
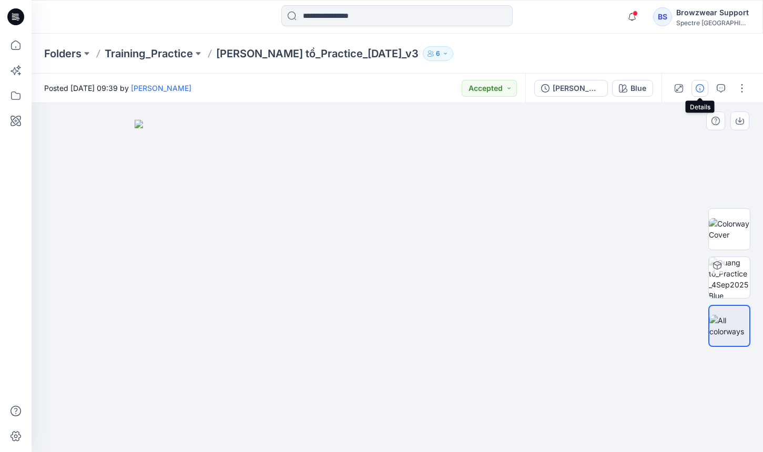
click at [697, 87] on icon "button" at bounding box center [699, 88] width 8 height 8
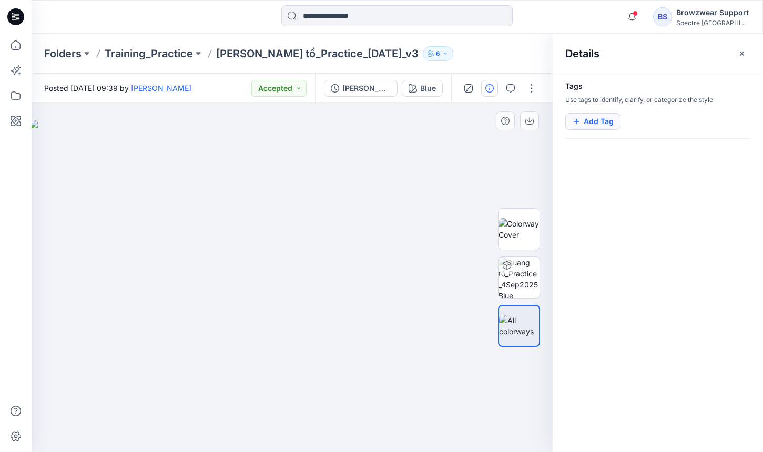
click at [597, 122] on button "Add Tag" at bounding box center [592, 121] width 55 height 17
click at [619, 146] on input at bounding box center [657, 146] width 172 height 19
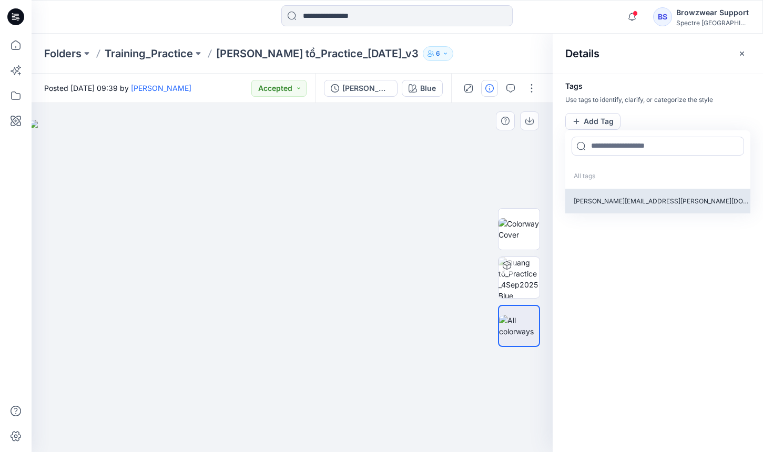
click at [614, 202] on p "[PERSON_NAME][EMAIL_ADDRESS][PERSON_NAME][DOMAIN_NAME]" at bounding box center [657, 201] width 185 height 25
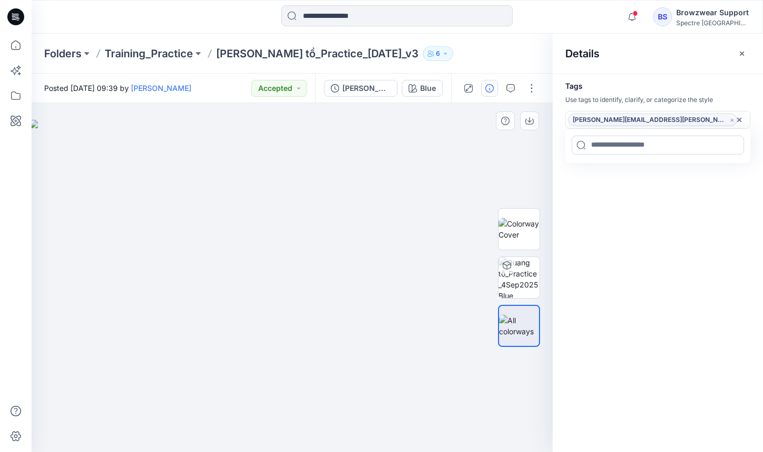
click at [727, 120] on icon "Remove tag" at bounding box center [731, 120] width 9 height 9
click at [738, 53] on button "button" at bounding box center [741, 53] width 17 height 17
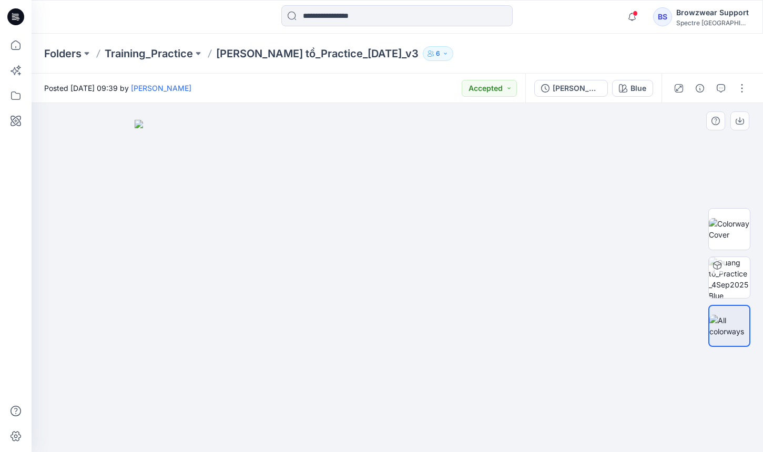
click at [711, 14] on div "Browzwear Support" at bounding box center [713, 12] width 74 height 13
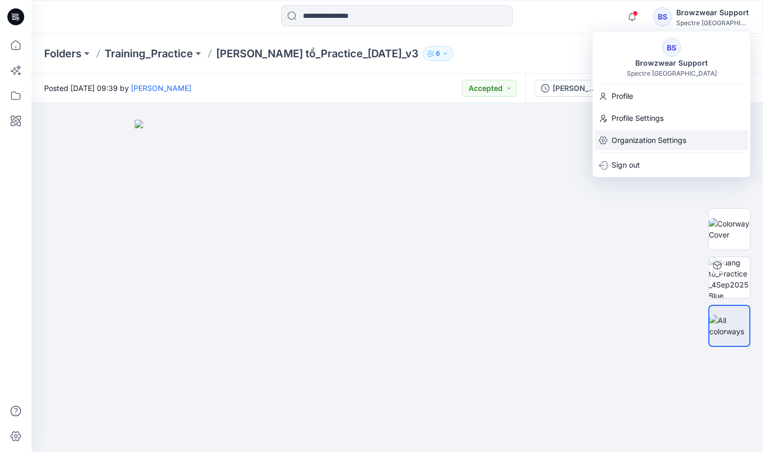
click at [648, 135] on p "Organization Settings" at bounding box center [648, 140] width 75 height 20
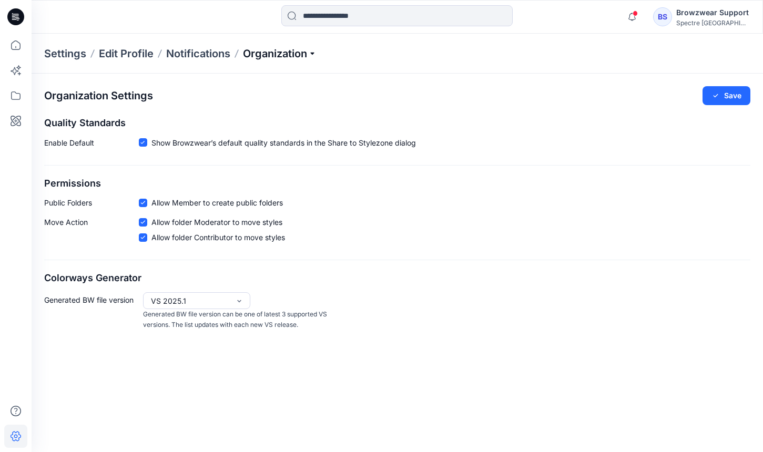
click at [305, 56] on p "Organization" at bounding box center [280, 53] width 74 height 15
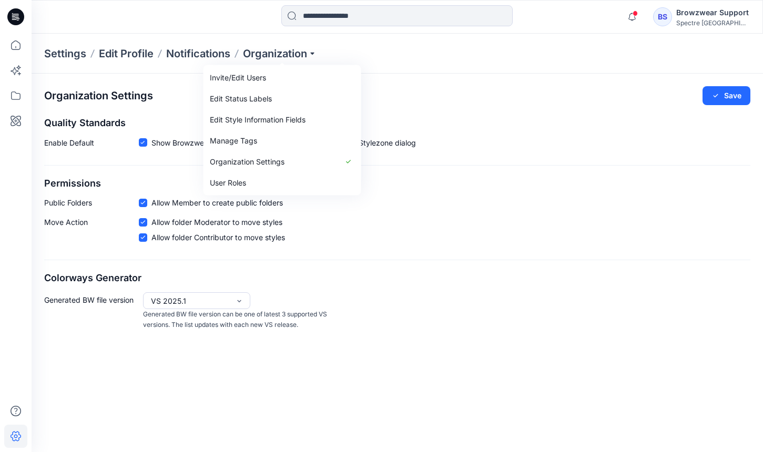
click at [367, 245] on div "Move Action Allow folder Moderator to move styles Allow folder Contributor to m…" at bounding box center [397, 232] width 706 height 30
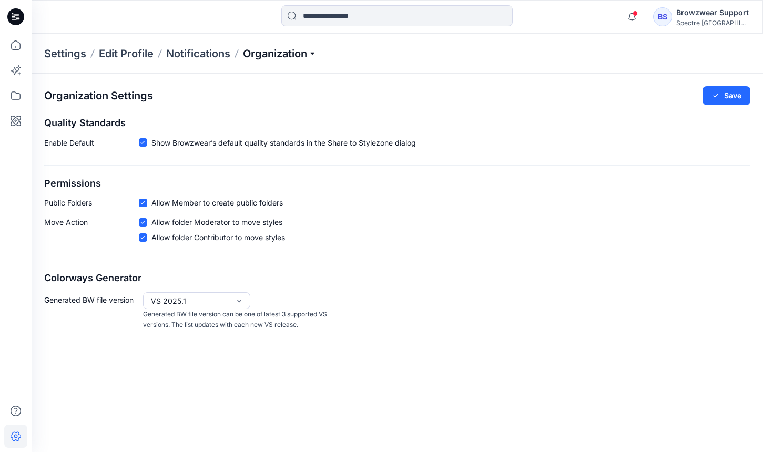
click at [287, 54] on p "Organization" at bounding box center [280, 53] width 74 height 15
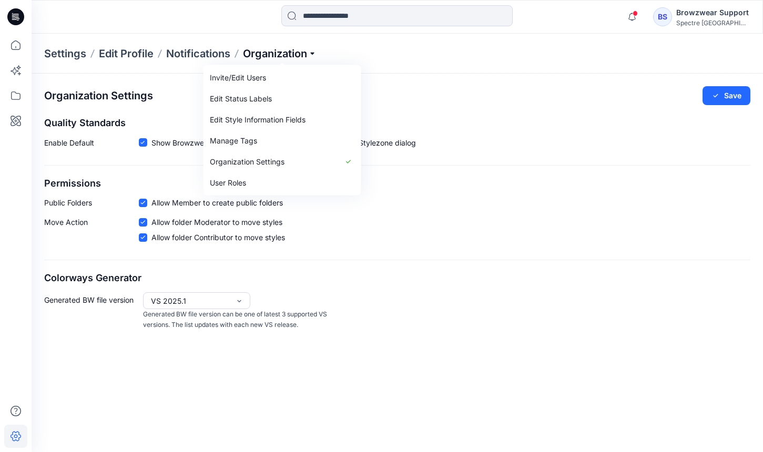
click at [287, 54] on p "Organization" at bounding box center [280, 53] width 74 height 15
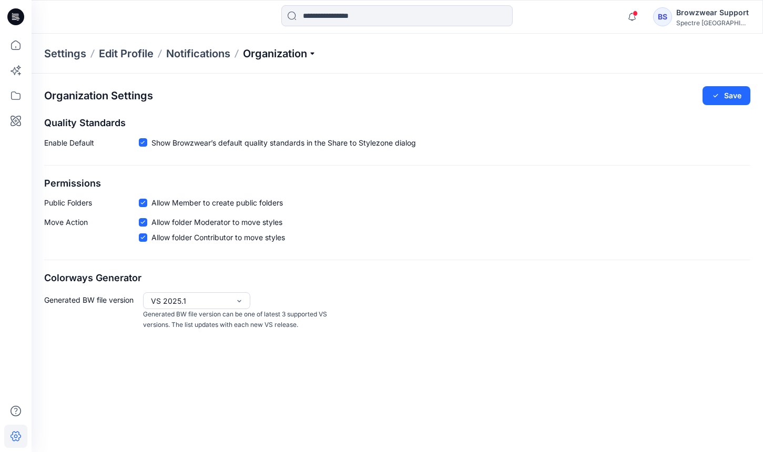
click at [287, 54] on p "Organization" at bounding box center [280, 53] width 74 height 15
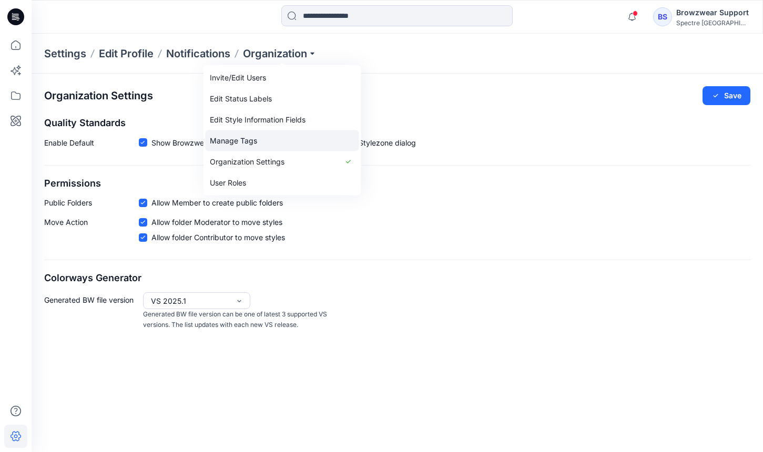
click at [282, 136] on link "Manage Tags" at bounding box center [282, 140] width 153 height 21
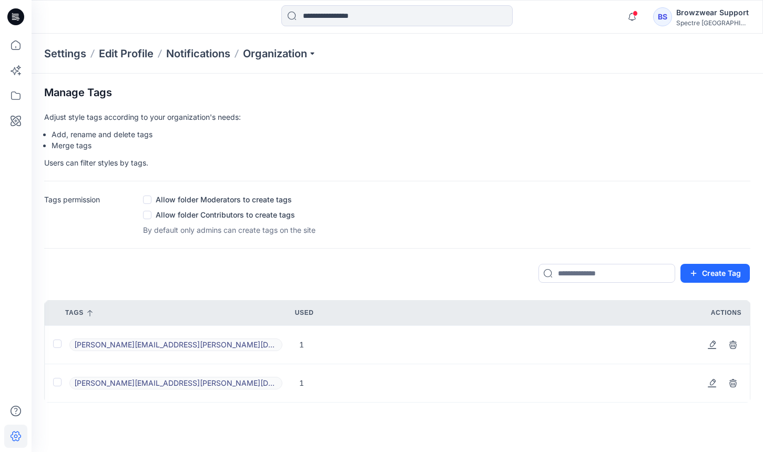
scroll to position [18, 0]
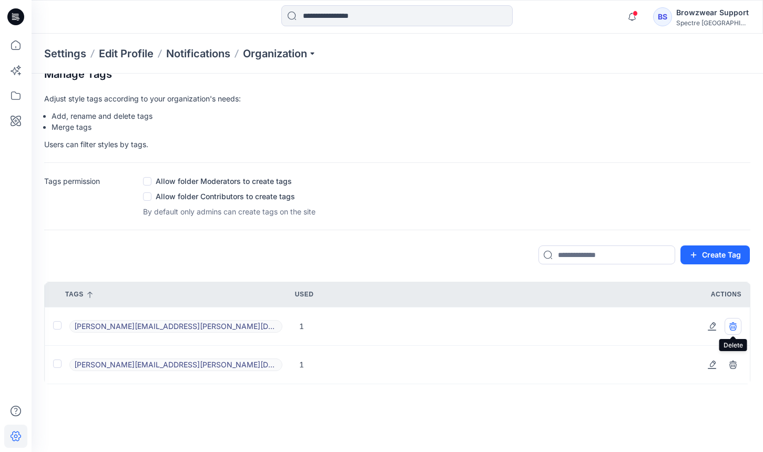
click at [735, 327] on icon "button" at bounding box center [732, 326] width 8 height 8
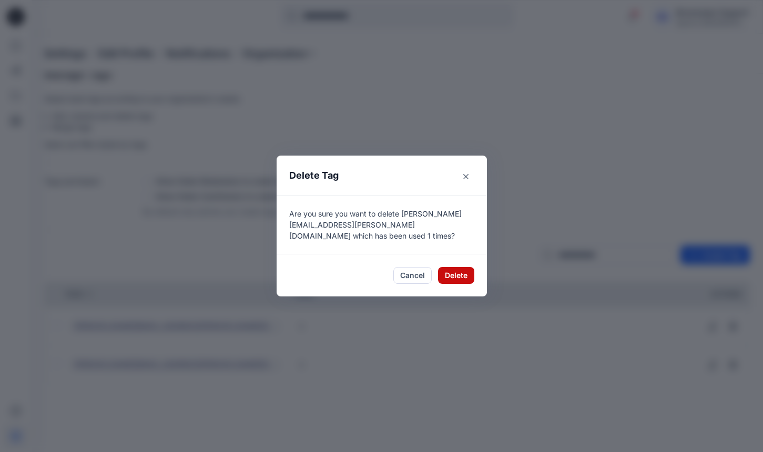
click at [455, 276] on button "Delete" at bounding box center [456, 275] width 36 height 17
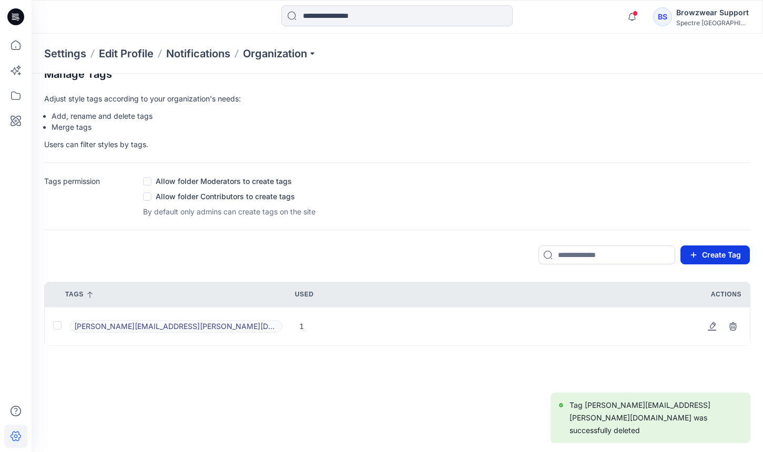
click at [707, 259] on button "Create Tag" at bounding box center [714, 254] width 69 height 19
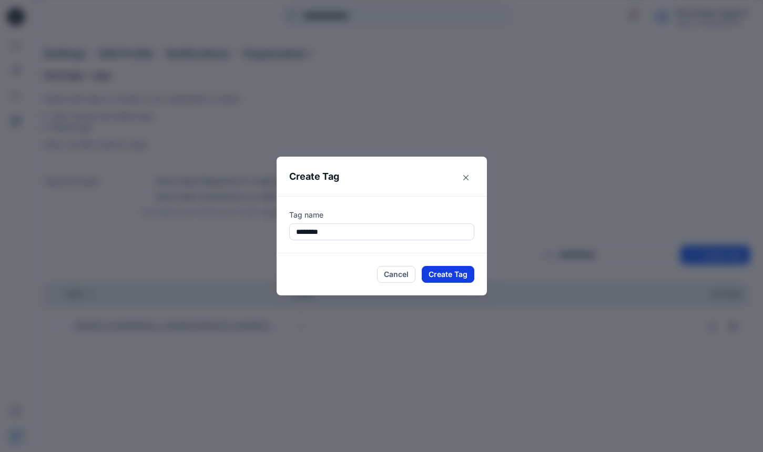
type input "********"
click at [444, 267] on button "Create Tag" at bounding box center [448, 274] width 53 height 17
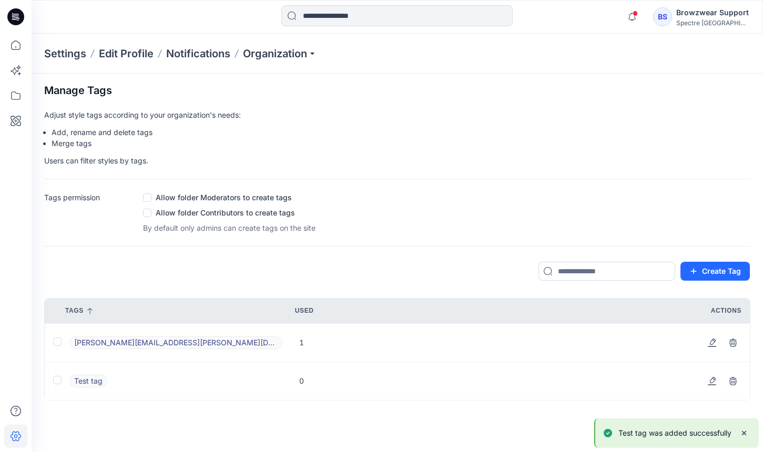
scroll to position [2, 0]
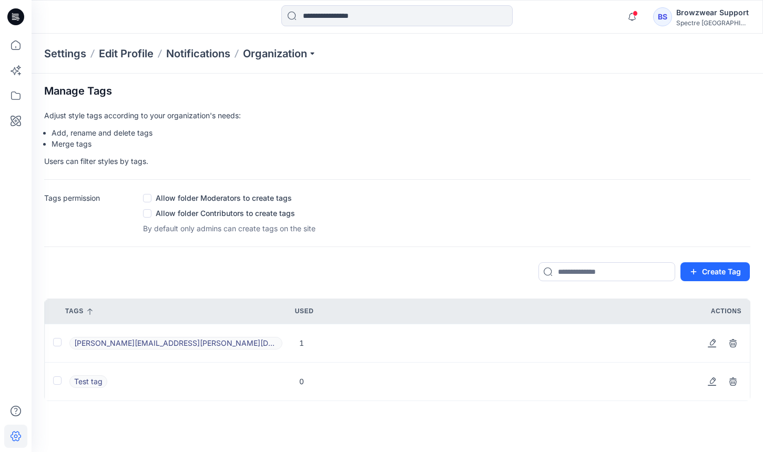
click at [215, 201] on p "Allow folder Moderators to create tags" at bounding box center [224, 197] width 136 height 11
click at [148, 199] on span at bounding box center [147, 198] width 8 height 8
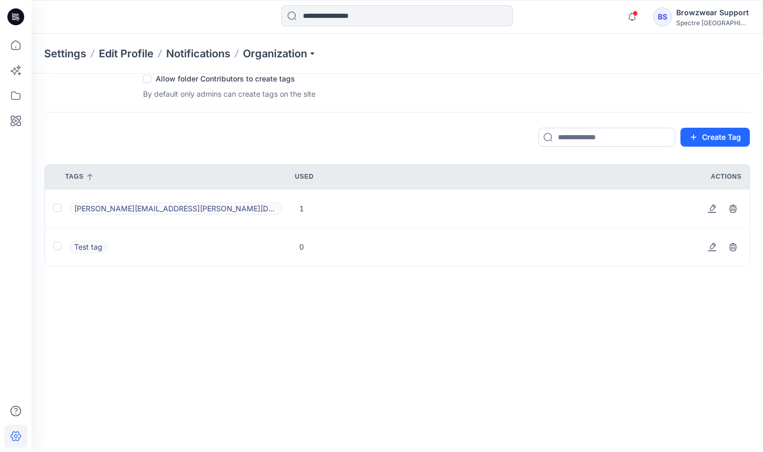
scroll to position [0, 0]
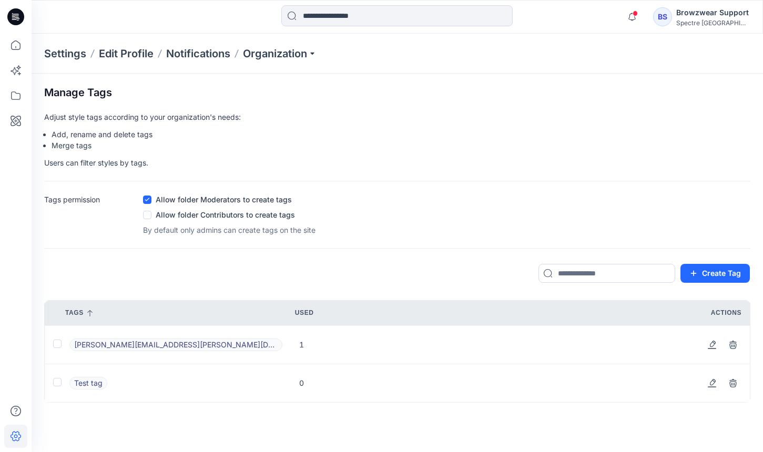
click at [670, 14] on div "BS" at bounding box center [662, 16] width 19 height 19
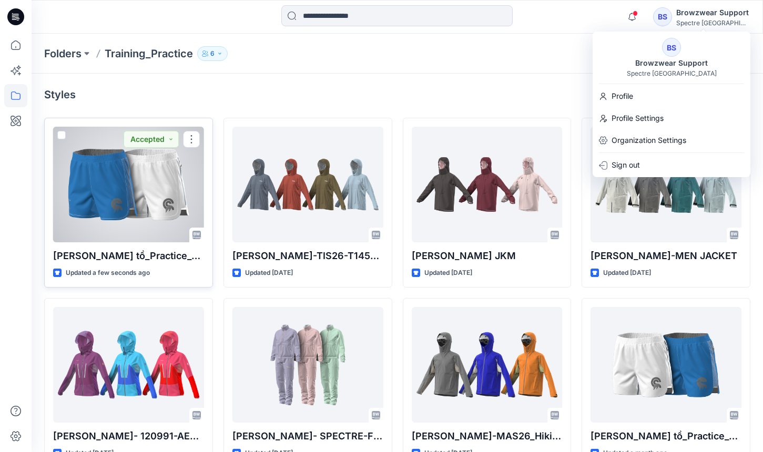
click at [179, 208] on div at bounding box center [128, 185] width 151 height 116
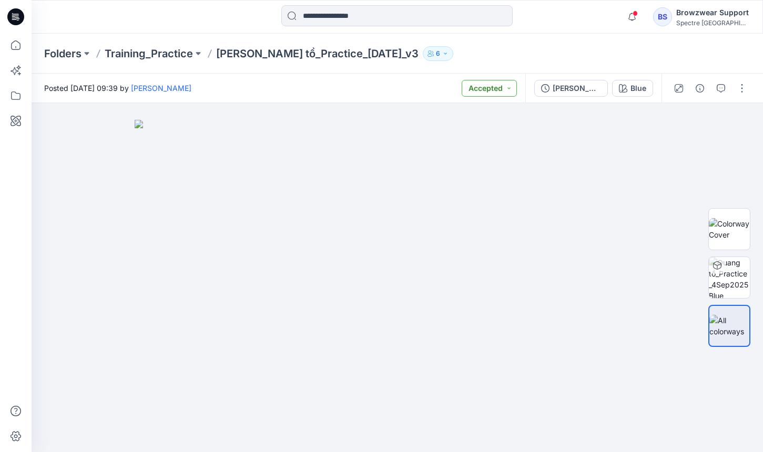
click at [503, 89] on button "Accepted" at bounding box center [488, 88] width 55 height 17
click at [526, 64] on div "Folders Training_Practice [PERSON_NAME] tồ_Practice_[DATE]_v3 6" at bounding box center [397, 54] width 731 height 40
click at [707, 14] on div "Browzwear Support" at bounding box center [713, 12] width 74 height 13
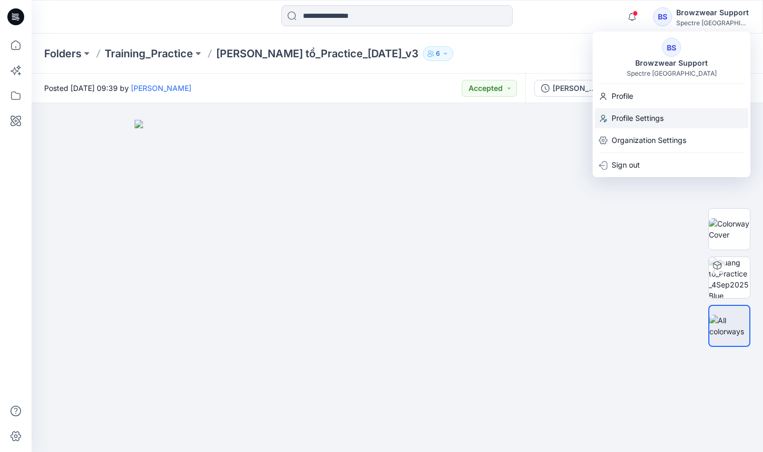
click at [632, 117] on p "Profile Settings" at bounding box center [637, 118] width 52 height 20
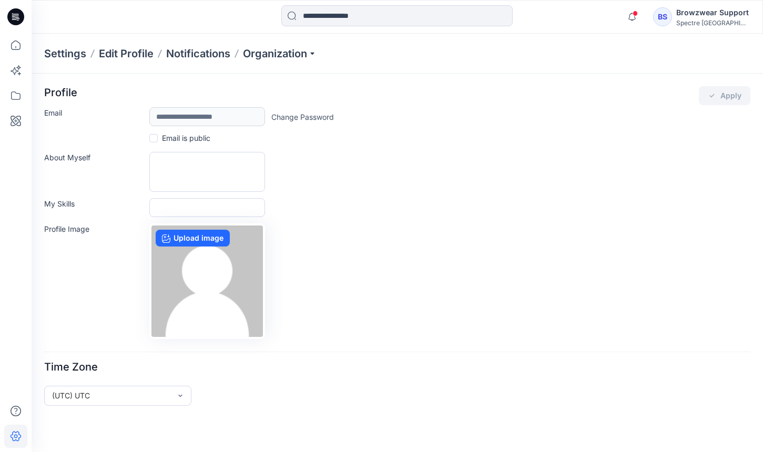
click at [694, 23] on div "Spectre [GEOGRAPHIC_DATA]" at bounding box center [713, 23] width 74 height 8
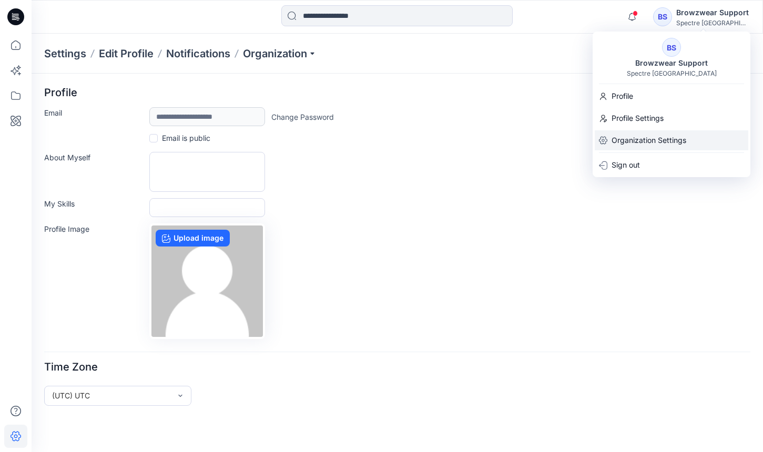
click at [645, 138] on p "Organization Settings" at bounding box center [648, 140] width 75 height 20
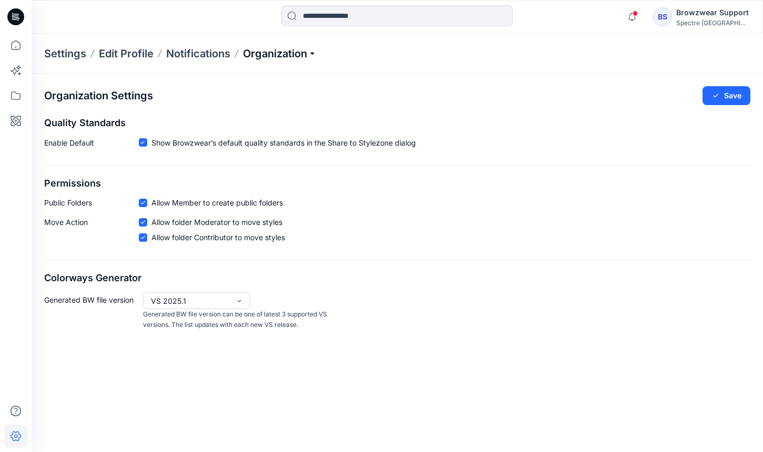
click at [290, 48] on p "Organization" at bounding box center [280, 53] width 74 height 15
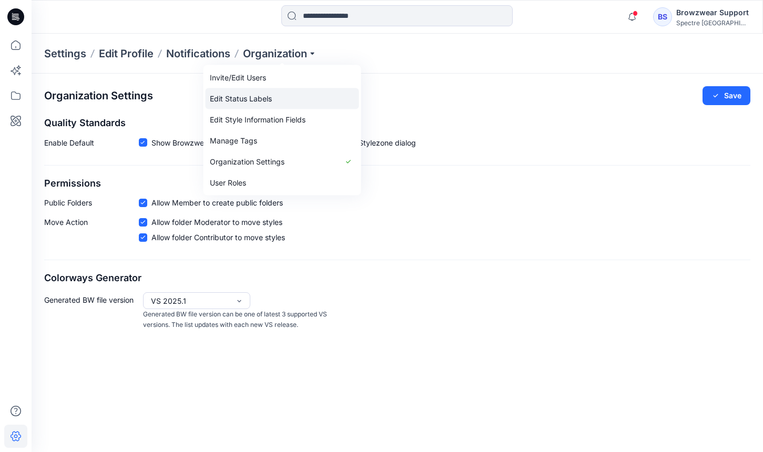
click at [290, 96] on link "Edit Status Labels" at bounding box center [282, 98] width 153 height 21
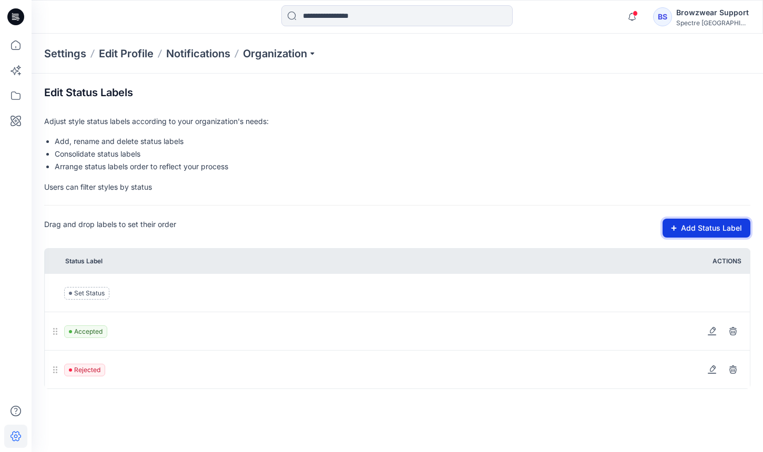
click at [702, 231] on button "Add Status Label" at bounding box center [706, 228] width 88 height 19
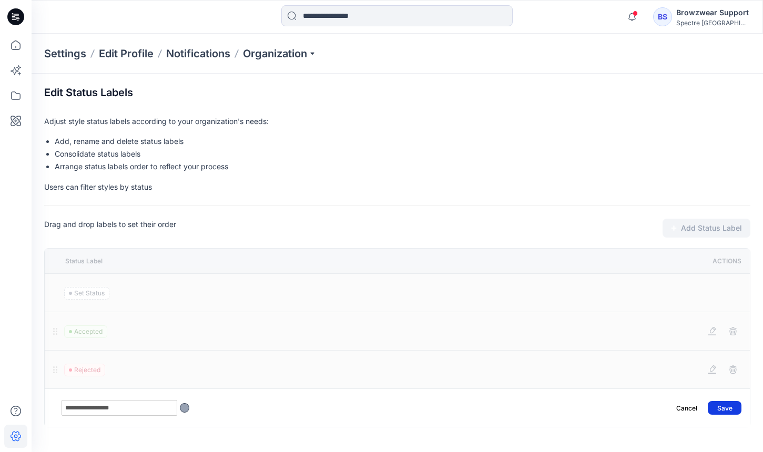
type input "**********"
click at [721, 409] on button "Save" at bounding box center [724, 408] width 34 height 14
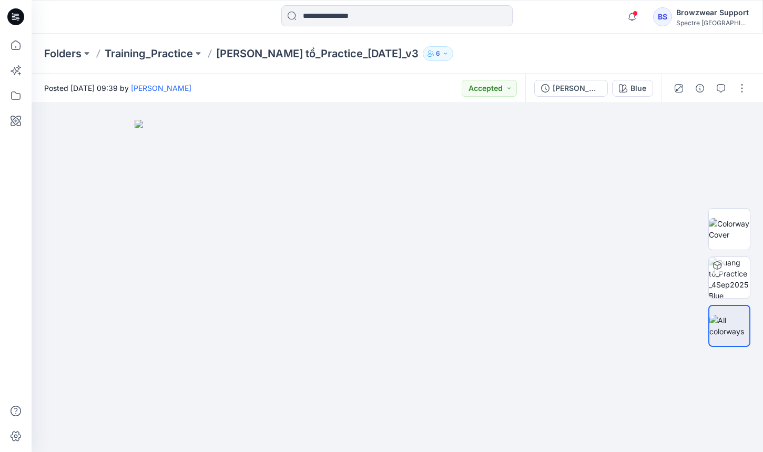
click at [493, 97] on div "Posted [DATE] 09:39 by [PERSON_NAME] Accepted" at bounding box center [279, 88] width 494 height 29
click at [499, 87] on button "Accepted" at bounding box center [488, 88] width 55 height 17
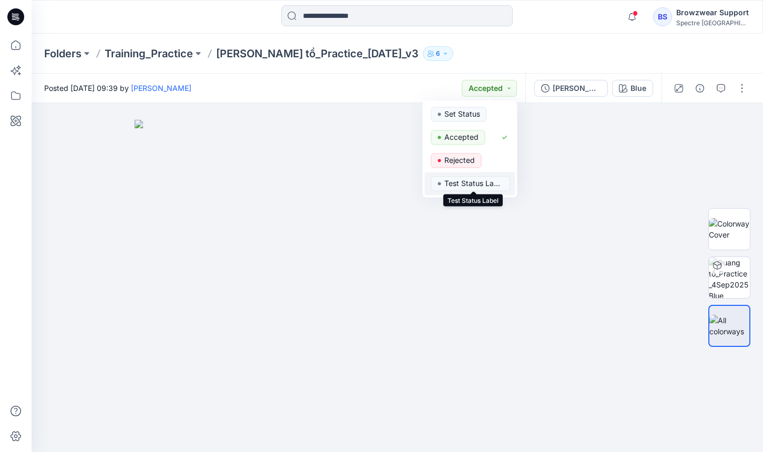
click at [476, 180] on p "Test Status Label" at bounding box center [473, 184] width 59 height 14
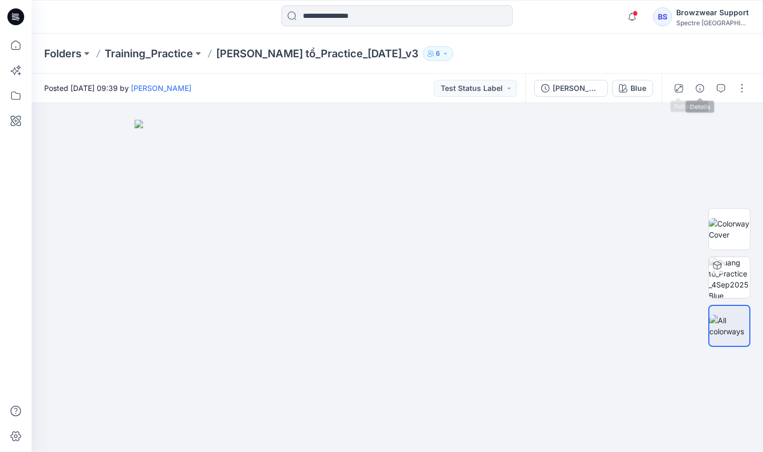
click at [708, 85] on div at bounding box center [709, 88] width 97 height 29
click at [636, 88] on div "Blue" at bounding box center [638, 89] width 16 height 12
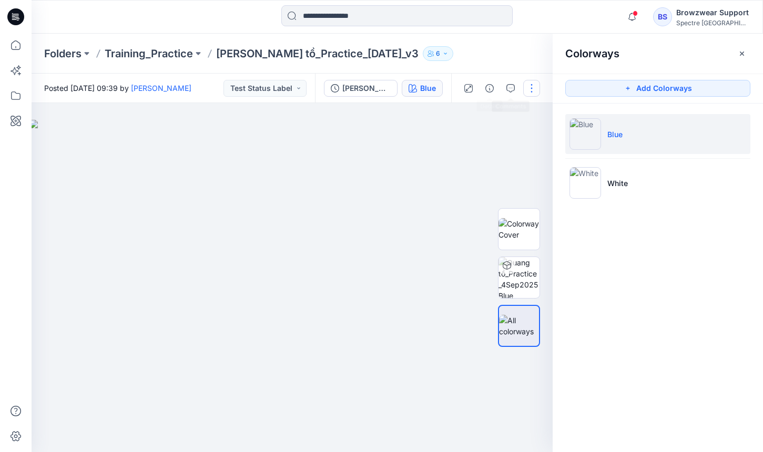
click at [526, 87] on button "button" at bounding box center [531, 88] width 17 height 17
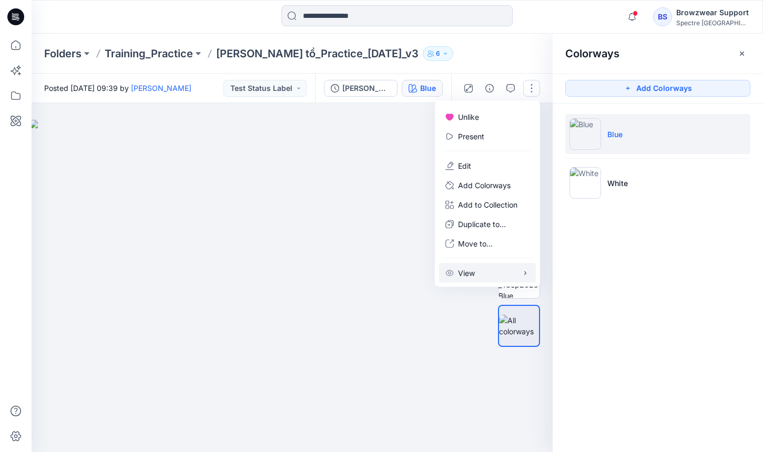
click at [485, 268] on button "View" at bounding box center [487, 272] width 97 height 19
click at [492, 87] on icon "button" at bounding box center [489, 88] width 8 height 8
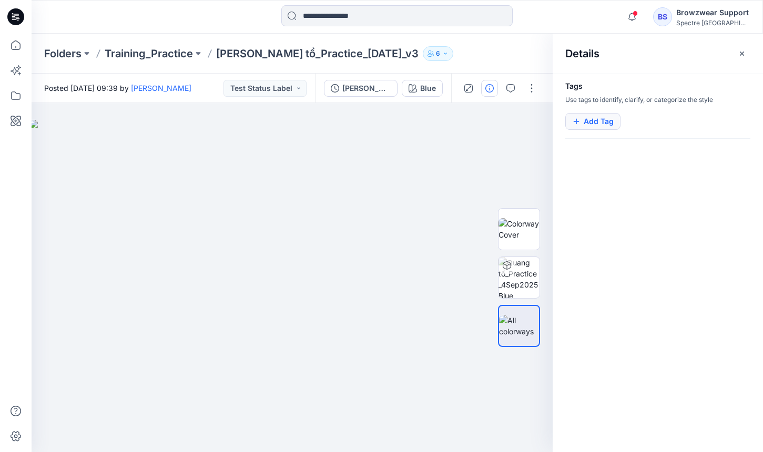
click at [602, 124] on button "Add Tag" at bounding box center [592, 121] width 55 height 17
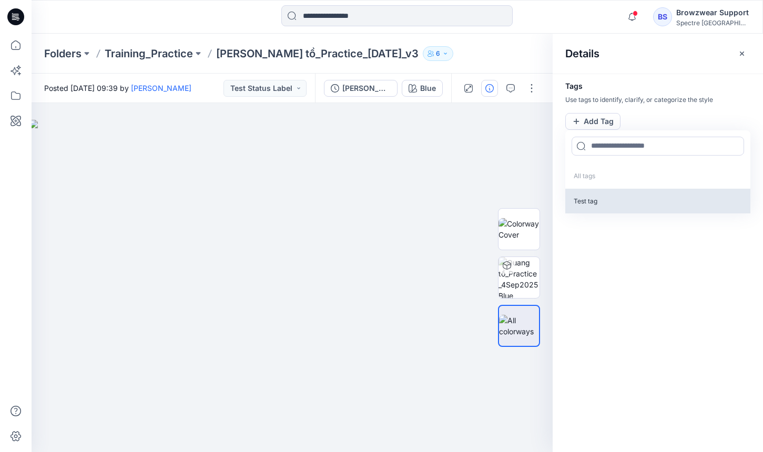
click at [594, 200] on p "Test tag" at bounding box center [657, 201] width 185 height 25
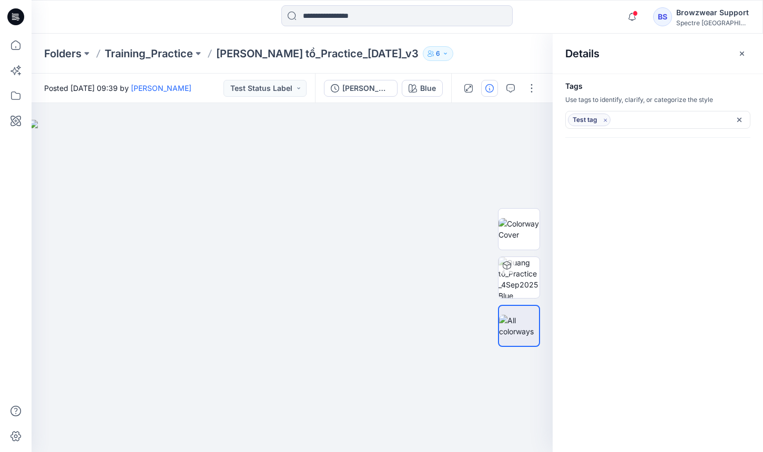
click at [716, 187] on div "Tags Use tags to identify, clarify, or categorize the style Test tag" at bounding box center [657, 263] width 210 height 378
click at [470, 87] on icon "button" at bounding box center [468, 87] width 5 height 5
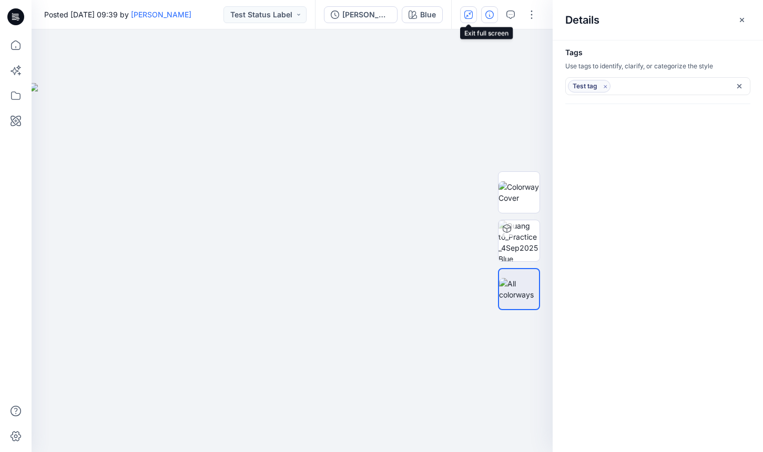
click at [460, 15] on button "button" at bounding box center [468, 14] width 17 height 17
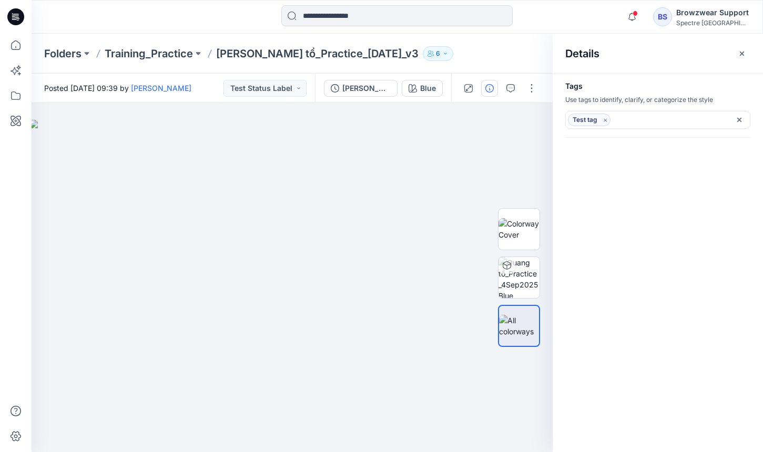
click at [508, 78] on div at bounding box center [499, 88] width 97 height 29
click at [509, 88] on icon "button" at bounding box center [510, 88] width 8 height 8
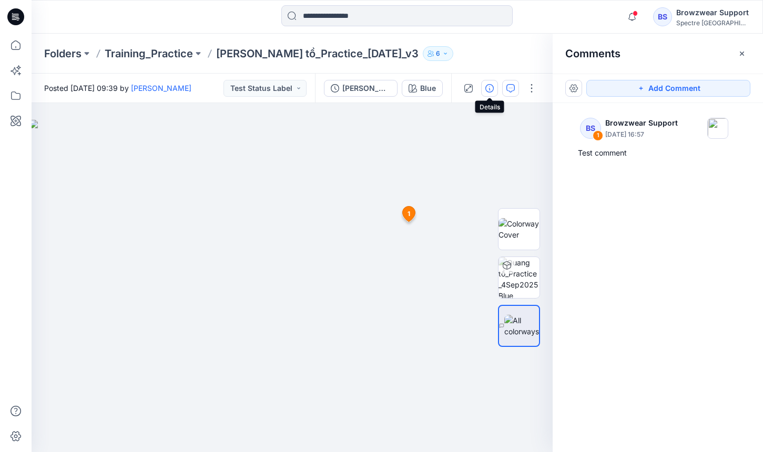
click at [494, 88] on button "button" at bounding box center [489, 88] width 17 height 17
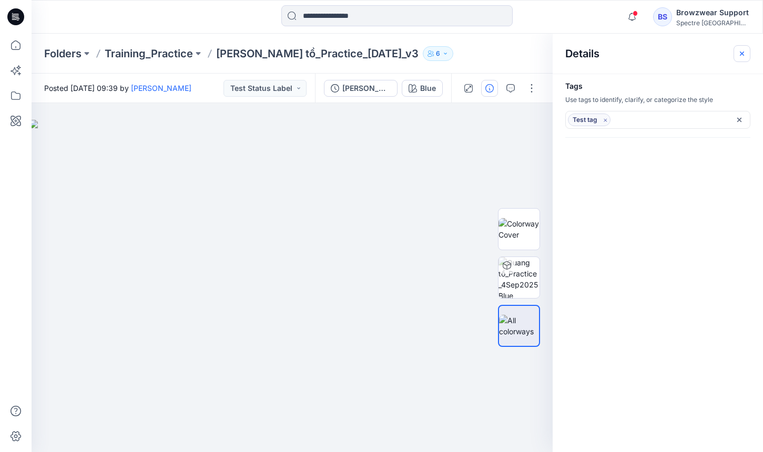
click at [739, 47] on button "button" at bounding box center [741, 53] width 17 height 17
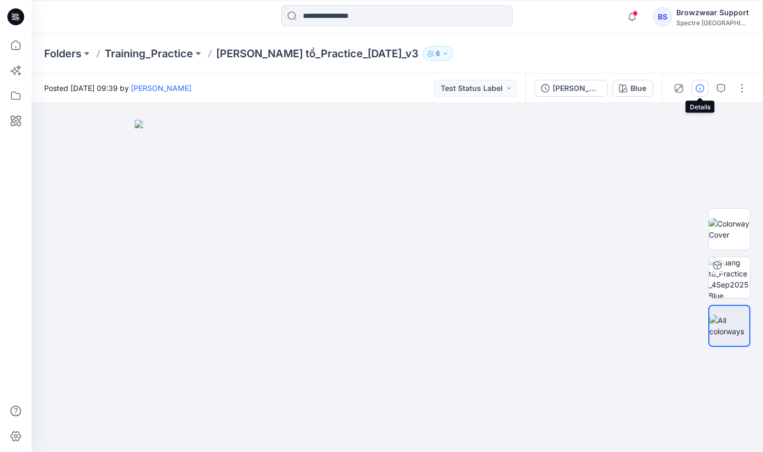
click at [694, 88] on button "button" at bounding box center [699, 88] width 17 height 17
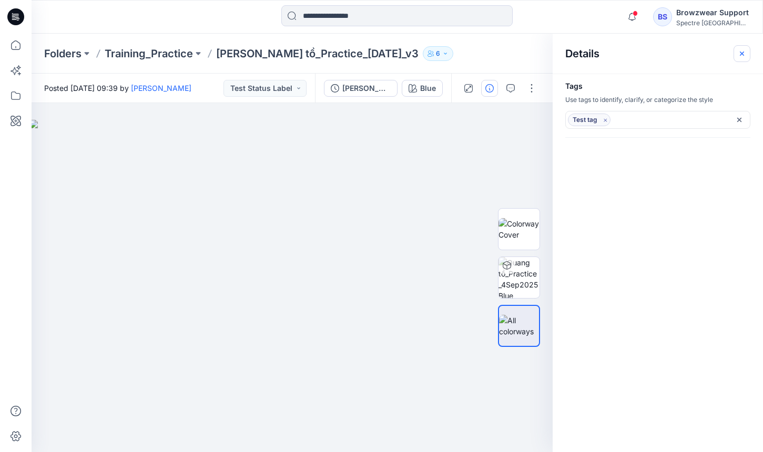
click at [735, 54] on button "button" at bounding box center [741, 53] width 17 height 17
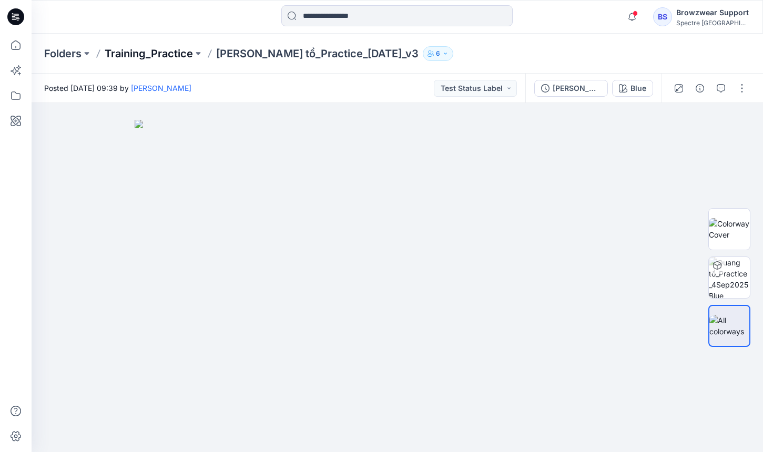
click at [159, 46] on p "Training_Practice" at bounding box center [149, 53] width 88 height 15
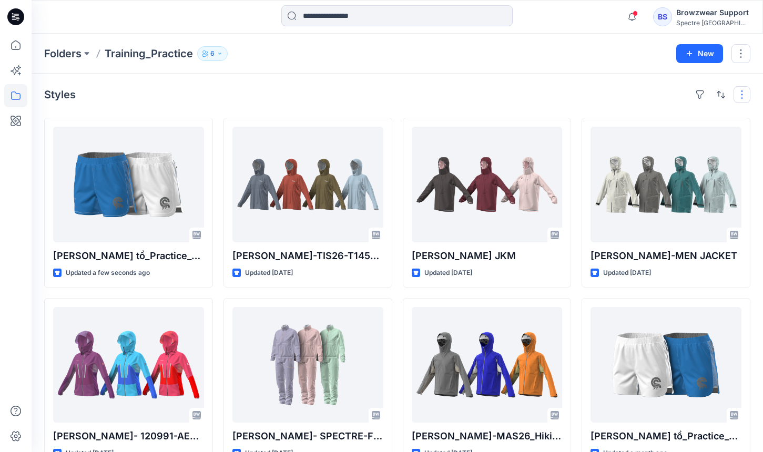
click at [738, 98] on button "button" at bounding box center [741, 94] width 17 height 17
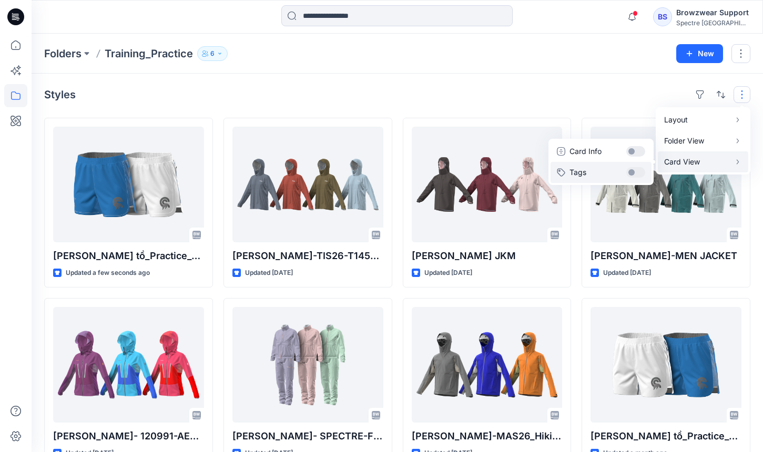
click at [631, 172] on button "Tags" at bounding box center [600, 172] width 101 height 21
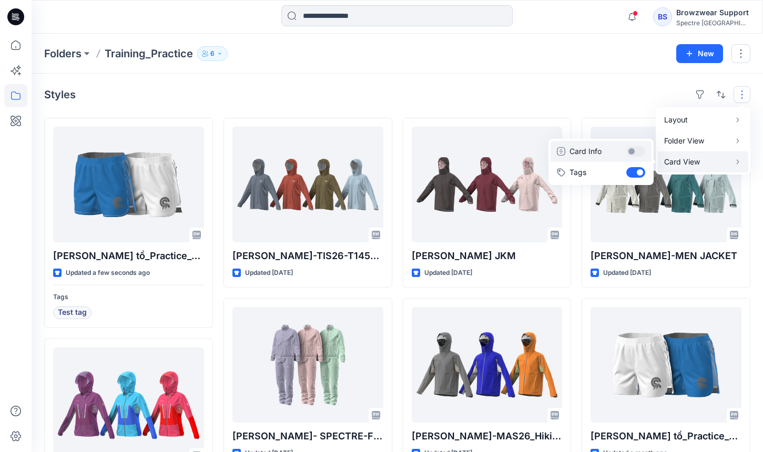
click at [630, 152] on button "Card Info" at bounding box center [600, 151] width 101 height 21
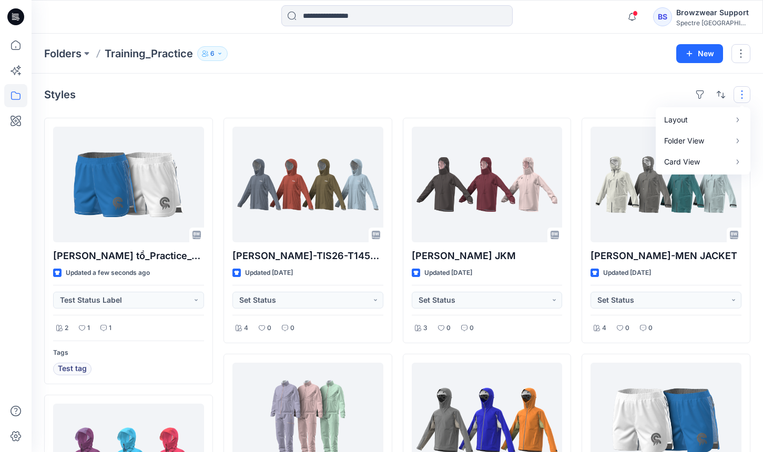
click at [417, 86] on div "Styles Layout Grid Large Grid Folder View Compact Card Card View Card Info Tags" at bounding box center [397, 94] width 706 height 17
